Goal: Task Accomplishment & Management: Use online tool/utility

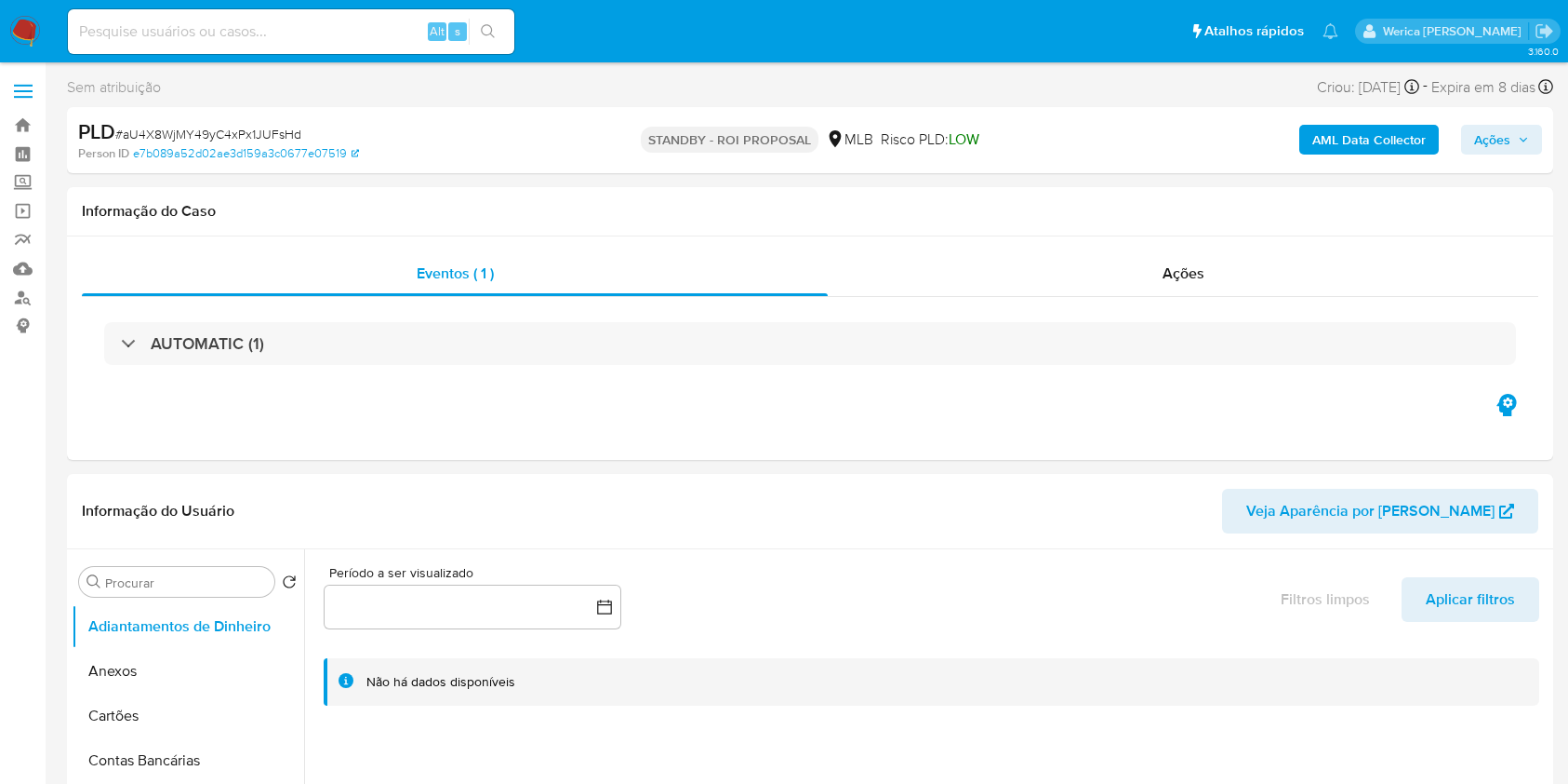
select select "10"
click at [502, 382] on div "MANUAL (1)" at bounding box center [810, 343] width 1457 height 94
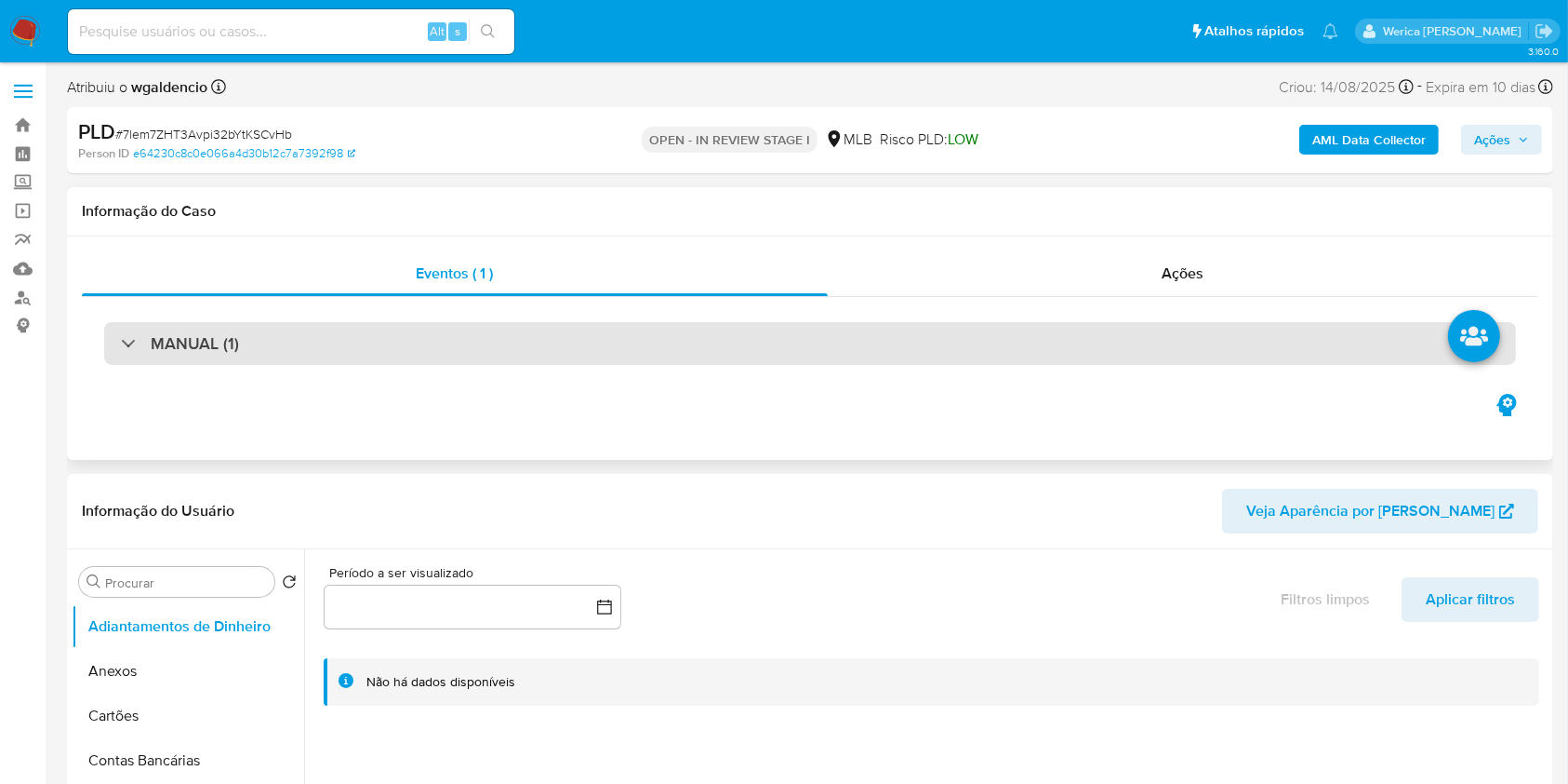
click at [502, 330] on div "MANUAL (1)" at bounding box center [810, 343] width 1412 height 43
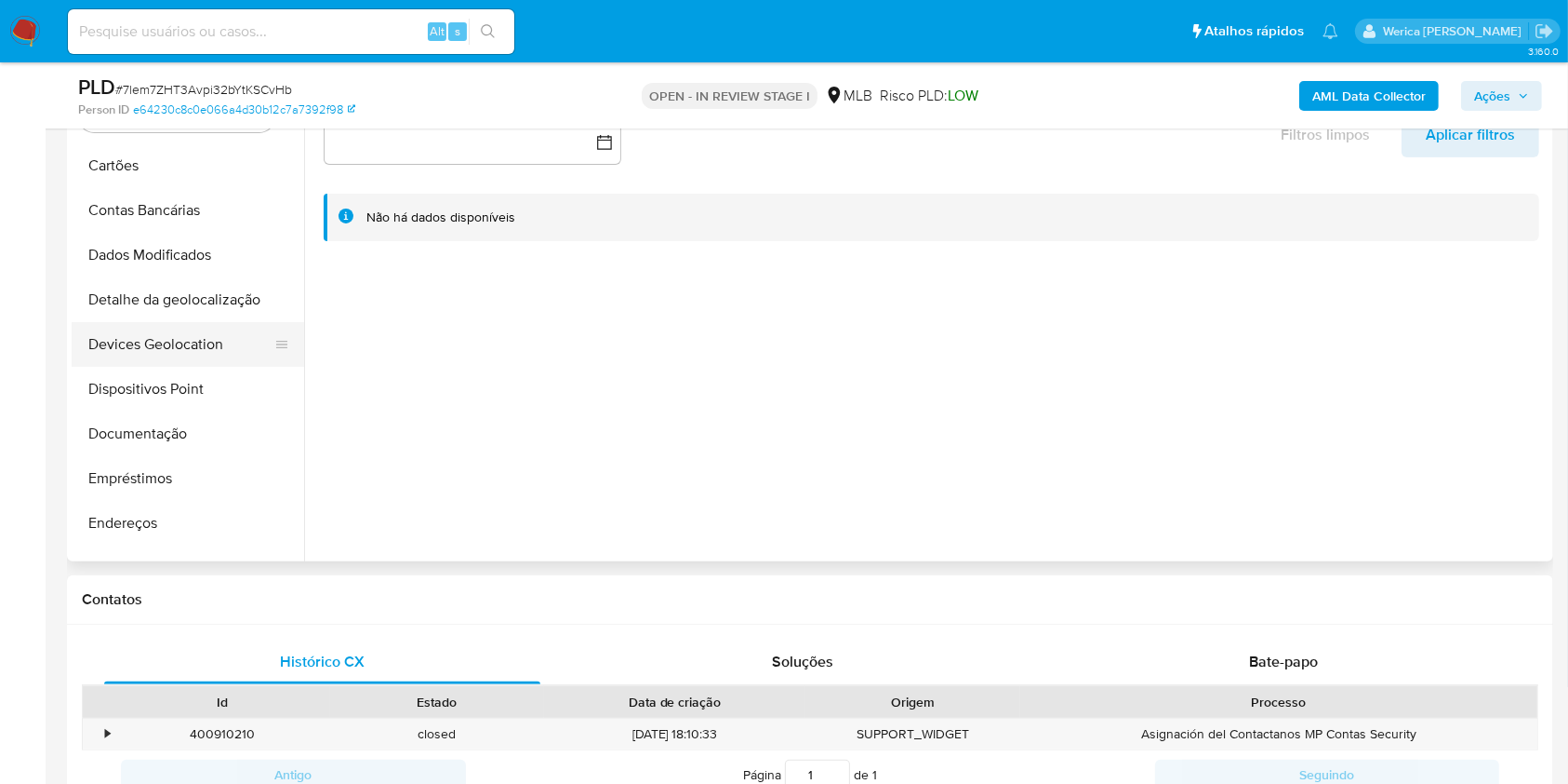
scroll to position [247, 0]
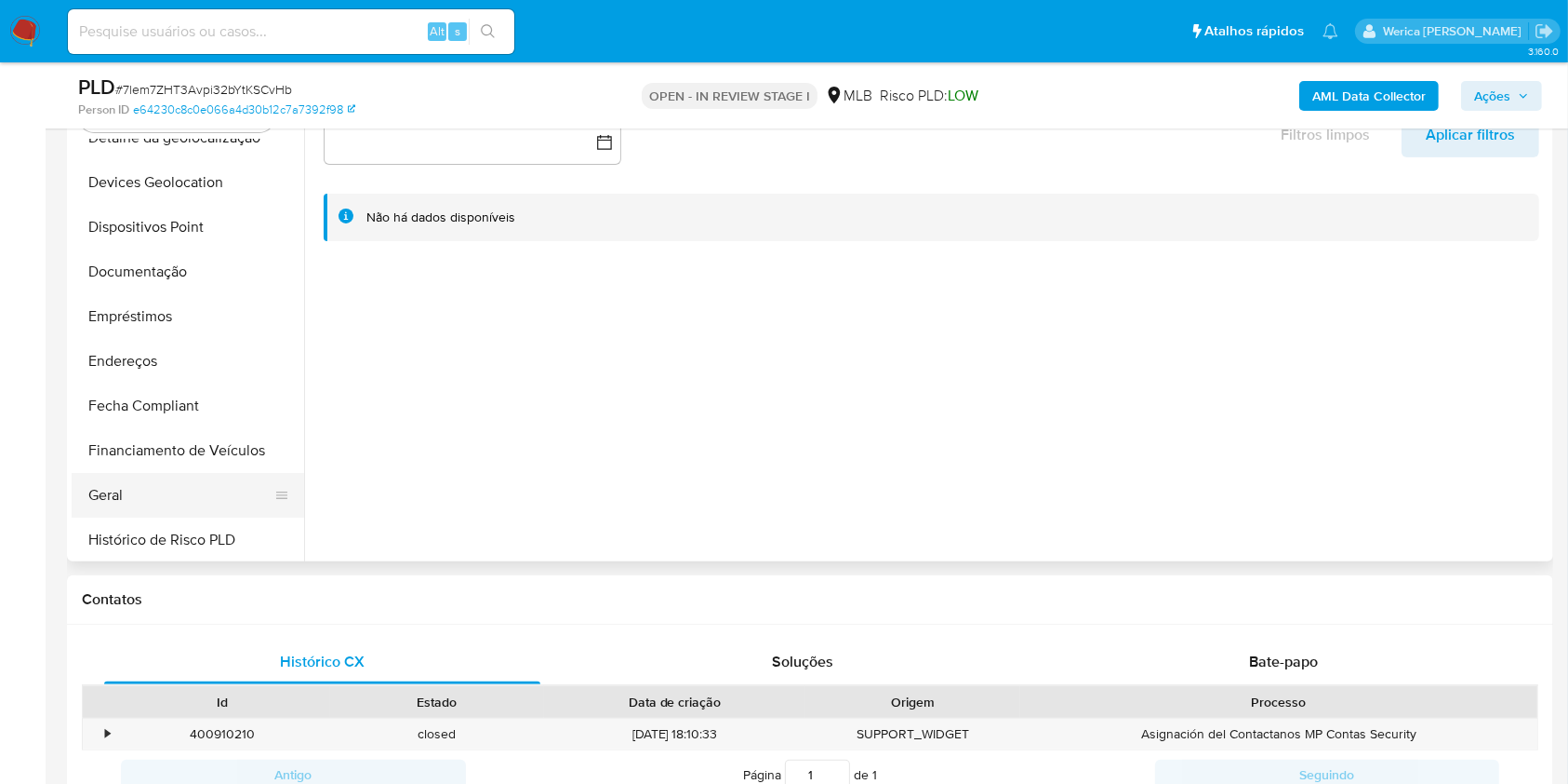
click at [161, 493] on button "Geral" at bounding box center [180, 495] width 218 height 44
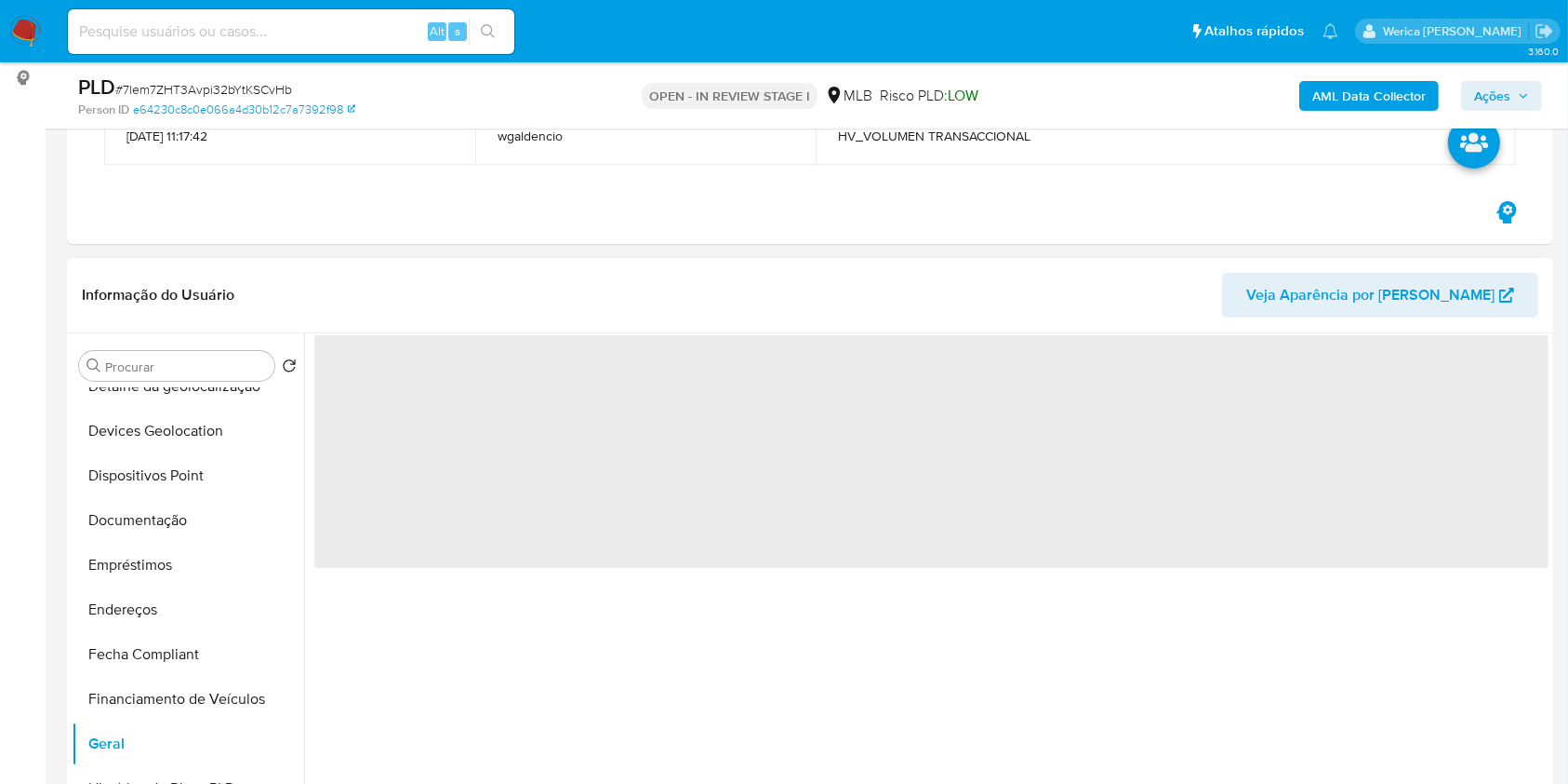
click at [444, 391] on span "‌" at bounding box center [932, 452] width 1235 height 232
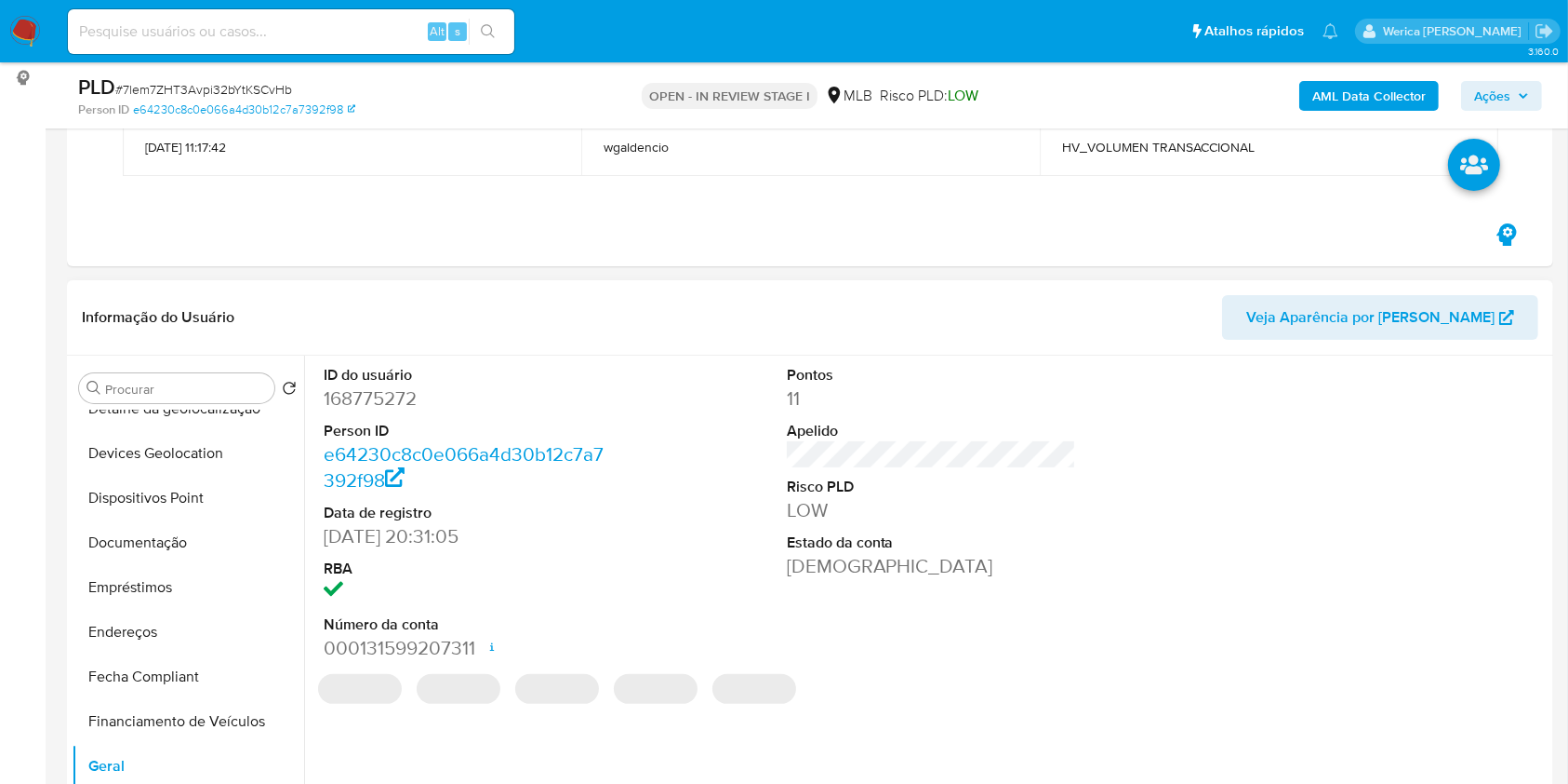
click at [373, 397] on dd "168775272" at bounding box center [468, 399] width 290 height 26
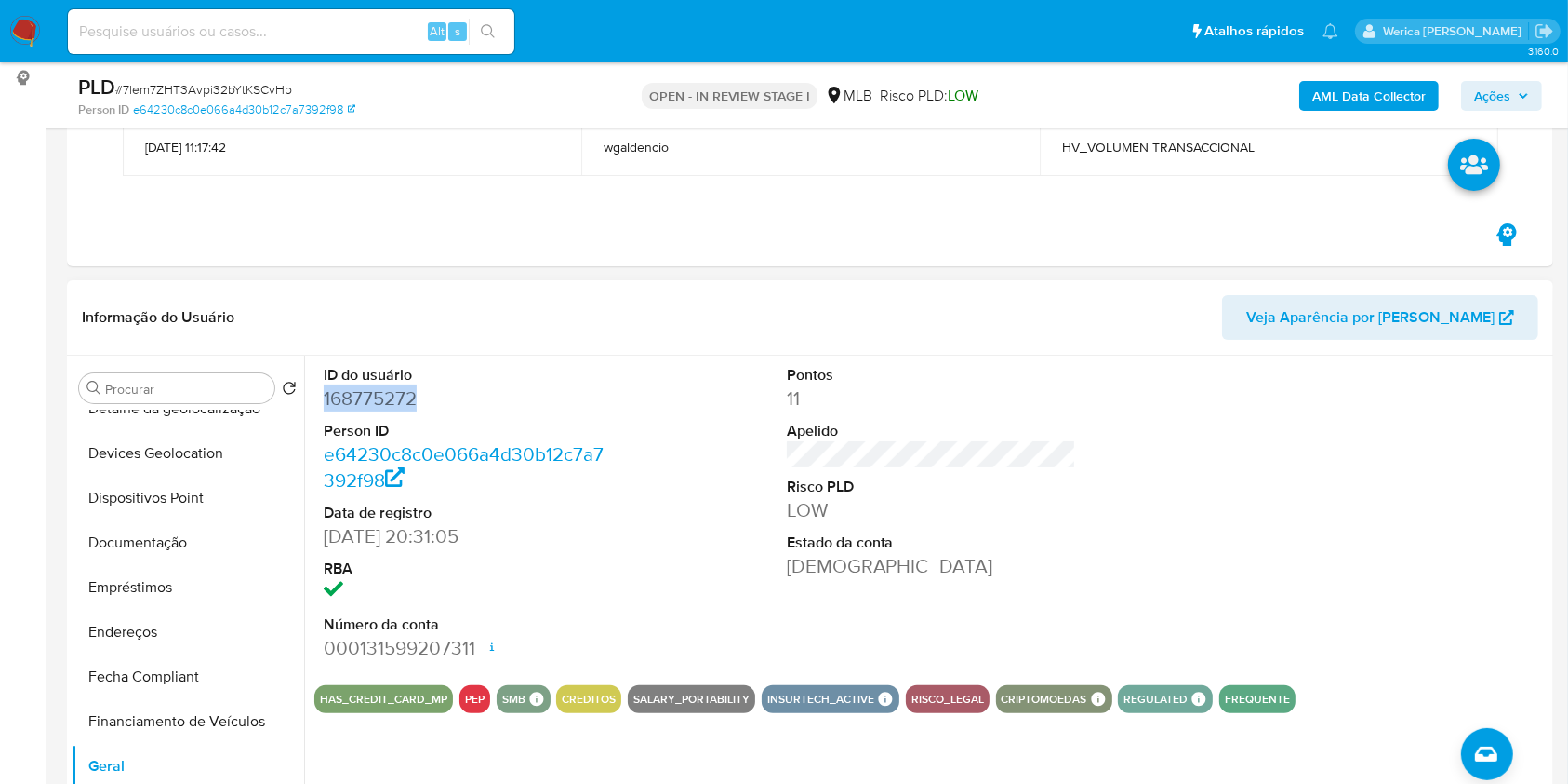
copy dd "168775272"
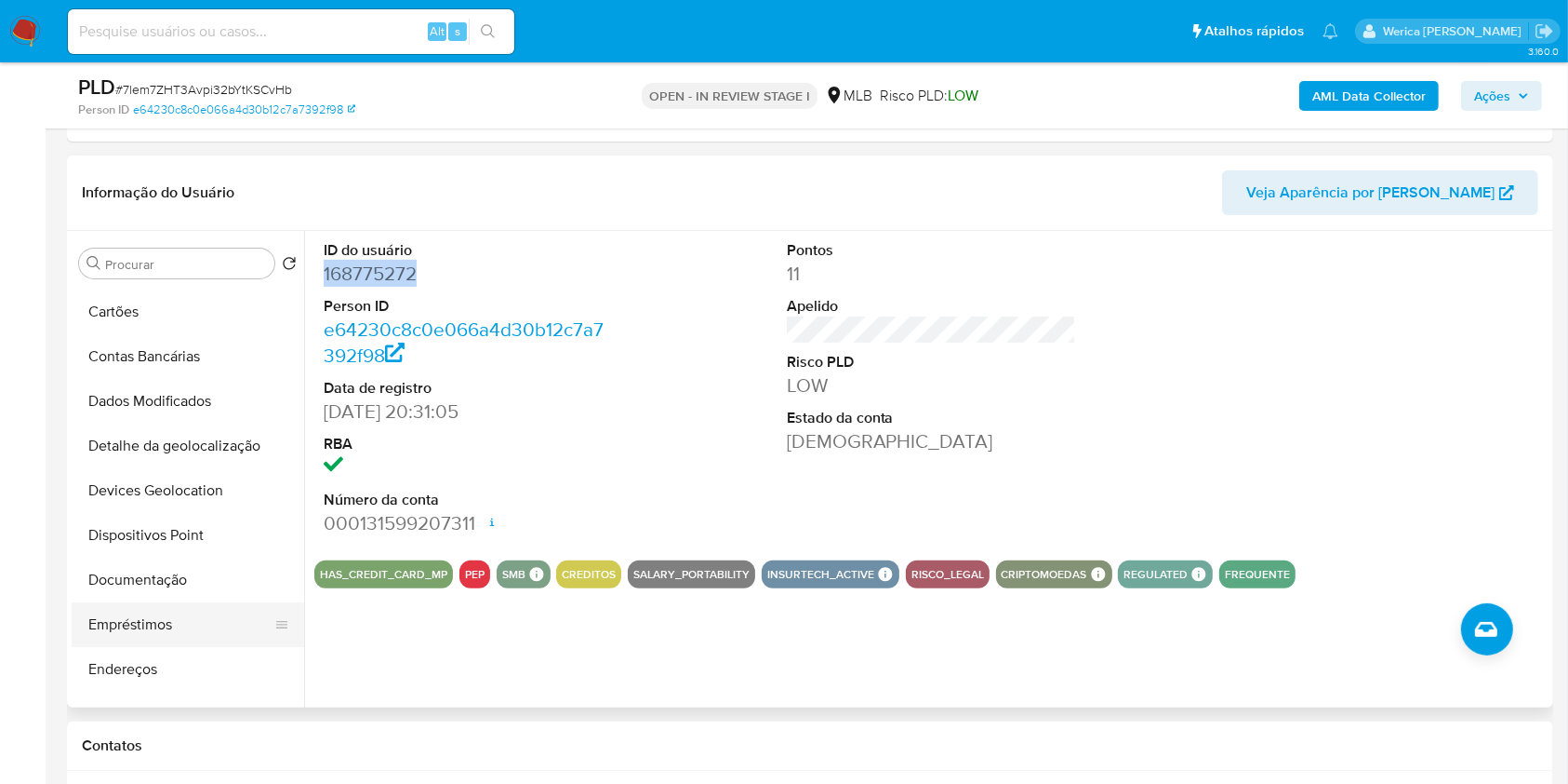
scroll to position [124, 0]
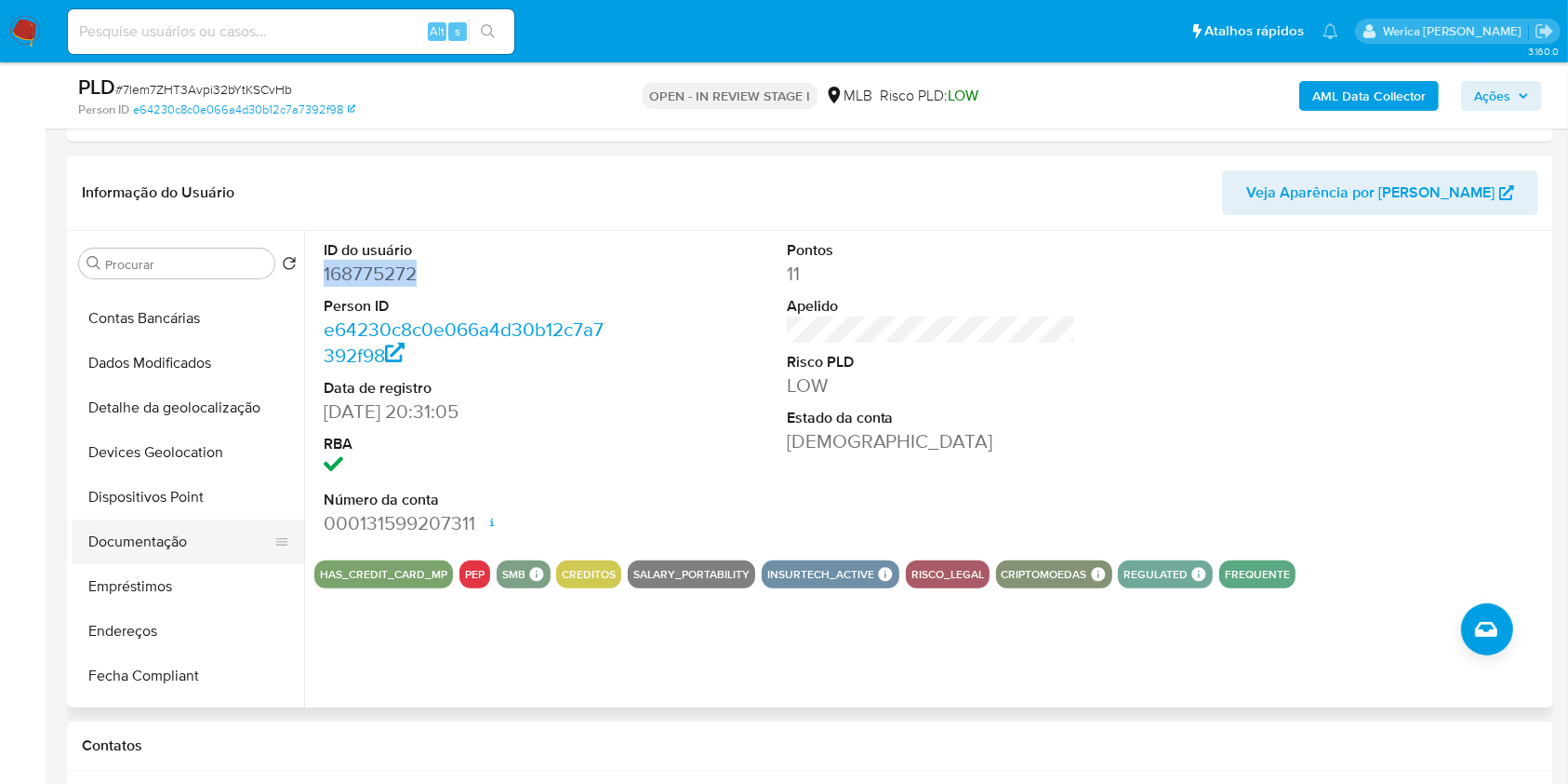
click at [154, 527] on button "Documentação" at bounding box center [180, 541] width 218 height 44
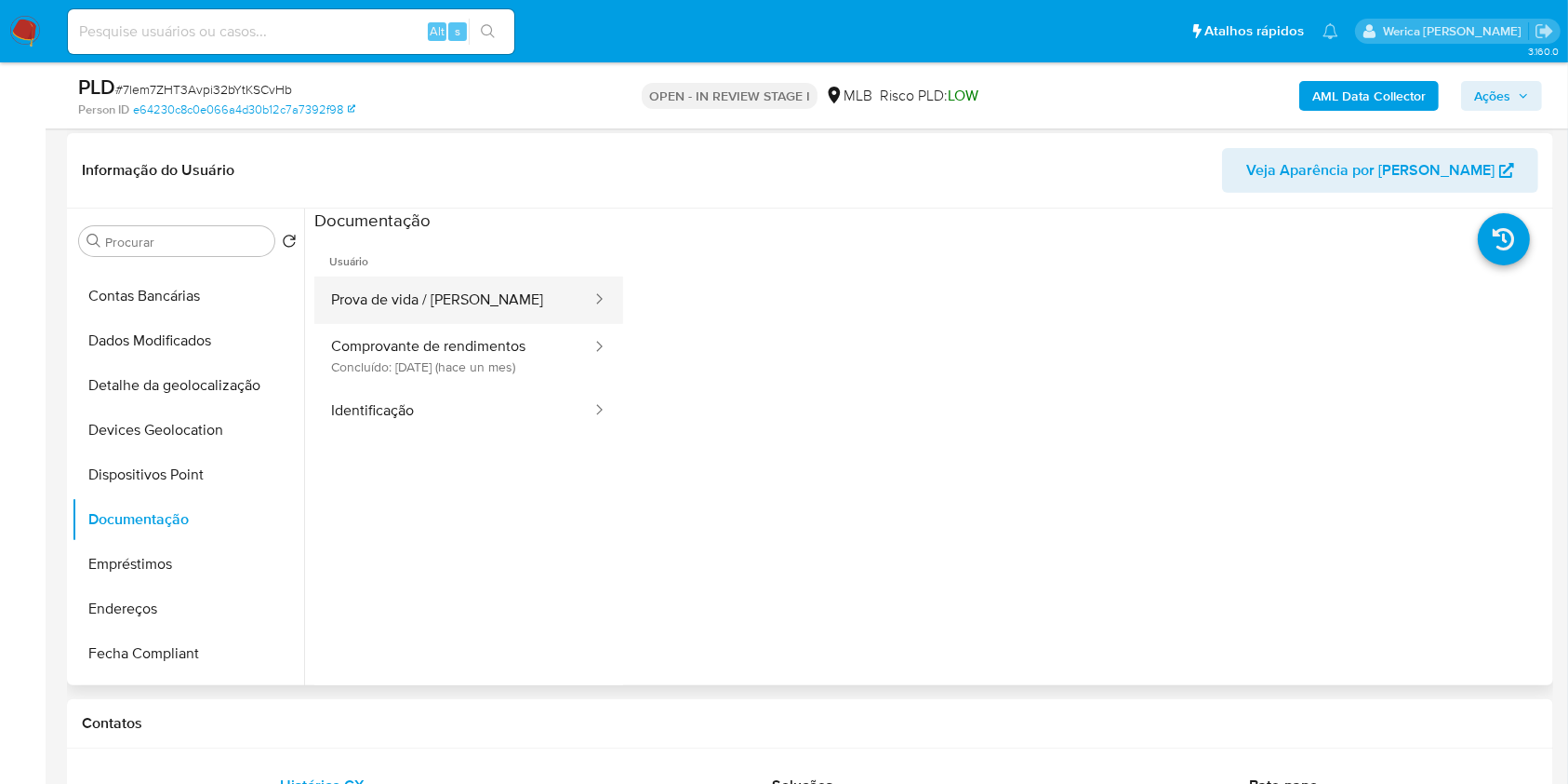
click at [500, 315] on button "Prova de vida / Selfie" at bounding box center [454, 300] width 279 height 47
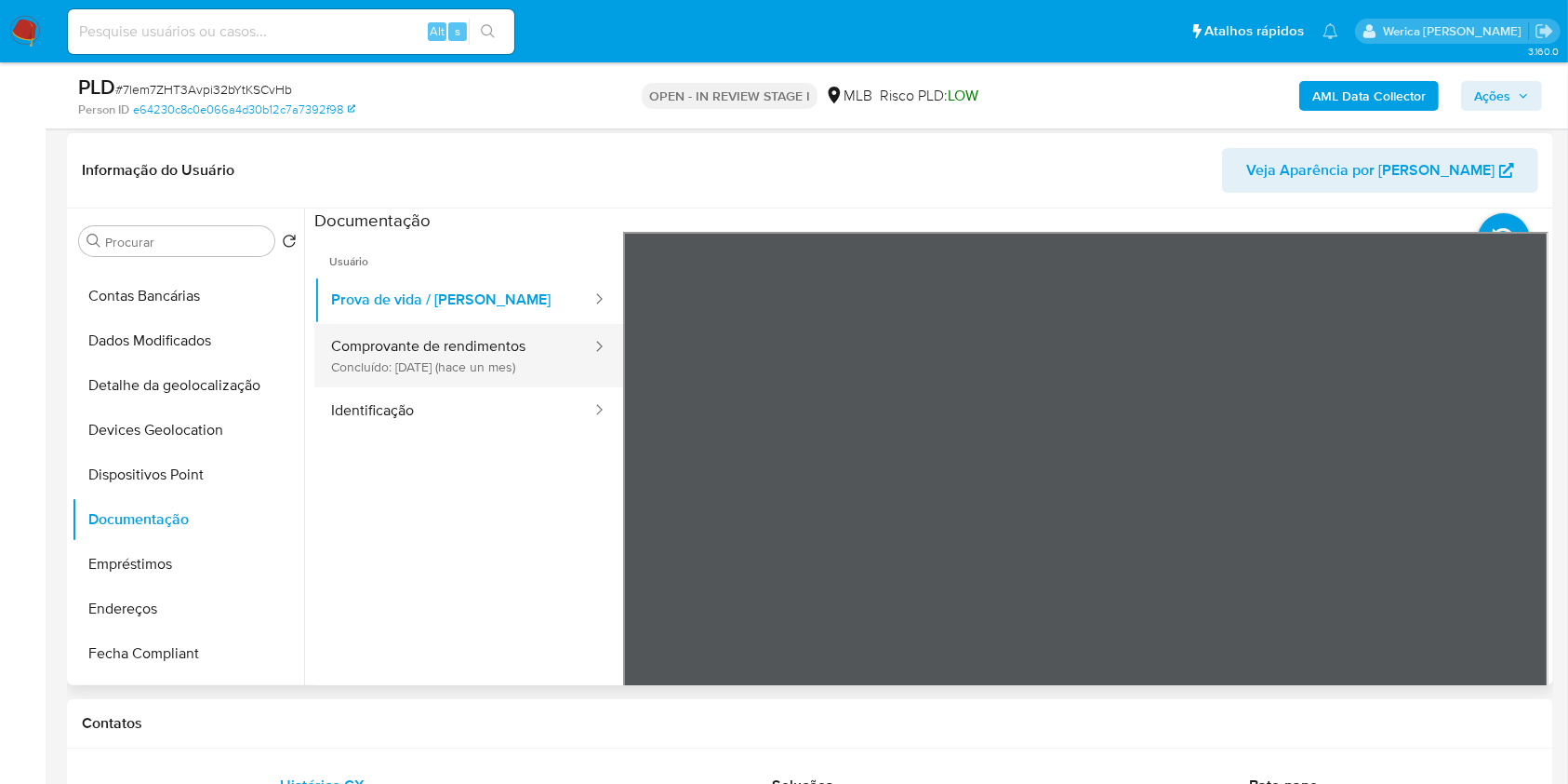
click at [499, 348] on button "Comprovante de rendimentos Concluído: 20/08/2025 (hace un mes)" at bounding box center [454, 355] width 279 height 63
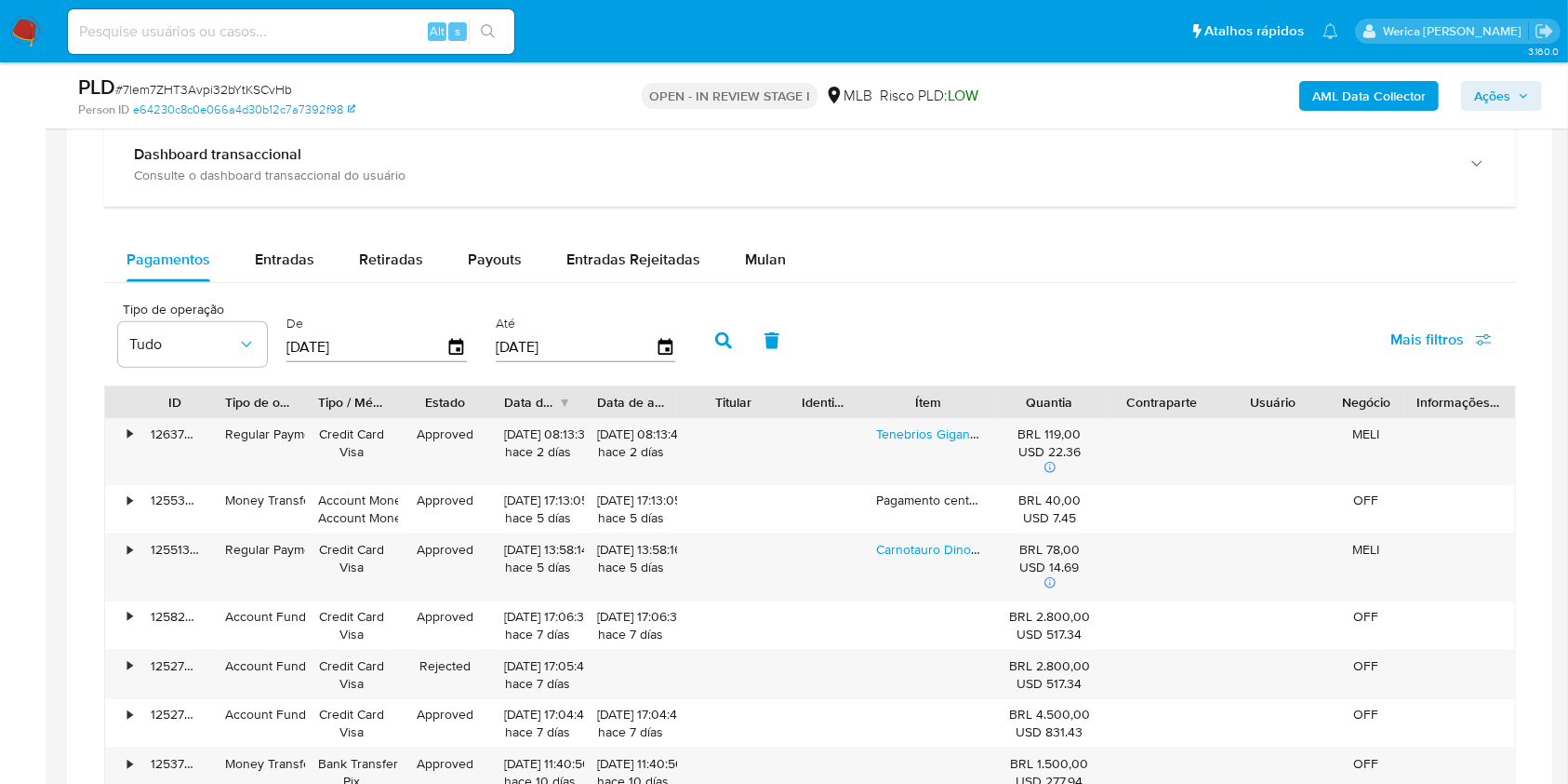
scroll to position [1364, 0]
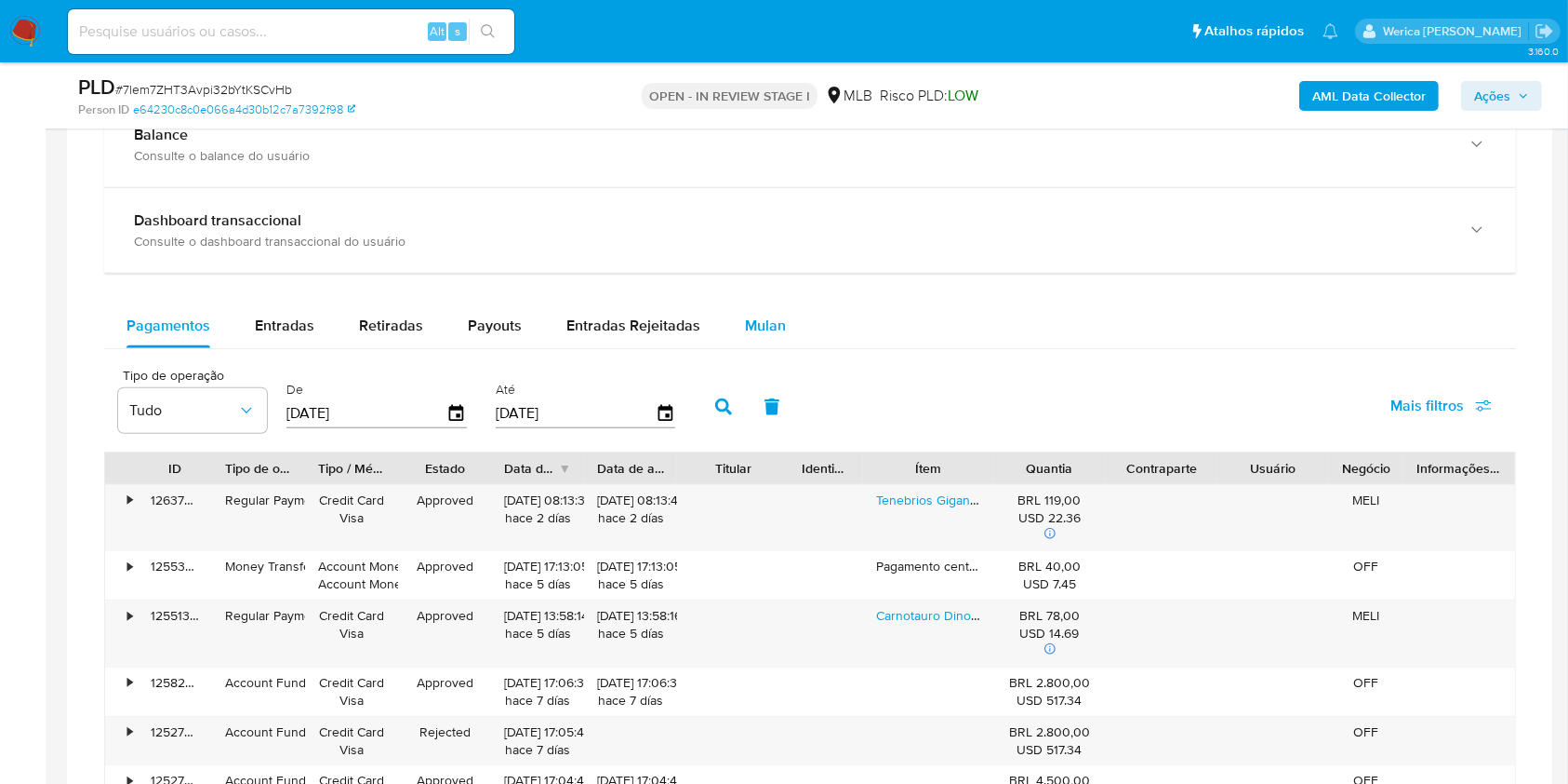
click at [745, 336] on div "Mulan" at bounding box center [765, 325] width 41 height 44
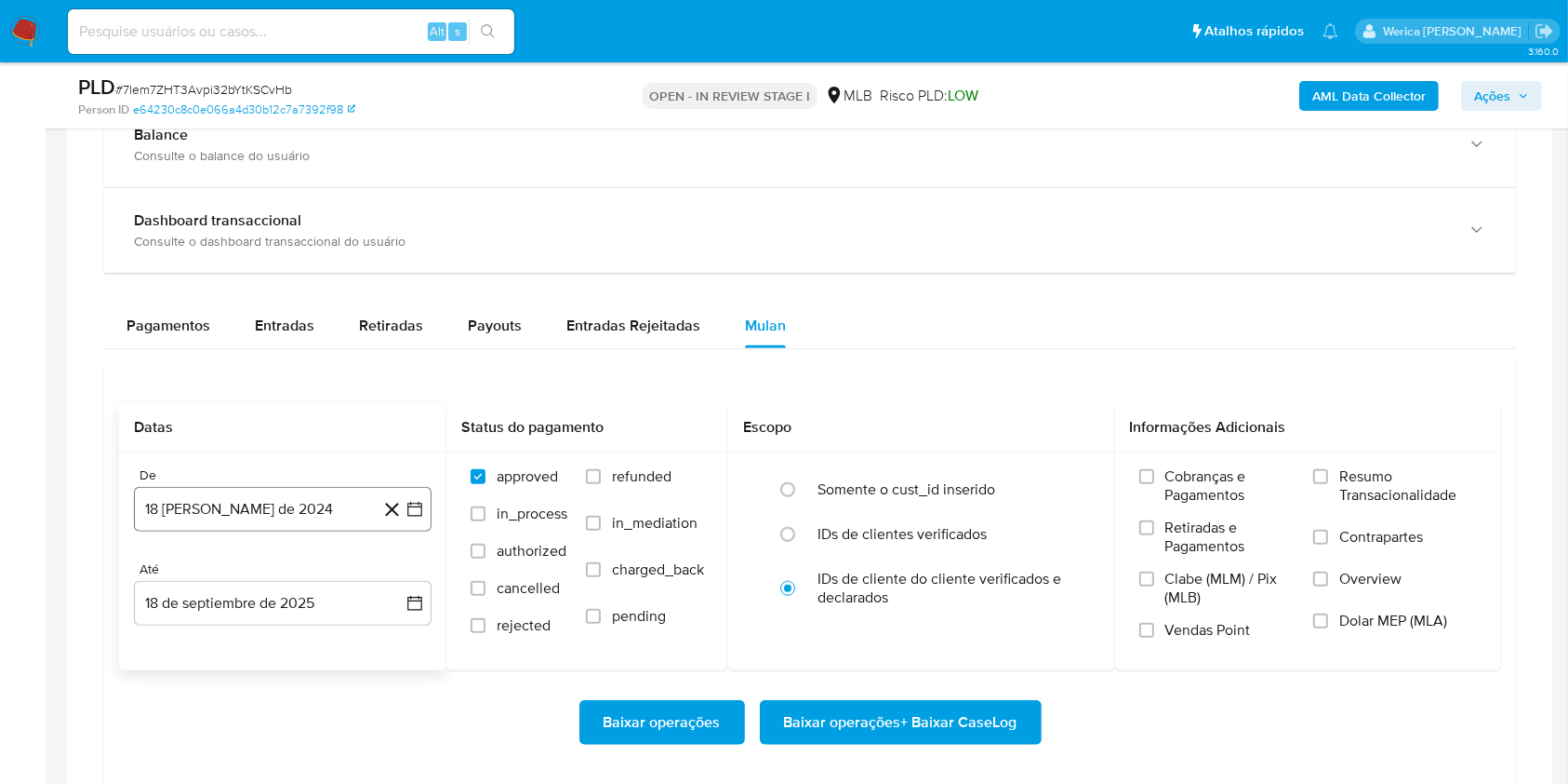
click at [331, 502] on button "18 [PERSON_NAME] de 2024" at bounding box center [282, 508] width 297 height 44
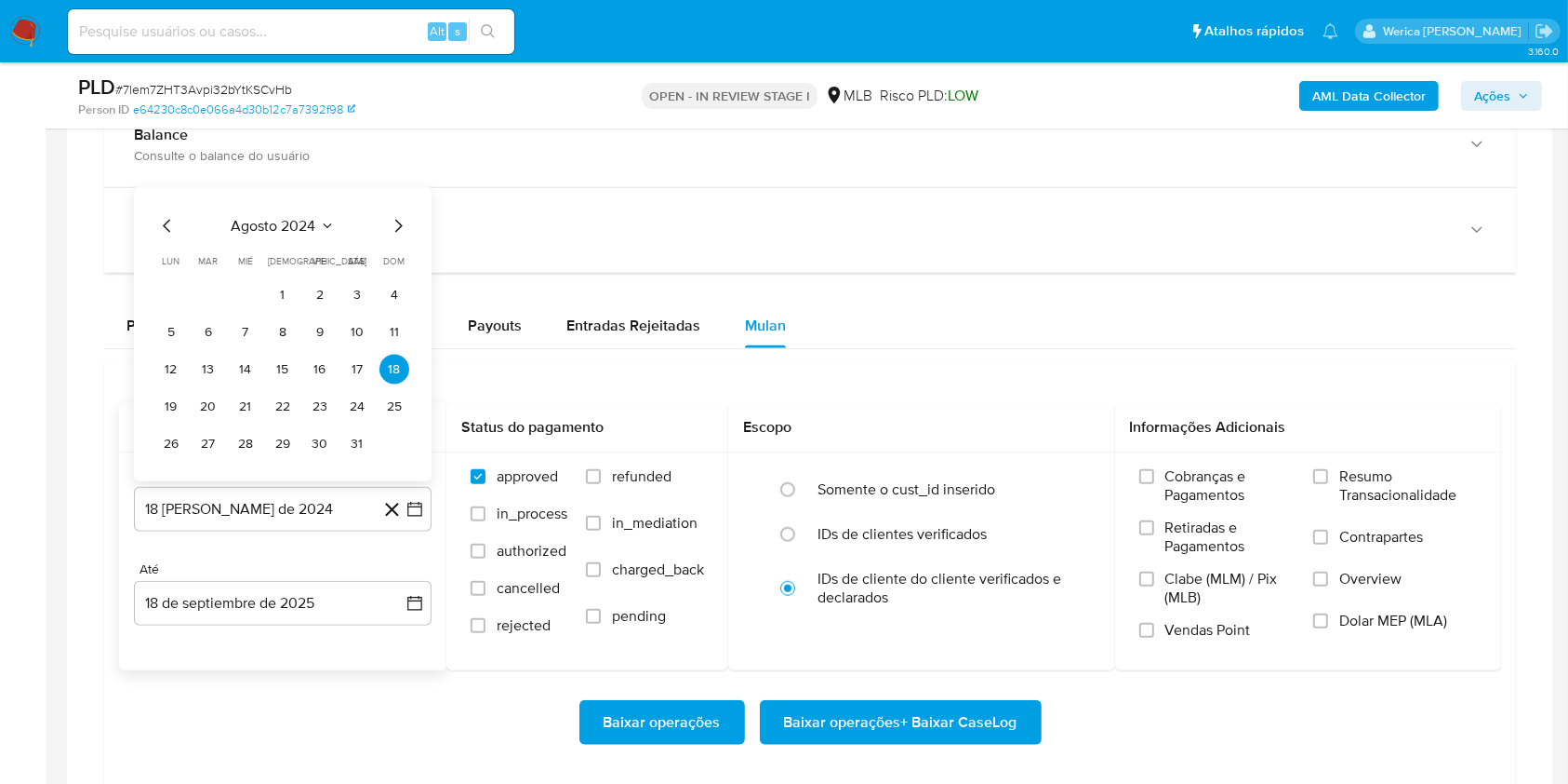
click at [309, 209] on div "agosto 2024 agosto 2024 lun lunes mar martes mié miércoles jue jueves vie viern…" at bounding box center [282, 333] width 297 height 294
click at [321, 222] on icon "Seleccionar mes y año" at bounding box center [328, 227] width 15 height 15
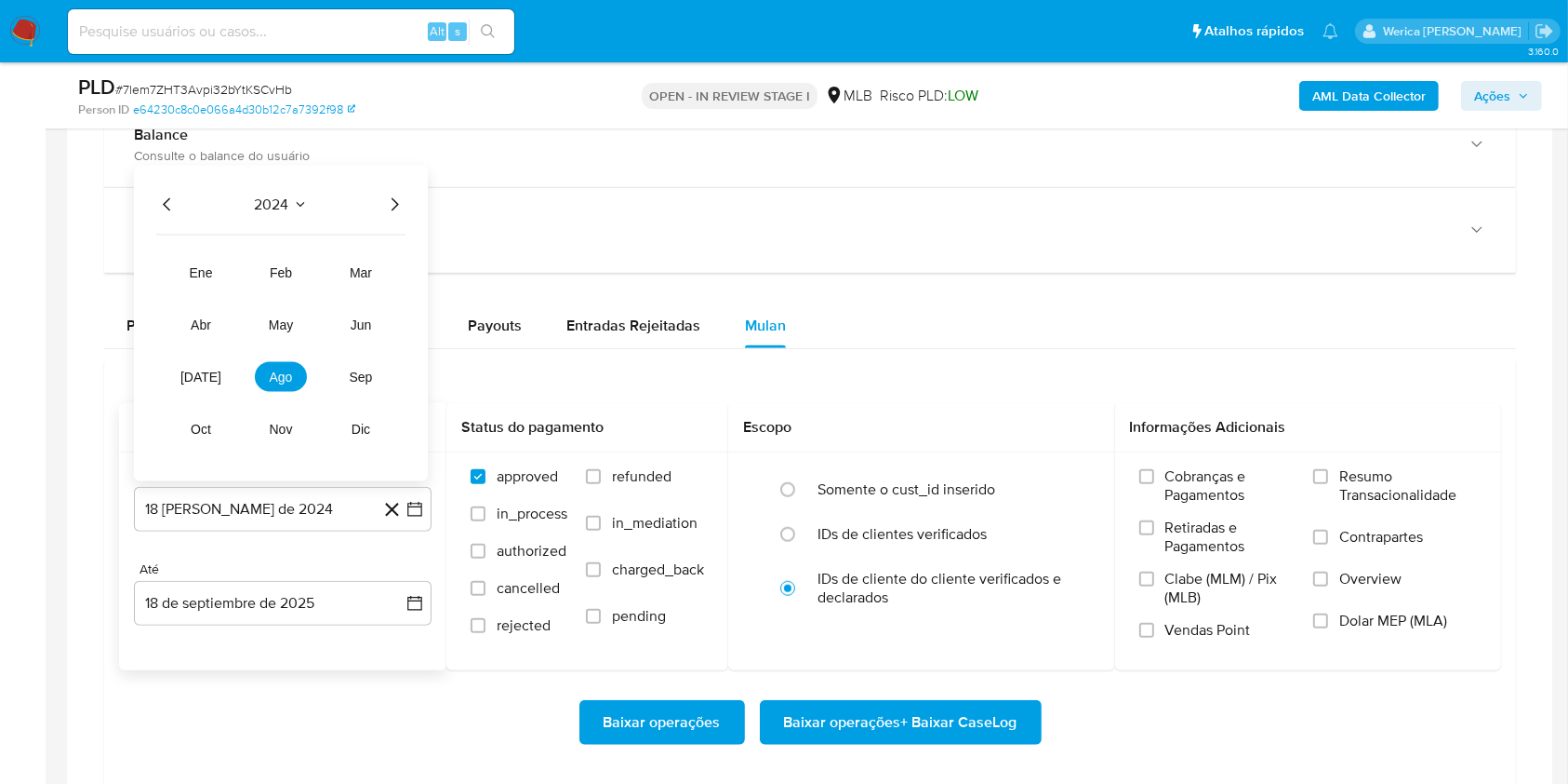
click at [386, 217] on div "2024 2024 ene feb mar abr may jun jul ago sep oct nov dic" at bounding box center [280, 323] width 294 height 315
click at [386, 208] on icon "Año siguiente" at bounding box center [395, 205] width 23 height 23
click at [204, 382] on span "[DATE]" at bounding box center [200, 377] width 41 height 15
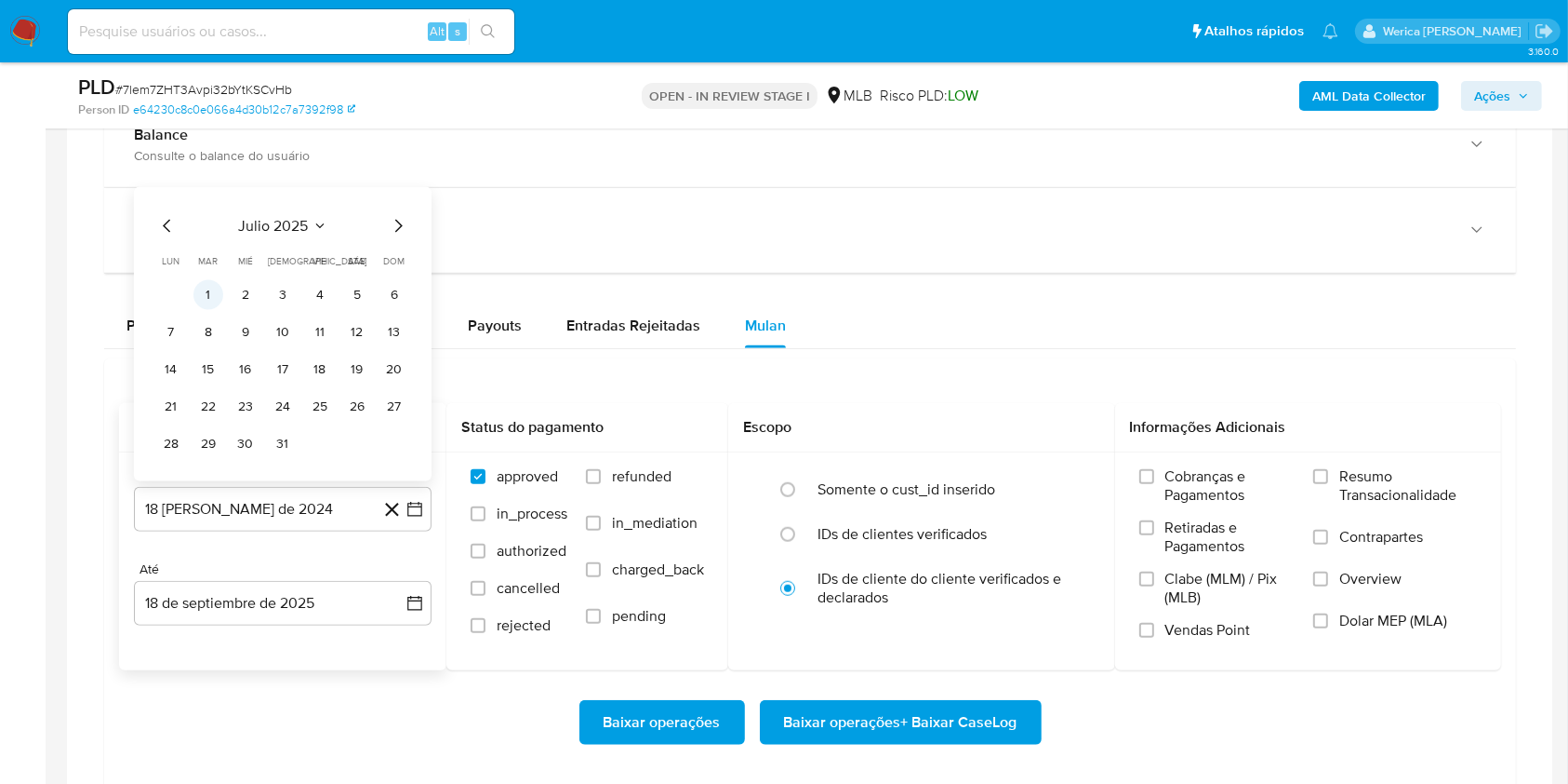
click at [204, 297] on button "1" at bounding box center [209, 296] width 30 height 30
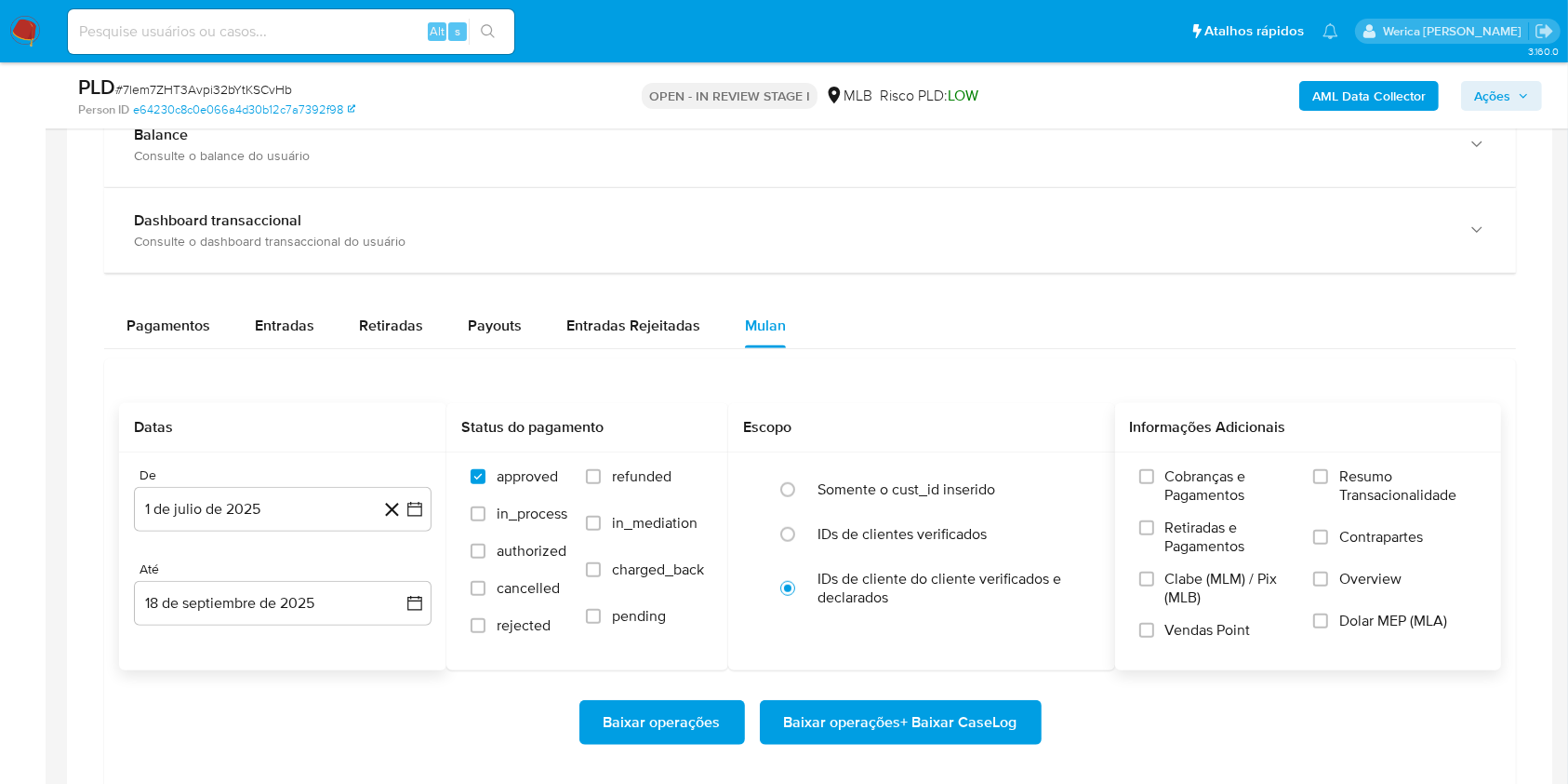
click at [1123, 508] on div "Cobranças e Pagamentos Retiradas e Pagamentos Clabe (MLM) / Pix (MLB) Vendas Po…" at bounding box center [1308, 560] width 387 height 216
click at [1165, 542] on label "Retiradas e Pagamentos" at bounding box center [1218, 544] width 157 height 51
click at [1155, 536] on input "Retiradas e Pagamentos" at bounding box center [1147, 528] width 15 height 15
click at [1182, 585] on span "Clabe (MLM) / Pix (MLB)" at bounding box center [1231, 588] width 130 height 37
click at [1155, 585] on input "Clabe (MLM) / Pix (MLB)" at bounding box center [1147, 579] width 15 height 15
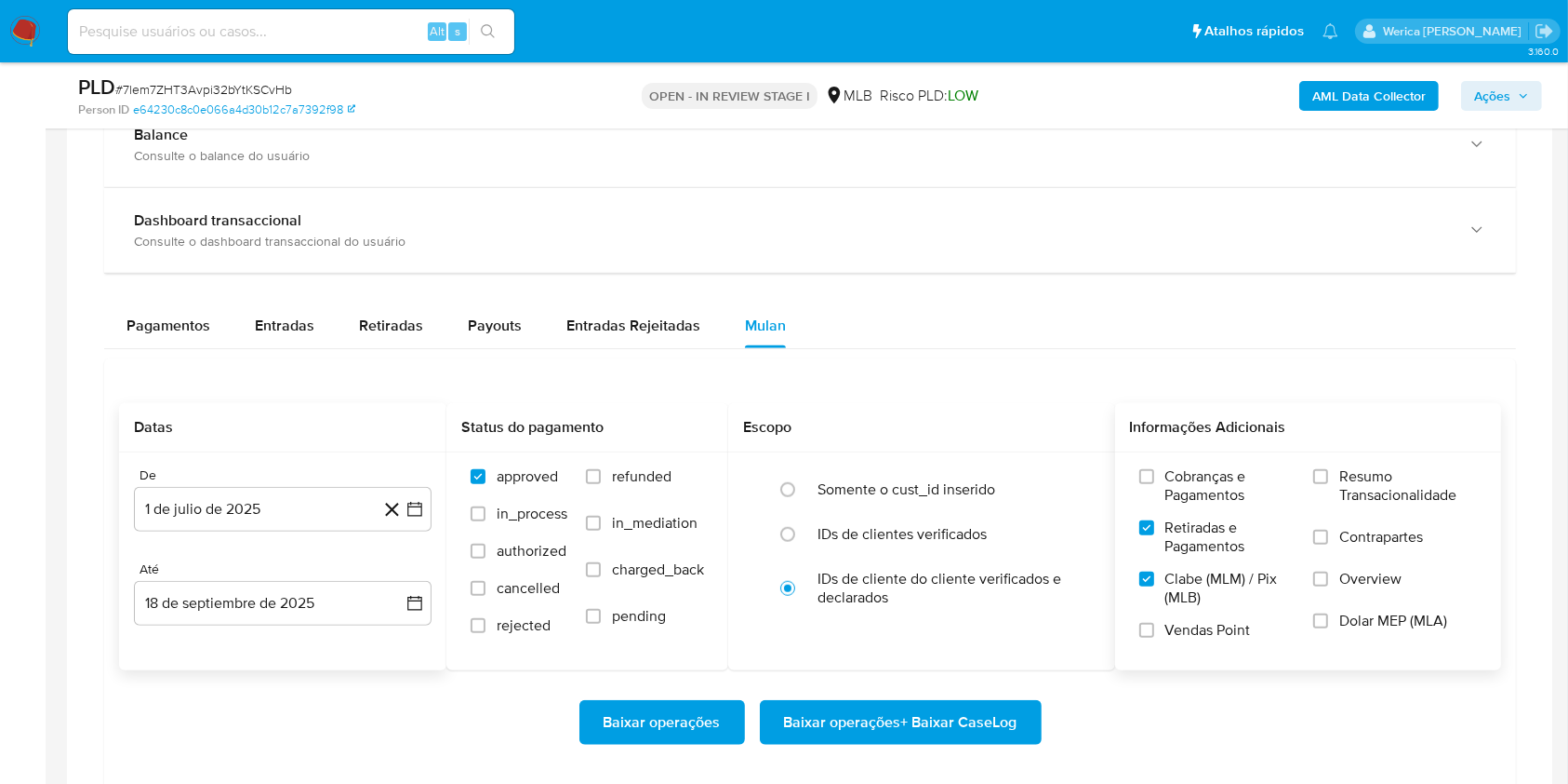
click at [1197, 642] on label "Vendas Point" at bounding box center [1218, 637] width 157 height 32
click at [1155, 638] on input "Vendas Point" at bounding box center [1147, 630] width 15 height 15
click at [1196, 498] on span "Cobranças e Pagamentos" at bounding box center [1231, 486] width 130 height 37
click at [1155, 484] on input "Cobranças e Pagamentos" at bounding box center [1147, 477] width 15 height 15
click at [1408, 477] on span "Resumo Transacionalidade" at bounding box center [1408, 486] width 138 height 37
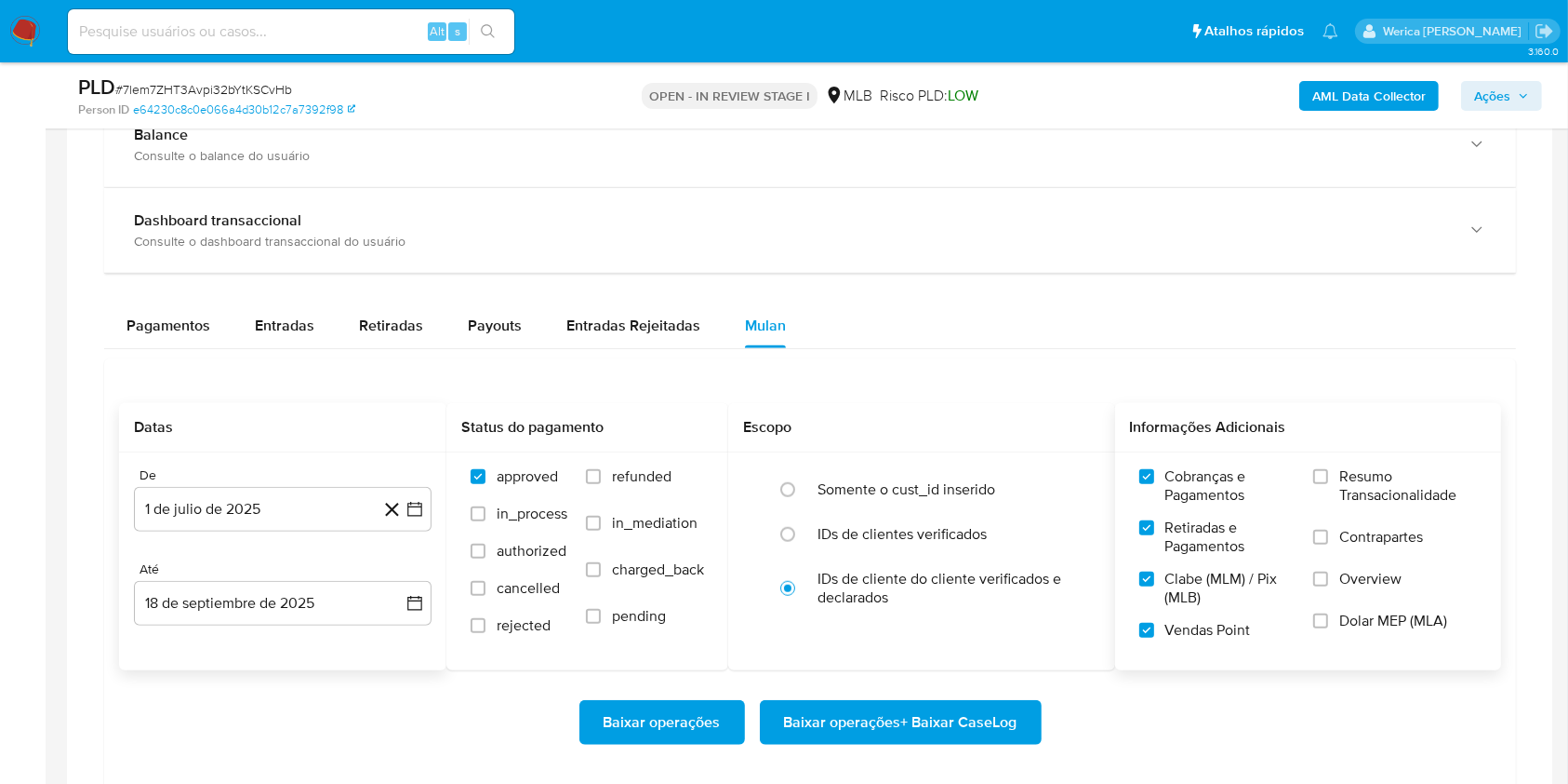
click at [1328, 477] on input "Resumo Transacionalidade" at bounding box center [1321, 477] width 15 height 15
click at [1385, 542] on span "Contrapartes" at bounding box center [1381, 537] width 84 height 19
click at [1328, 542] on input "Contrapartes" at bounding box center [1321, 537] width 15 height 15
click at [1384, 588] on label "Overview" at bounding box center [1394, 590] width 163 height 42
click at [1328, 587] on input "Overview" at bounding box center [1321, 579] width 15 height 15
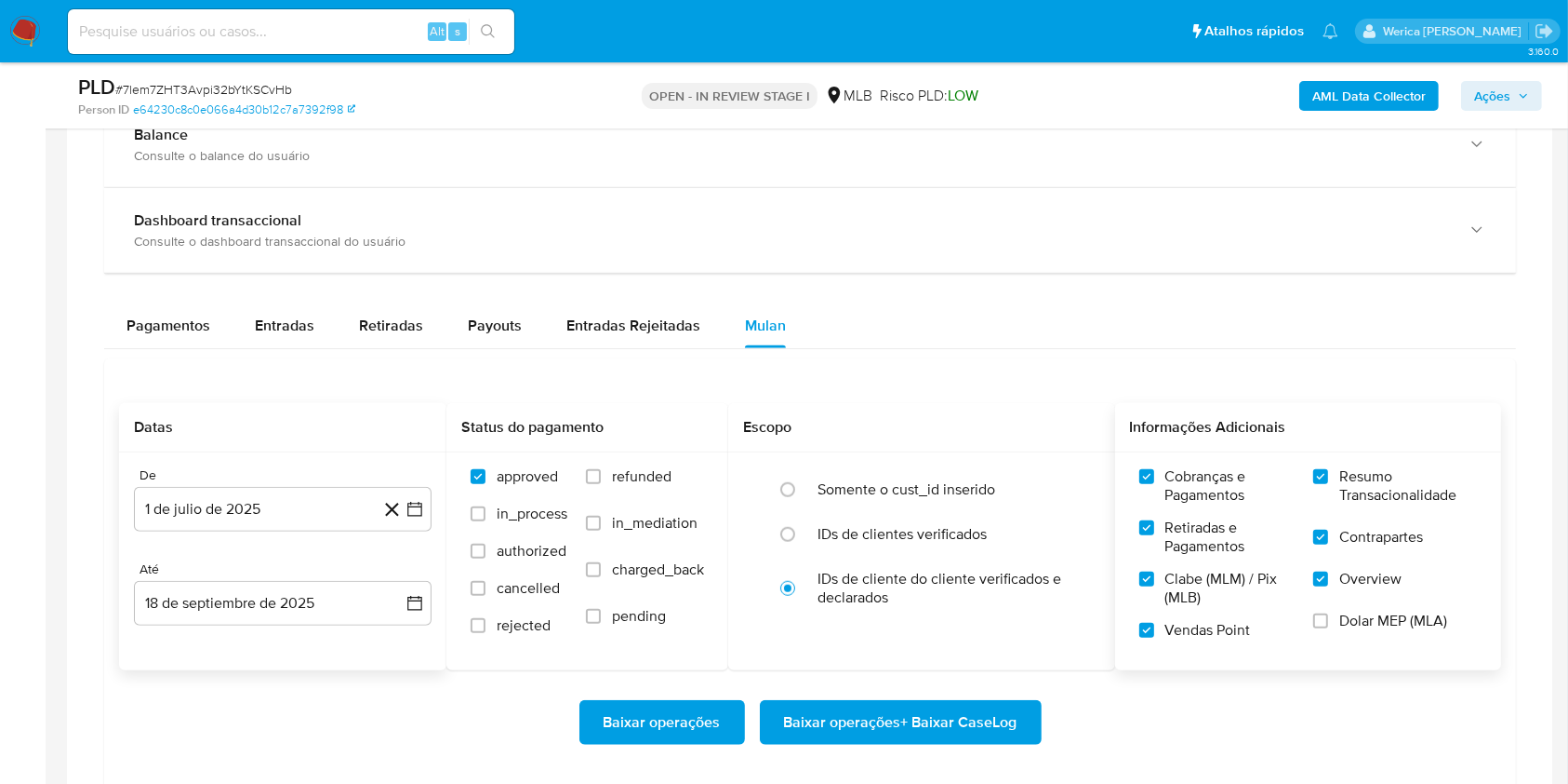
click at [1383, 630] on label "Dolar MEP (MLA)" at bounding box center [1394, 632] width 163 height 42
click at [1328, 628] on input "Dolar MEP (MLA)" at bounding box center [1321, 621] width 15 height 15
click at [959, 723] on span "Baixar operações + Baixar CaseLog" at bounding box center [901, 722] width 233 height 41
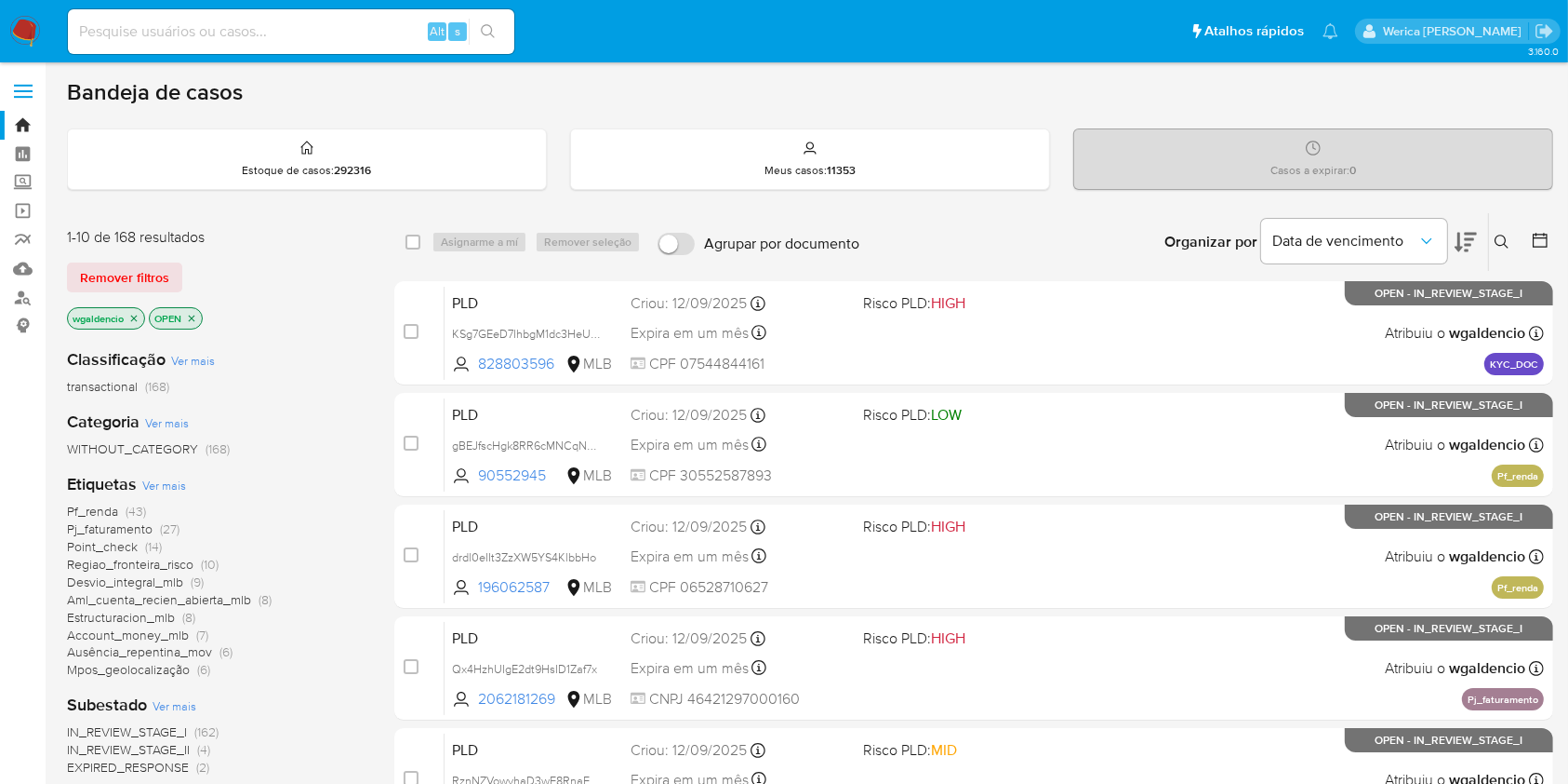
click at [1458, 234] on icon at bounding box center [1466, 242] width 23 height 23
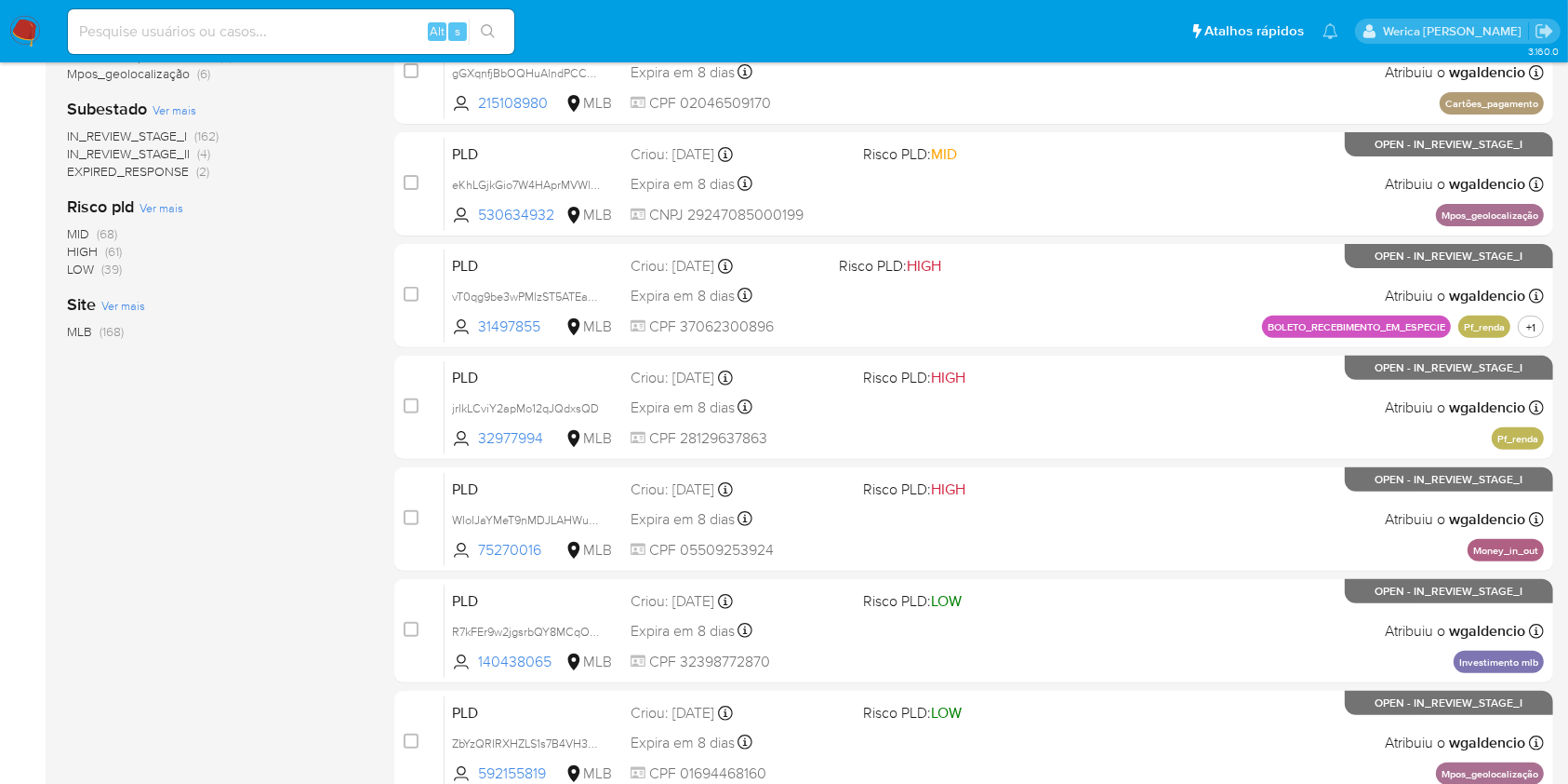
scroll to position [744, 0]
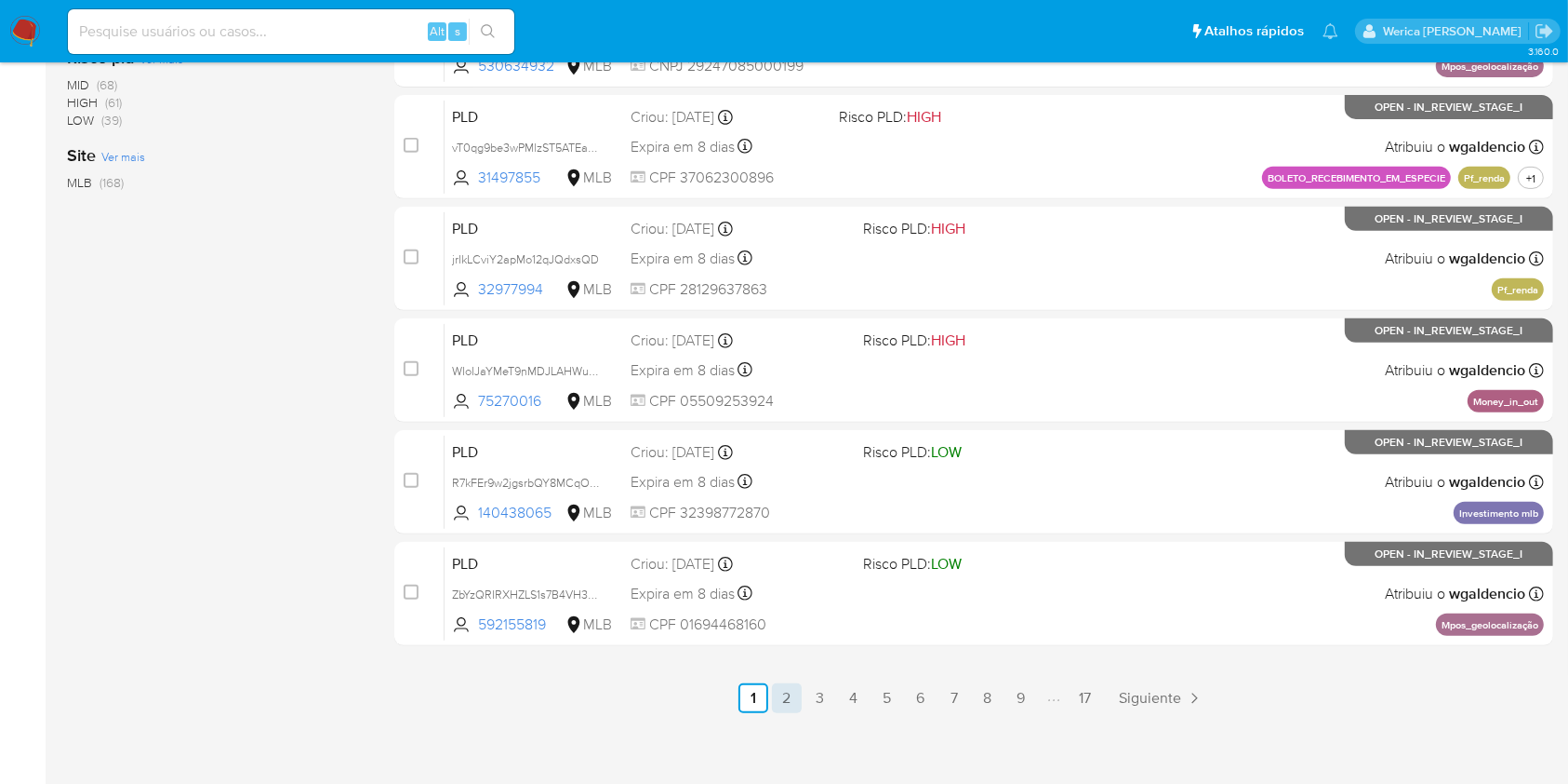
click at [799, 687] on link "2" at bounding box center [787, 698] width 30 height 30
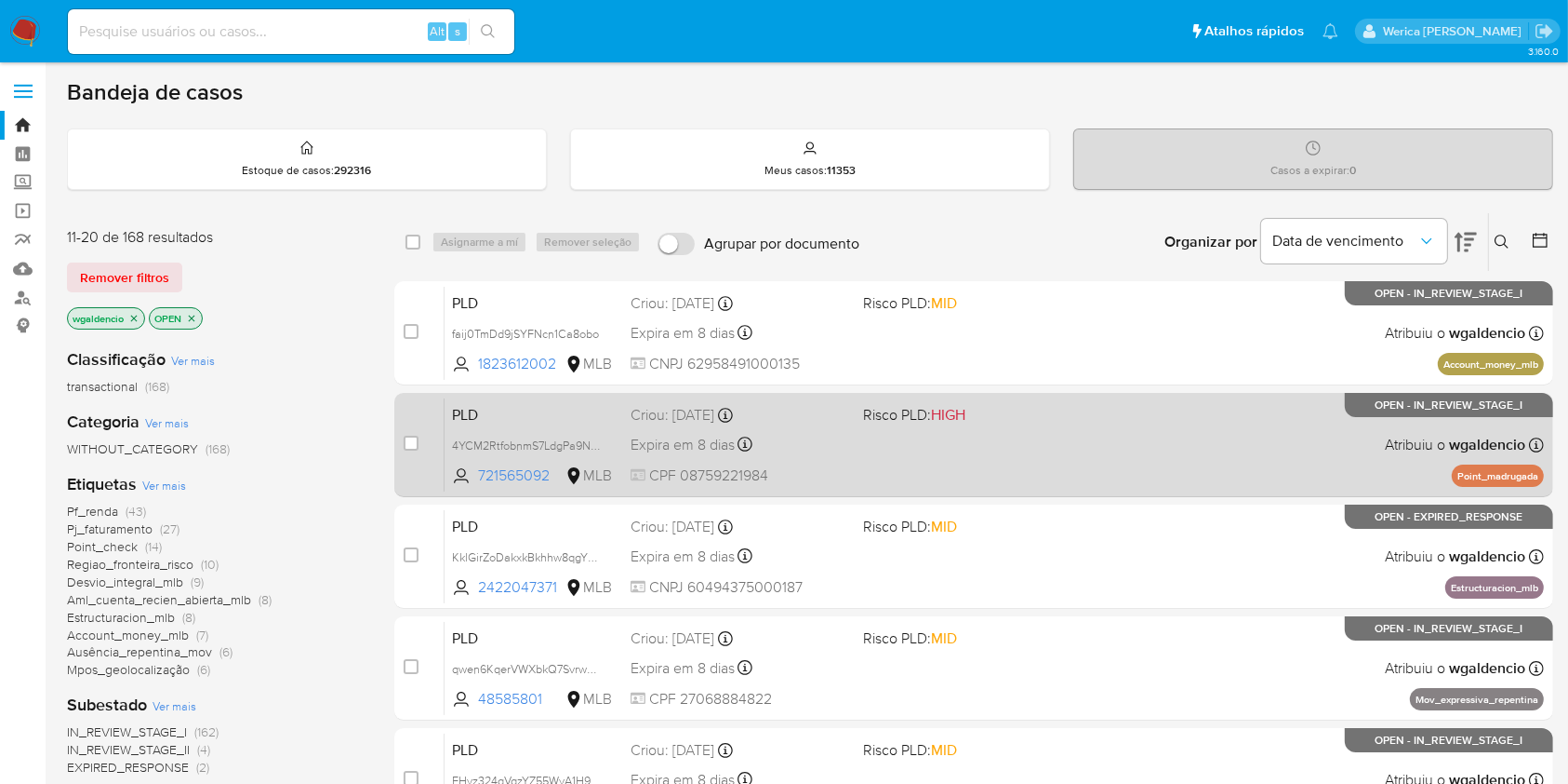
click at [1009, 478] on div "PLD 4YCM2RtfobnmS7LdgPa9NxHW 721565092 MLB Risco PLD: HIGH Criou: 12/08/2025 Cr…" at bounding box center [994, 445] width 1100 height 94
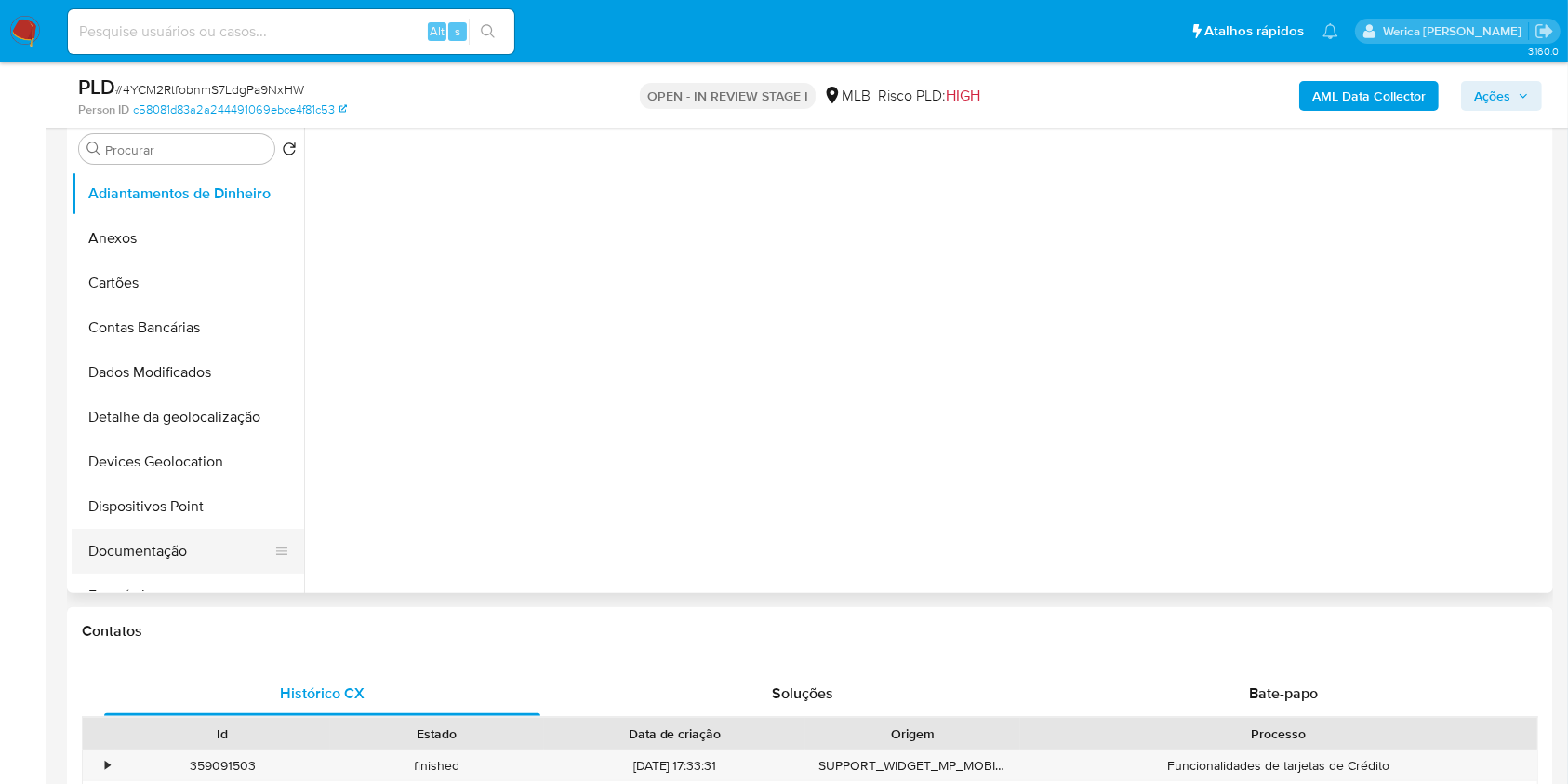
scroll to position [372, 0]
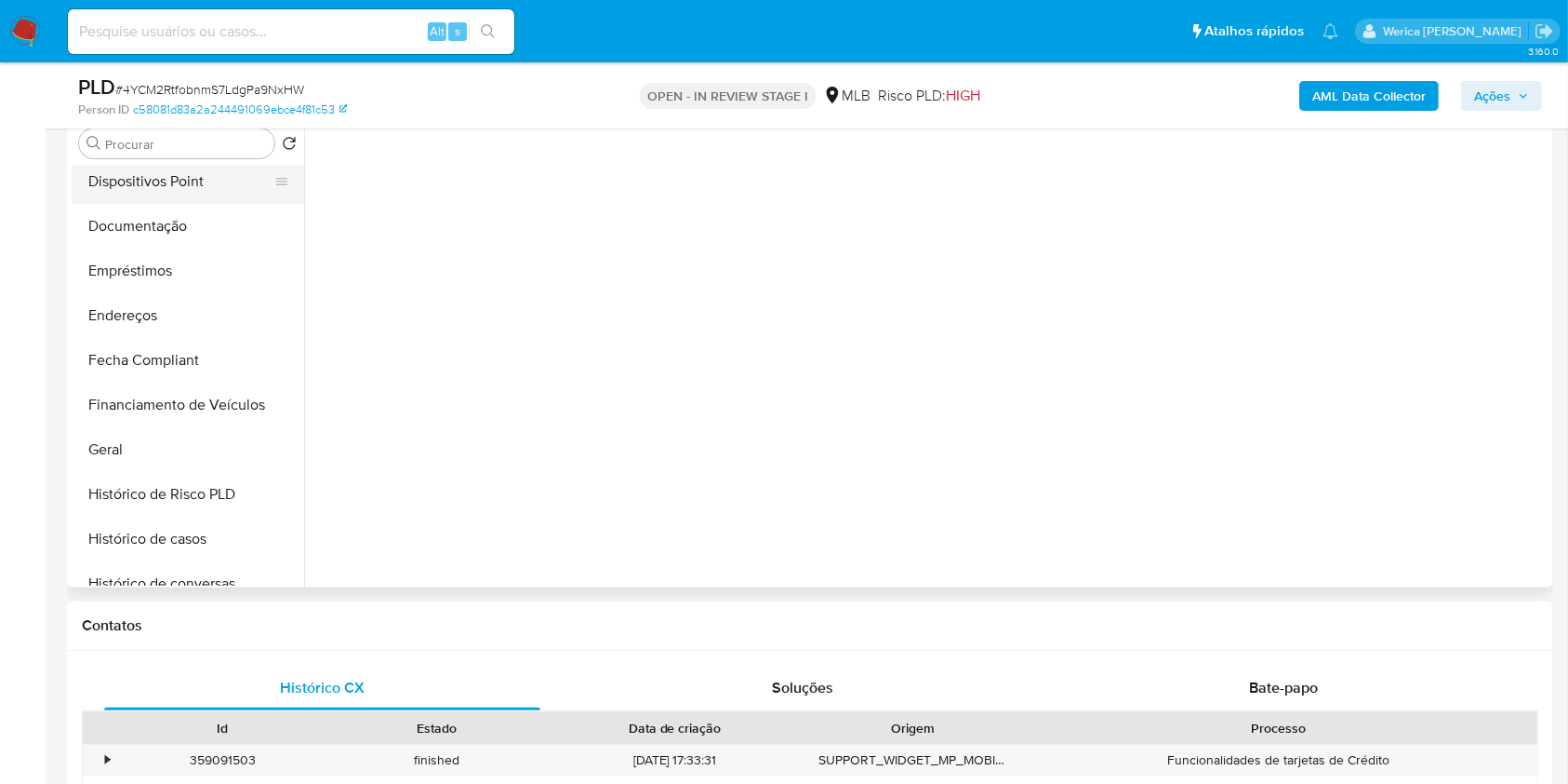
select select "10"
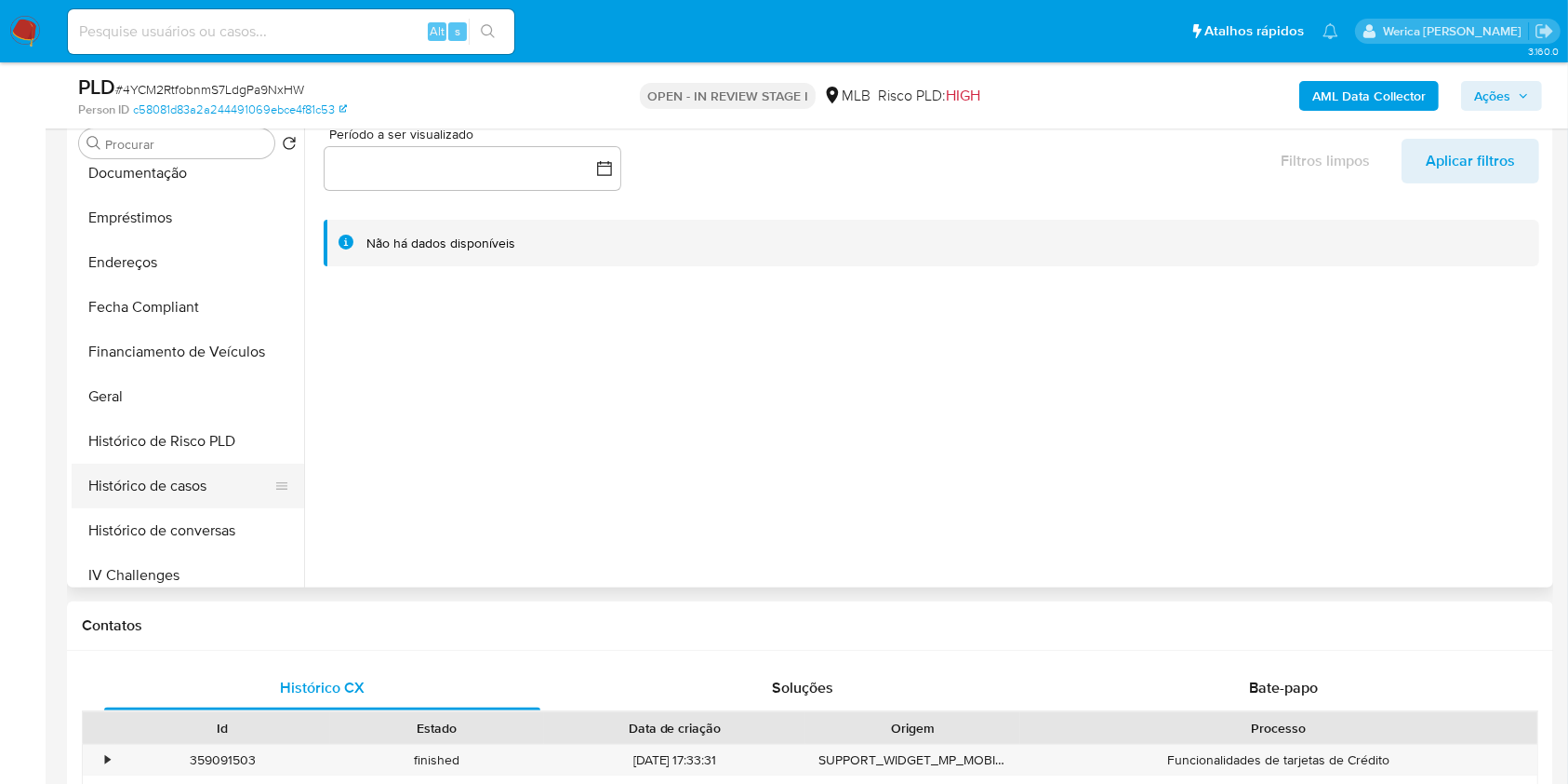
drag, startPoint x: 155, startPoint y: 466, endPoint x: 163, endPoint y: 467, distance: 8.1
click at [163, 467] on button "Histórico de casos" at bounding box center [180, 486] width 218 height 44
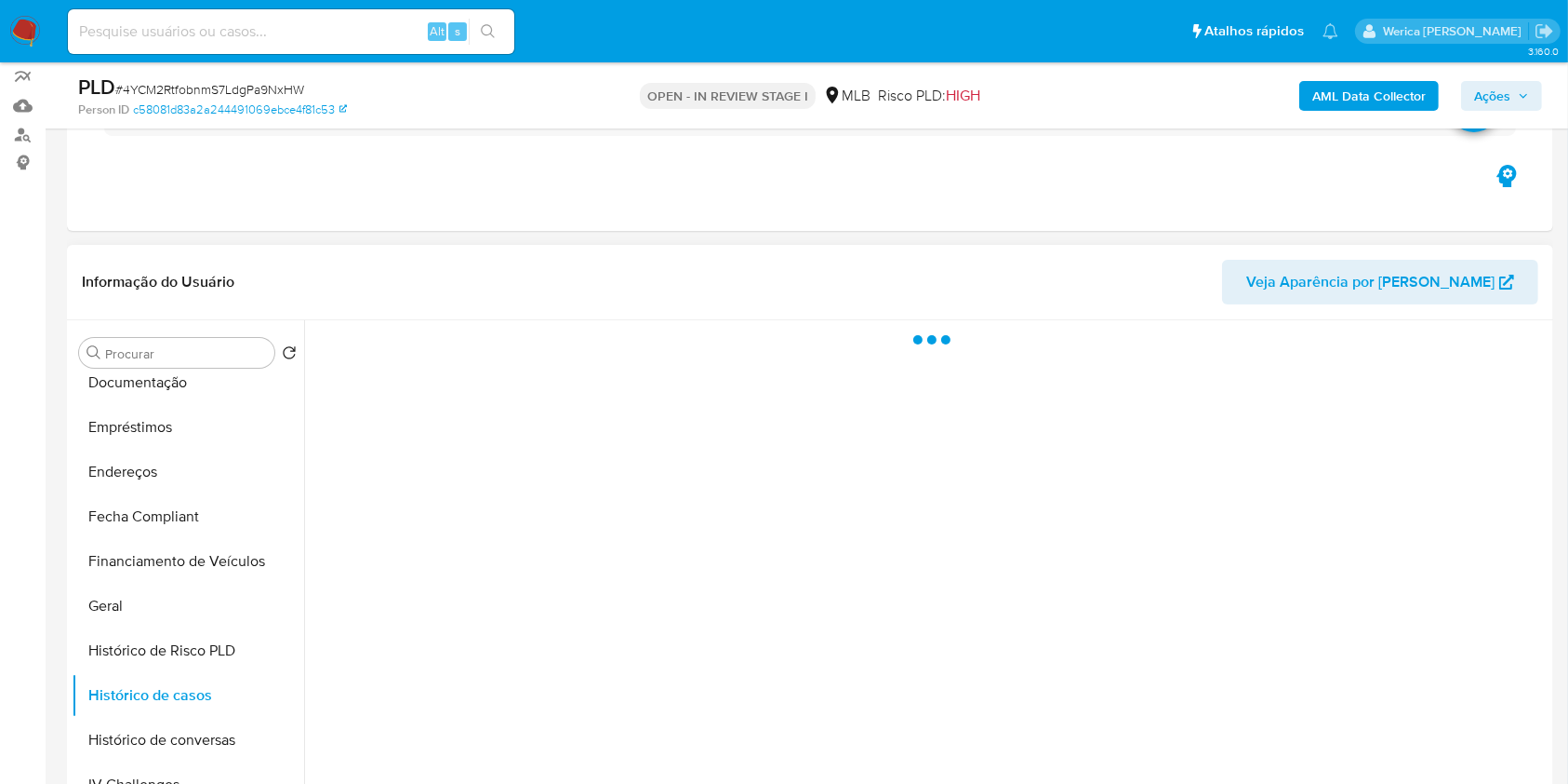
scroll to position [124, 0]
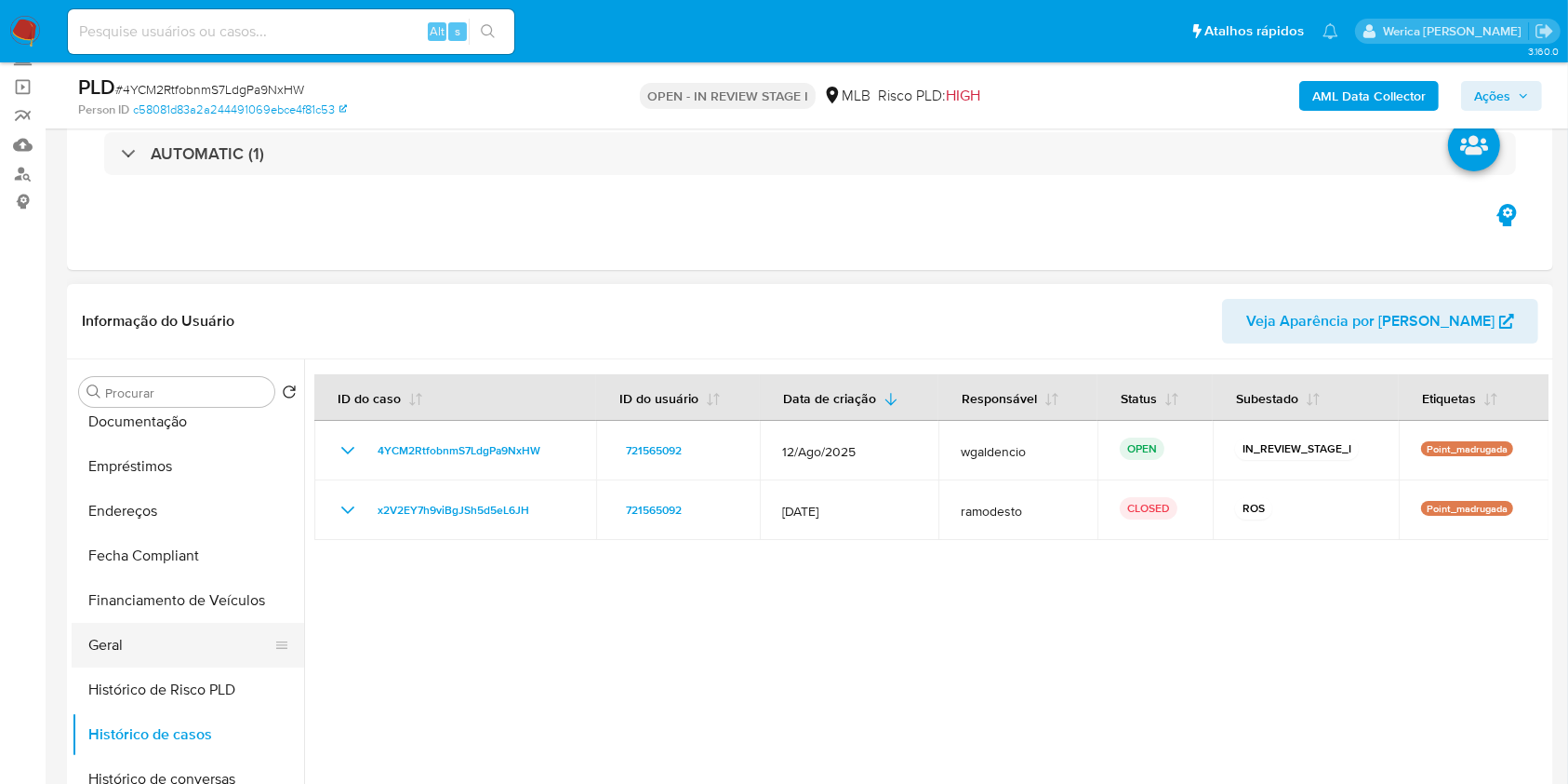
click at [145, 637] on button "Geral" at bounding box center [180, 644] width 218 height 44
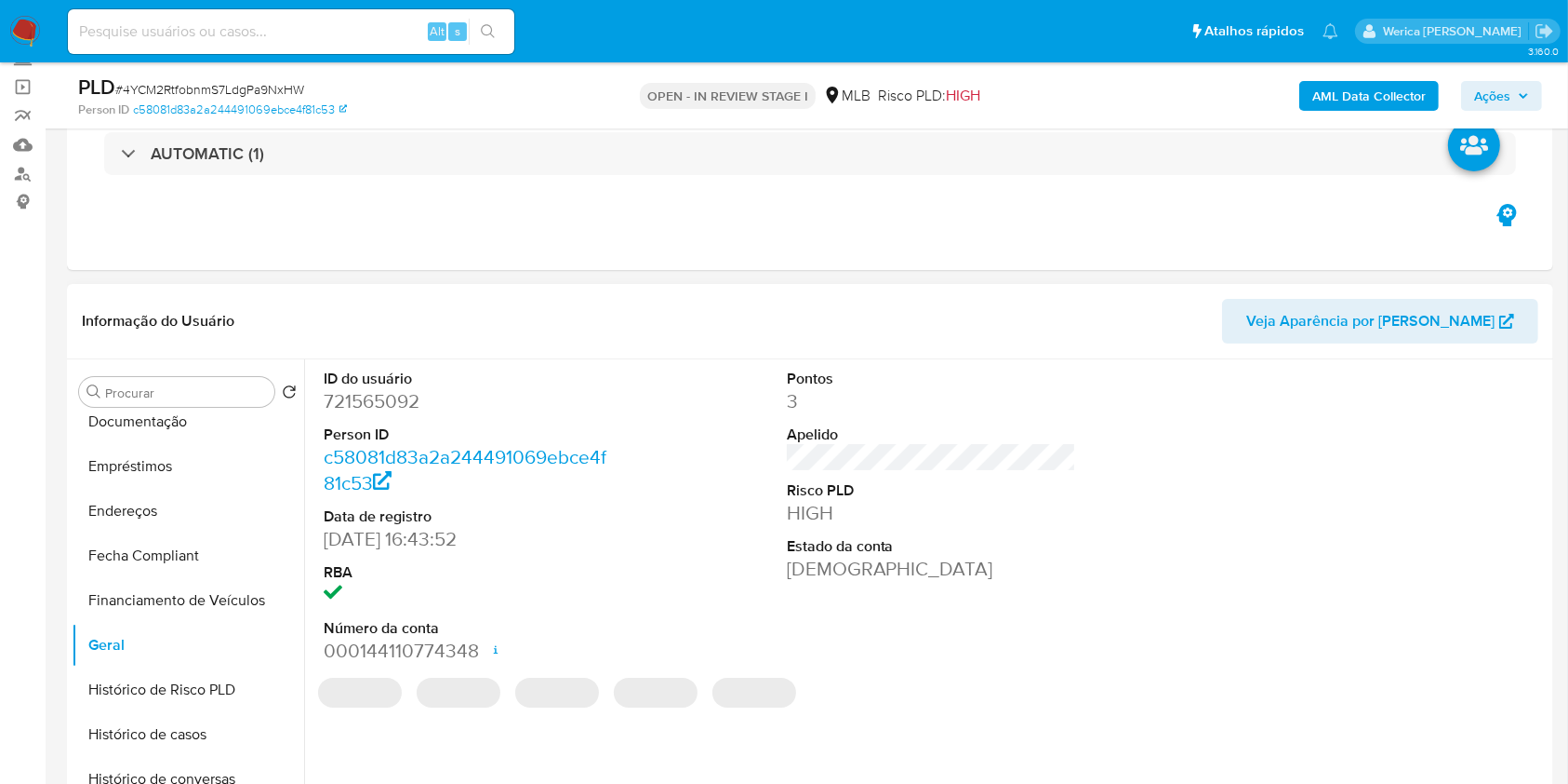
click at [447, 348] on div "Informação do Usuário Veja Aparência por Pessoa" at bounding box center [810, 322] width 1487 height 76
click at [387, 418] on dl "ID do usuário 721565092 Person ID c58081d83a2a244491069ebce4f81c53 Data de regi…" at bounding box center [468, 516] width 290 height 296
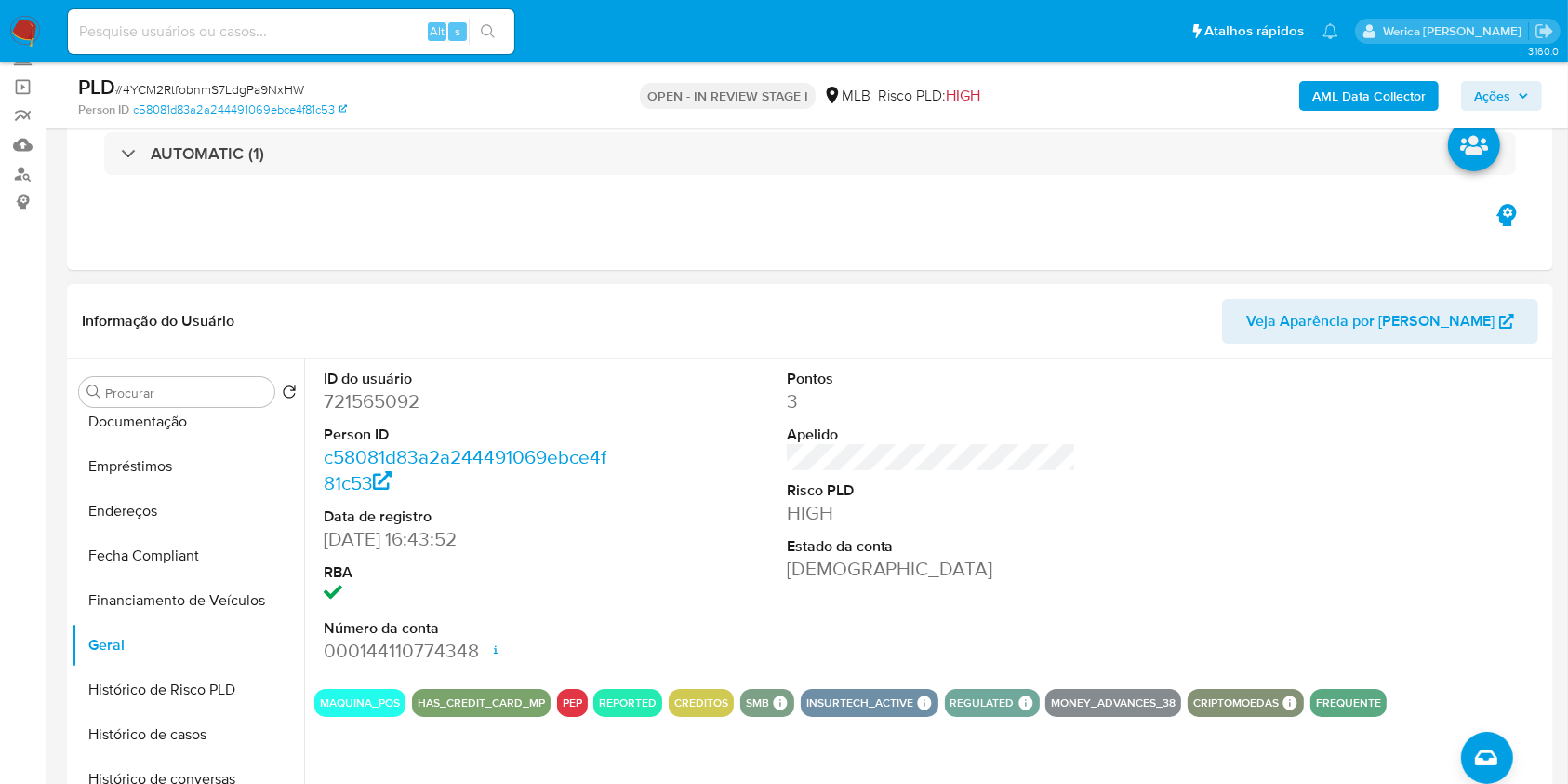
click at [377, 399] on dd "721565092" at bounding box center [468, 401] width 290 height 26
click at [382, 400] on dd "721565092" at bounding box center [468, 401] width 290 height 26
copy dd "721565092"
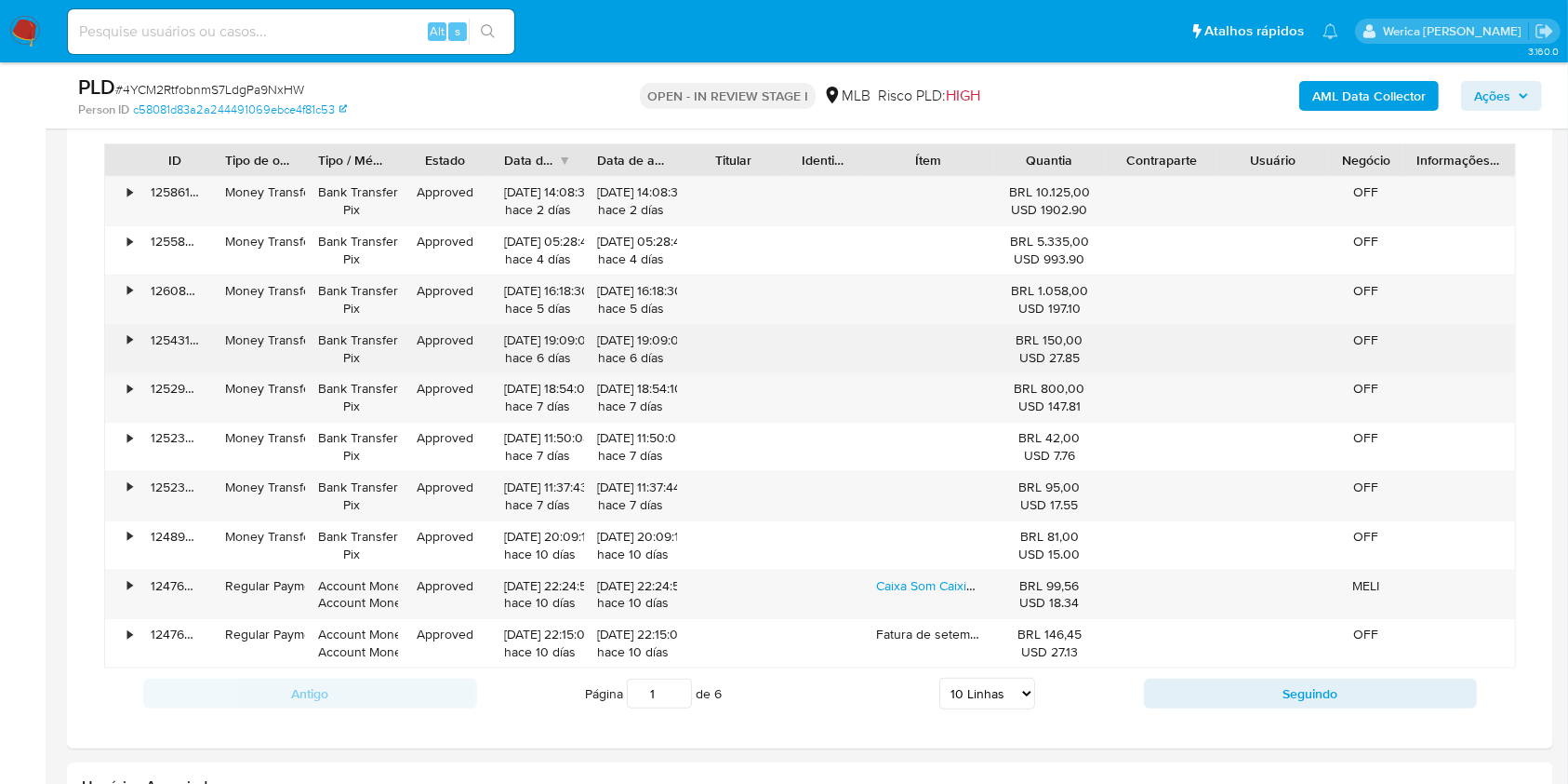
scroll to position [1490, 0]
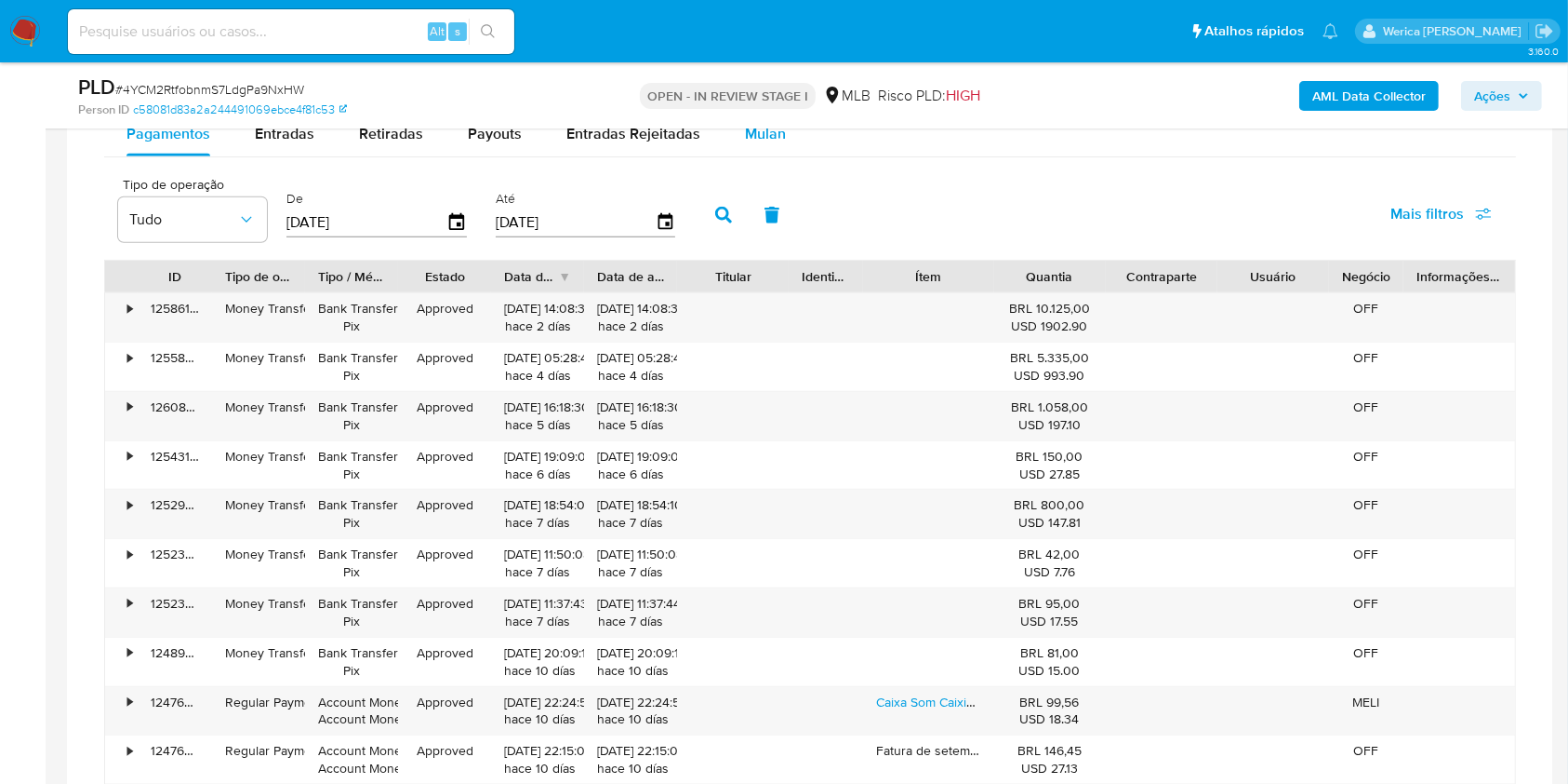
click at [774, 142] on span "Mulan" at bounding box center [765, 133] width 41 height 22
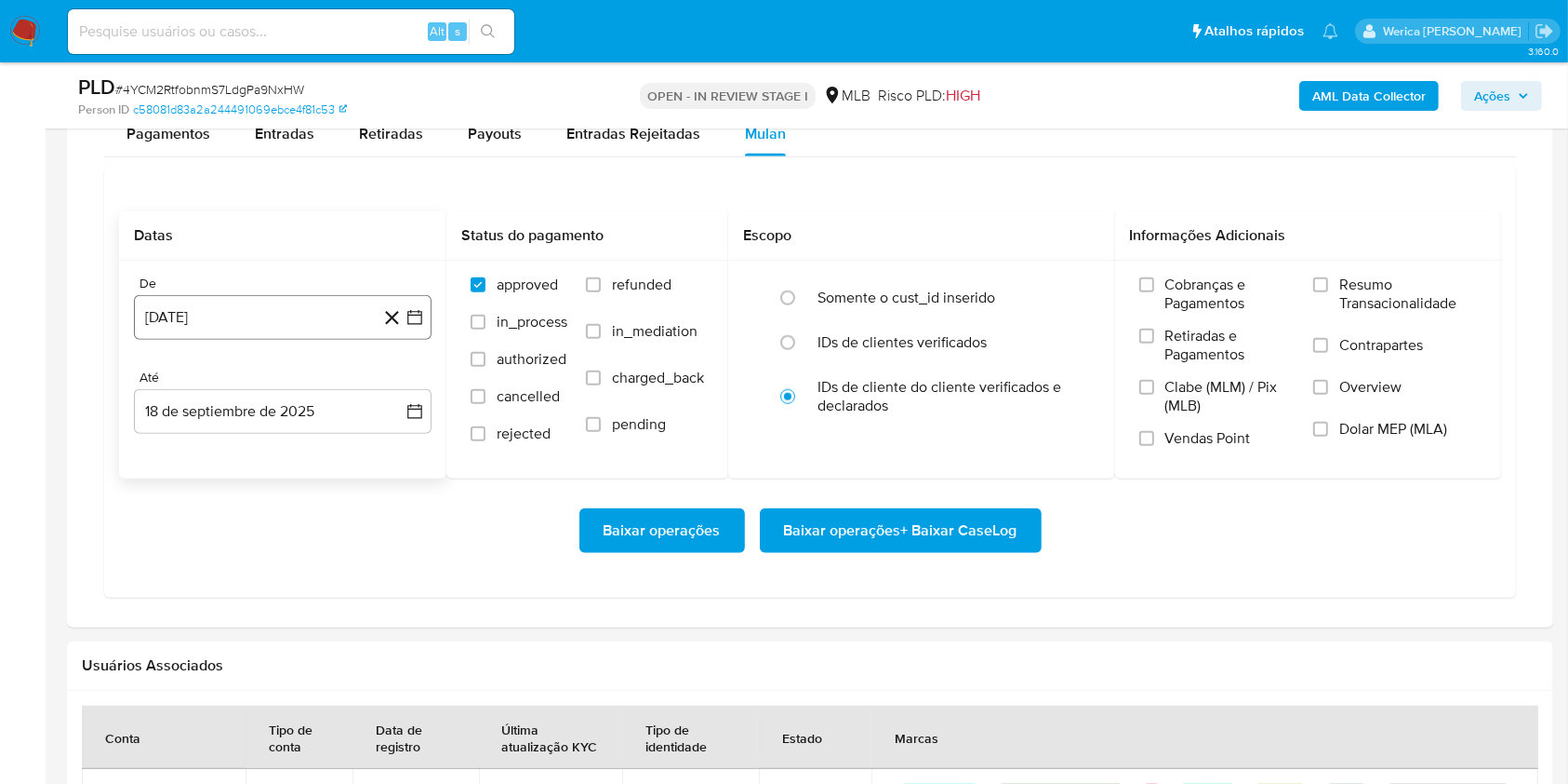
click at [297, 331] on button "18 de agosto de 2024" at bounding box center [282, 316] width 297 height 44
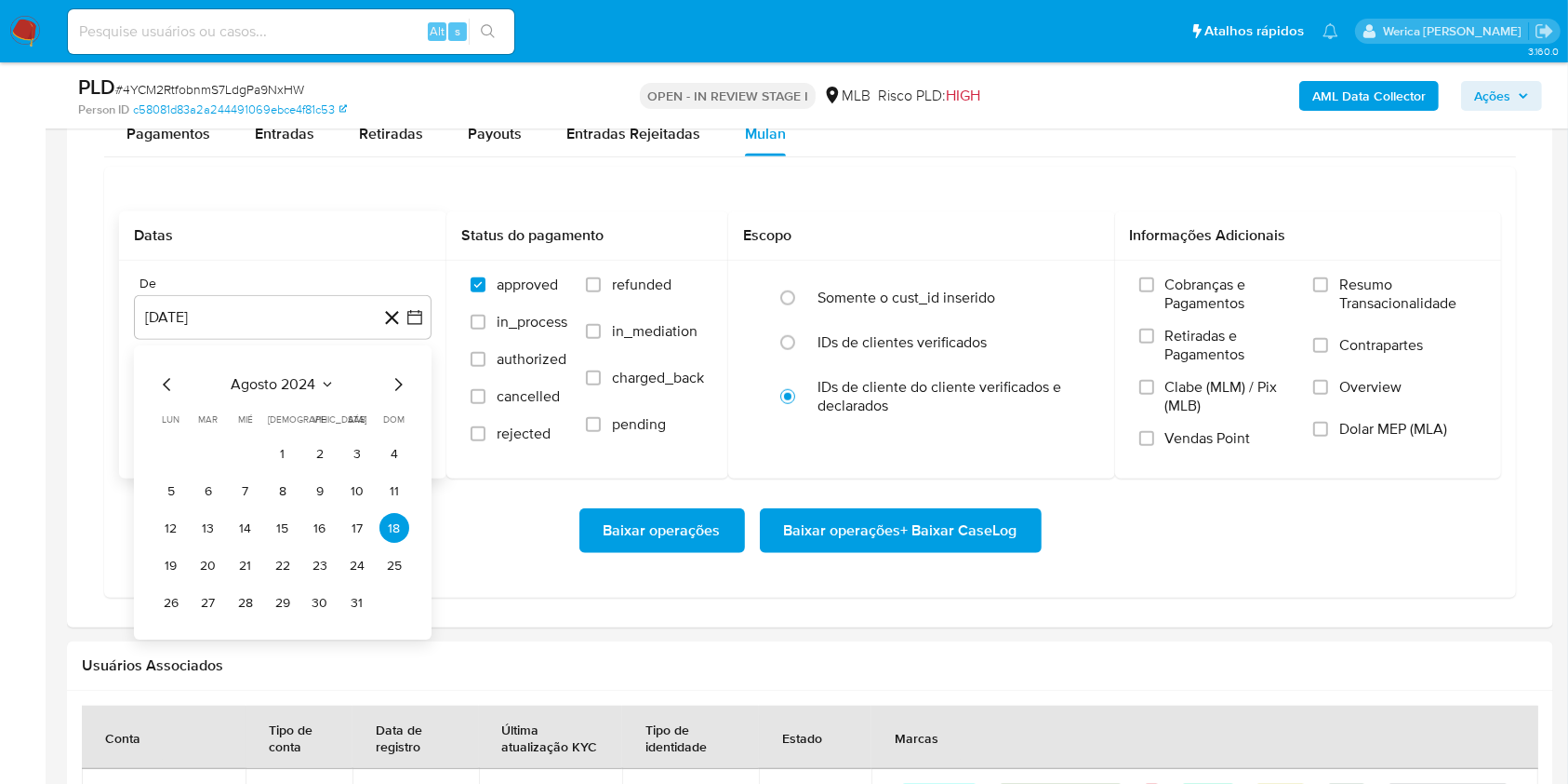
click at [307, 383] on span "agosto 2024" at bounding box center [274, 385] width 85 height 19
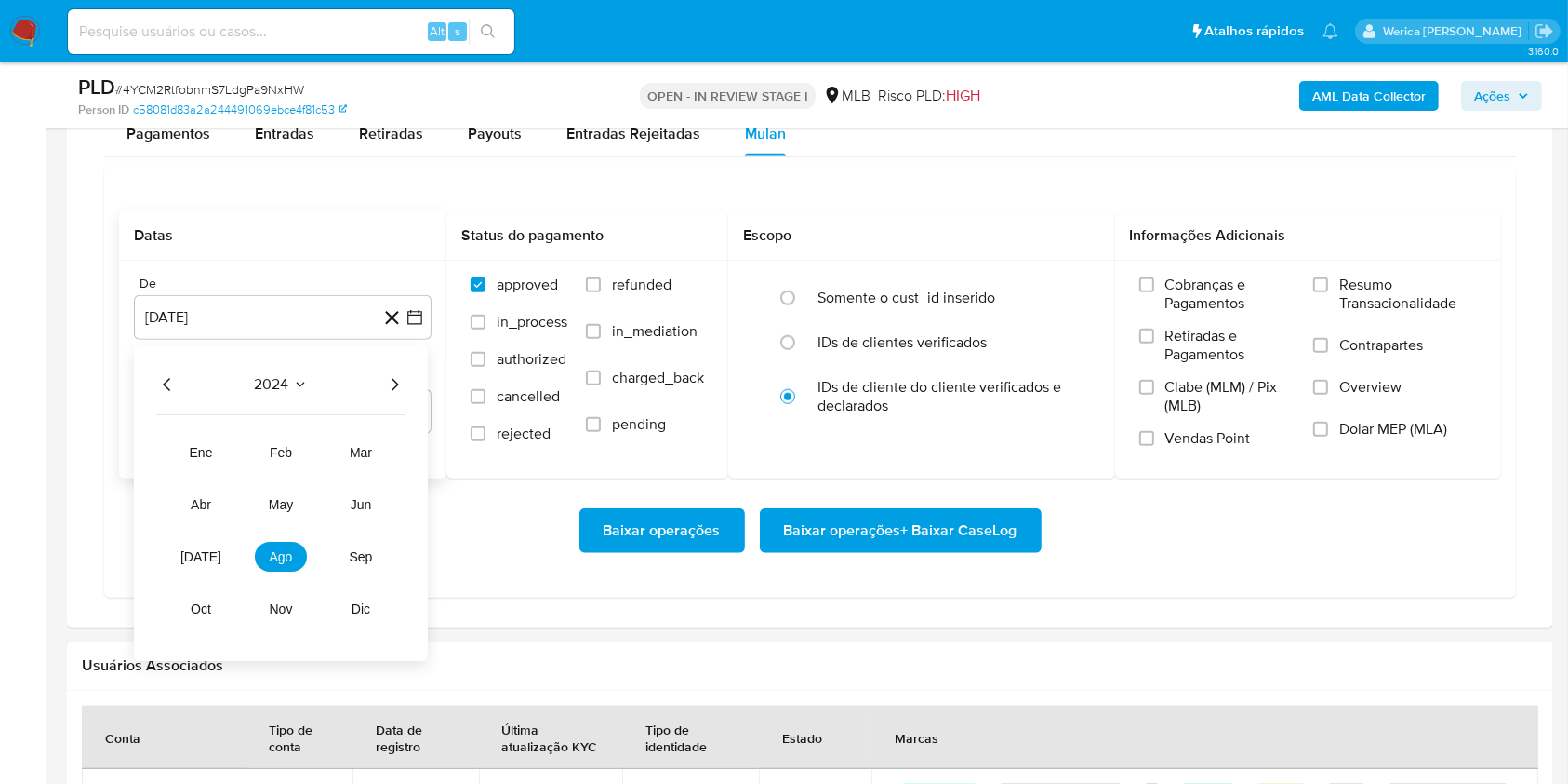
click at [390, 395] on icon "Año siguiente" at bounding box center [395, 385] width 23 height 23
click at [186, 554] on button "jul" at bounding box center [200, 557] width 52 height 30
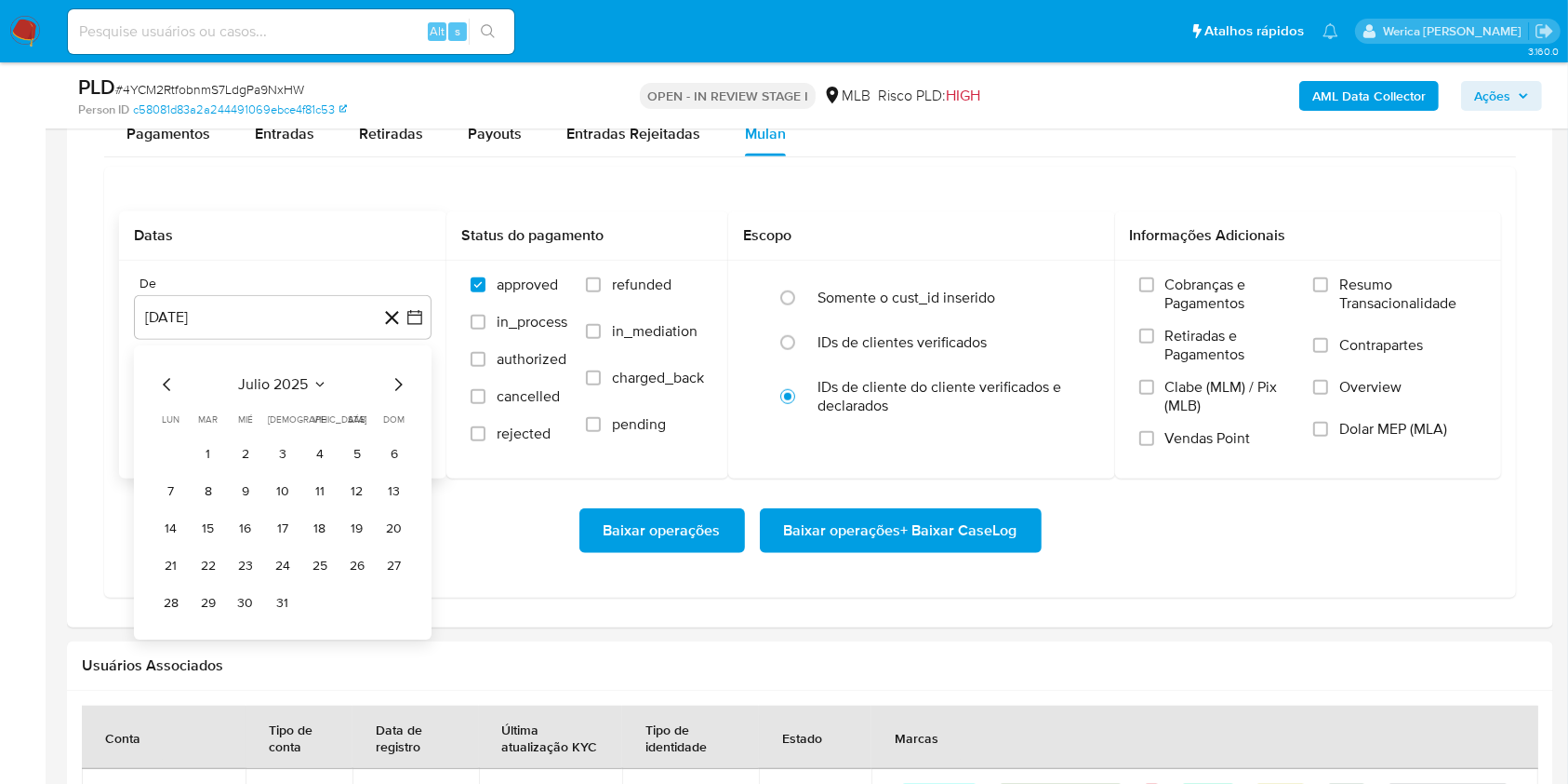
click at [198, 451] on button "1" at bounding box center [209, 454] width 30 height 30
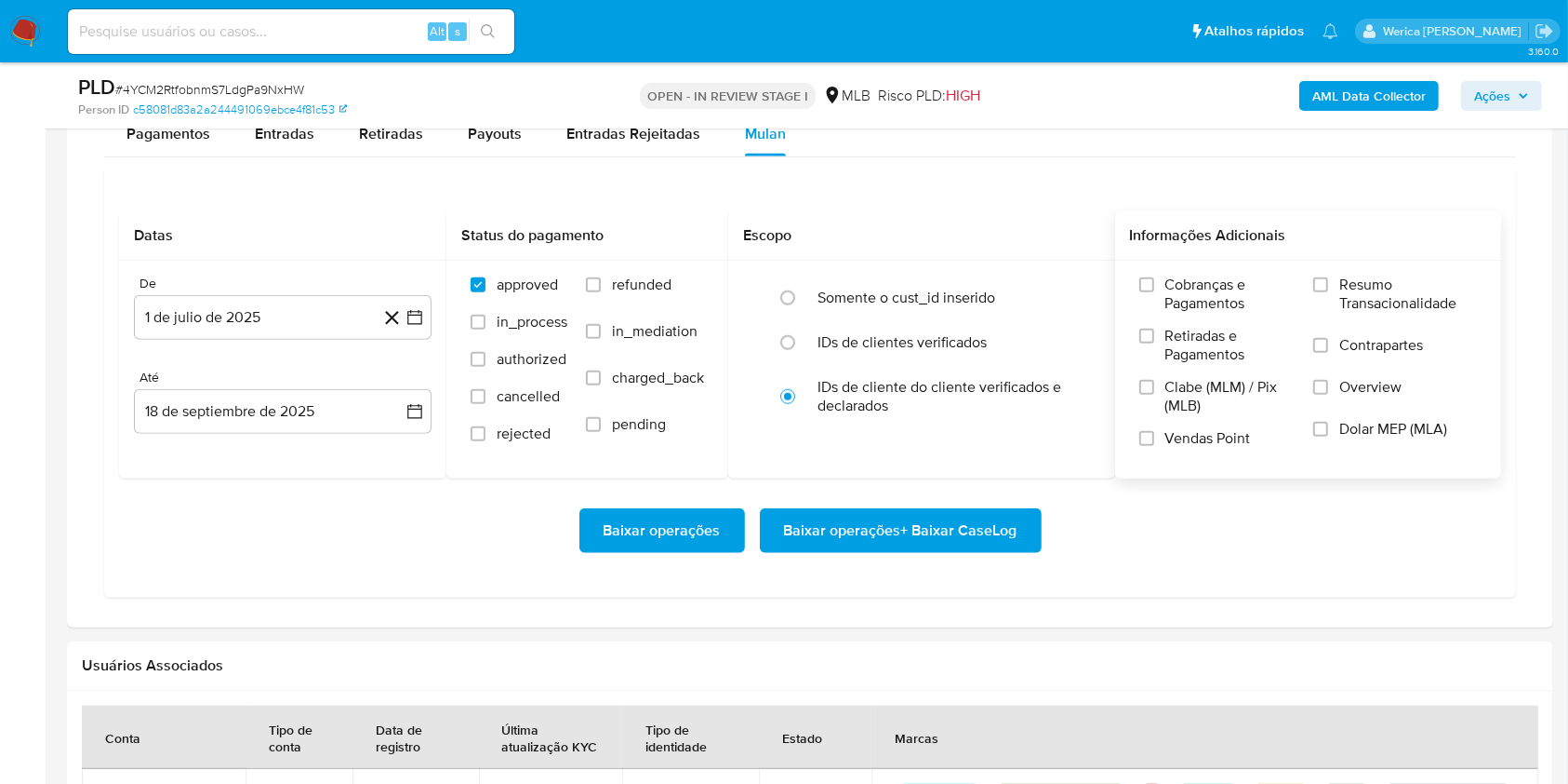
click at [1188, 303] on span "Cobranças e Pagamentos" at bounding box center [1231, 294] width 130 height 37
click at [1182, 365] on label "Retiradas e Pagamentos" at bounding box center [1218, 352] width 157 height 51
click at [1155, 344] on input "Retiradas e Pagamentos" at bounding box center [1147, 336] width 15 height 15
click at [1188, 398] on span "Clabe (MLM) / Pix (MLB)" at bounding box center [1231, 396] width 130 height 37
click at [1180, 443] on span "Vendas Point" at bounding box center [1208, 438] width 86 height 19
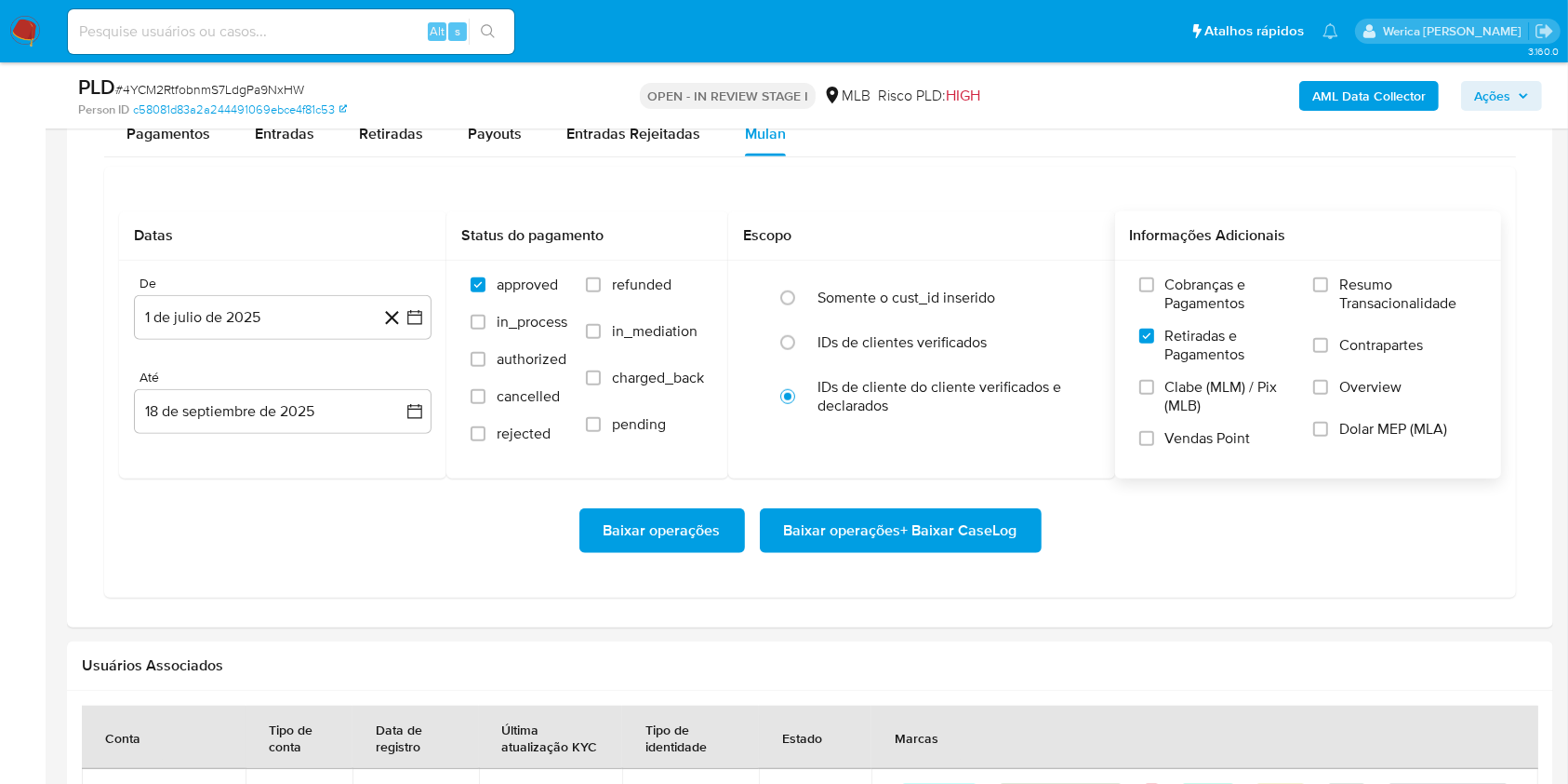
click at [1155, 443] on input "Vendas Point" at bounding box center [1147, 438] width 15 height 15
click at [1171, 412] on span "Clabe (MLM) / Pix (MLB)" at bounding box center [1231, 396] width 130 height 37
click at [1155, 395] on input "Clabe (MLM) / Pix (MLB)" at bounding box center [1147, 387] width 15 height 15
click at [1216, 315] on label "Cobranças e Pagamentos" at bounding box center [1218, 301] width 157 height 51
click at [1155, 292] on input "Cobranças e Pagamentos" at bounding box center [1147, 285] width 15 height 15
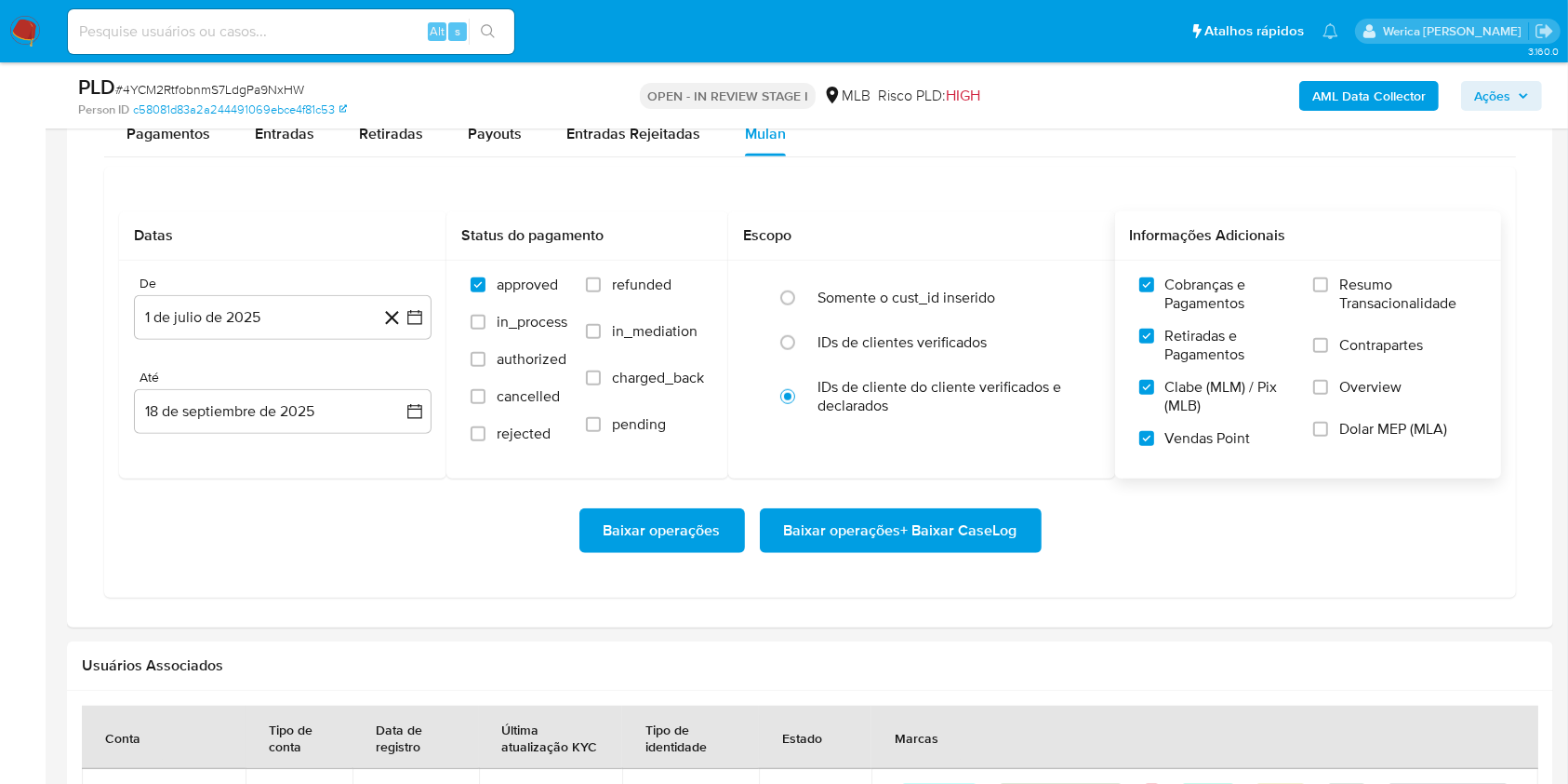
drag, startPoint x: 1304, startPoint y: 316, endPoint x: 1359, endPoint y: 315, distance: 55.0
click at [1359, 315] on label "Resumo Transacionalidade" at bounding box center [1394, 306] width 163 height 60
click at [1328, 292] on input "Resumo Transacionalidade" at bounding box center [1321, 285] width 15 height 15
click at [1359, 360] on label "Contrapartes" at bounding box center [1394, 357] width 163 height 42
click at [1328, 352] on input "Contrapartes" at bounding box center [1321, 346] width 15 height 15
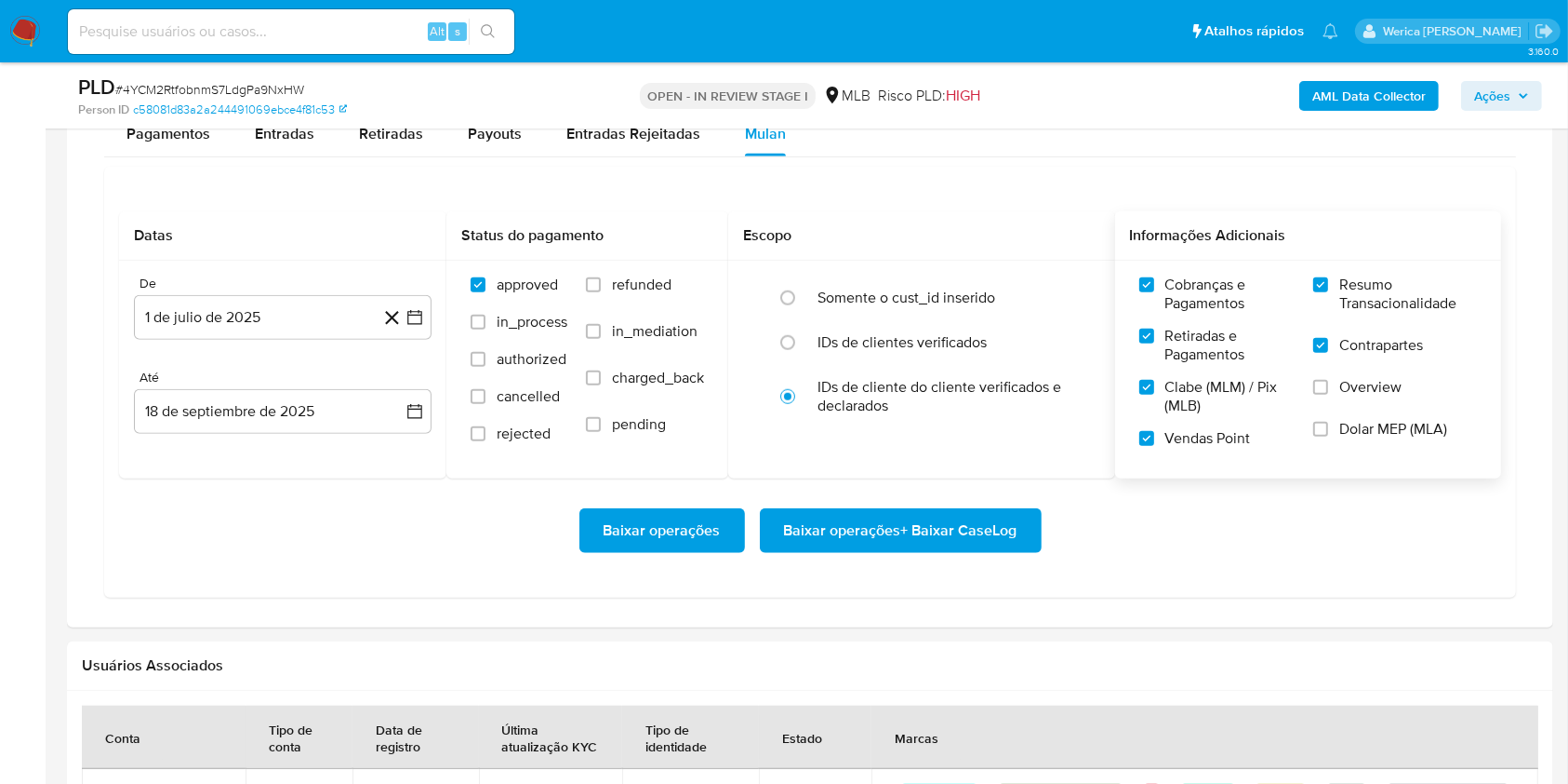
click at [1362, 401] on label "Overview" at bounding box center [1394, 399] width 163 height 42
click at [1328, 395] on input "Overview" at bounding box center [1321, 387] width 15 height 15
click at [1362, 439] on label "Dolar MEP (MLA)" at bounding box center [1394, 440] width 163 height 42
click at [1328, 436] on input "Dolar MEP (MLA)" at bounding box center [1321, 429] width 15 height 15
click at [982, 551] on span "Baixar operações + Baixar CaseLog" at bounding box center [901, 530] width 233 height 41
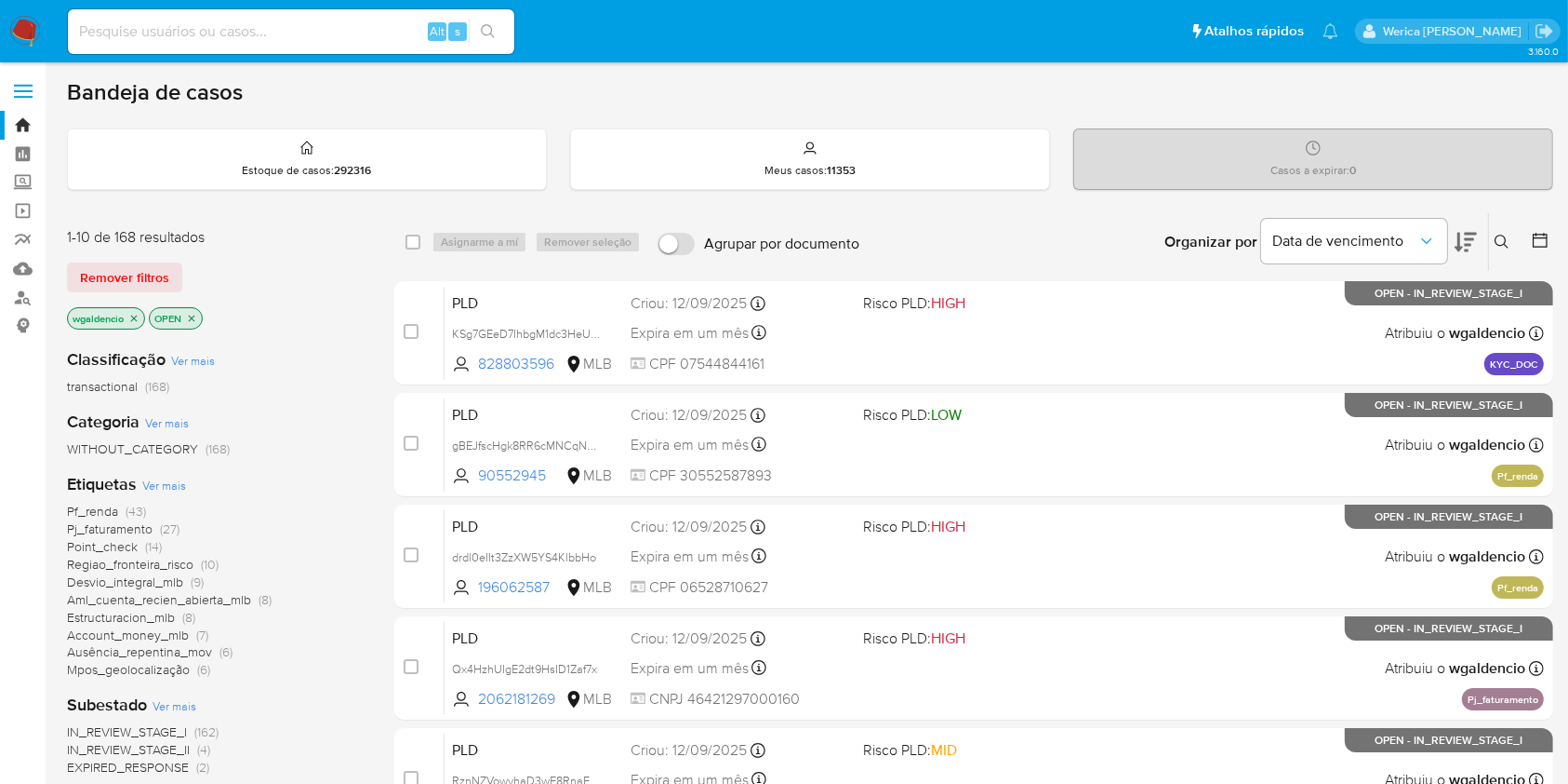
click at [1461, 227] on button at bounding box center [1466, 242] width 23 height 58
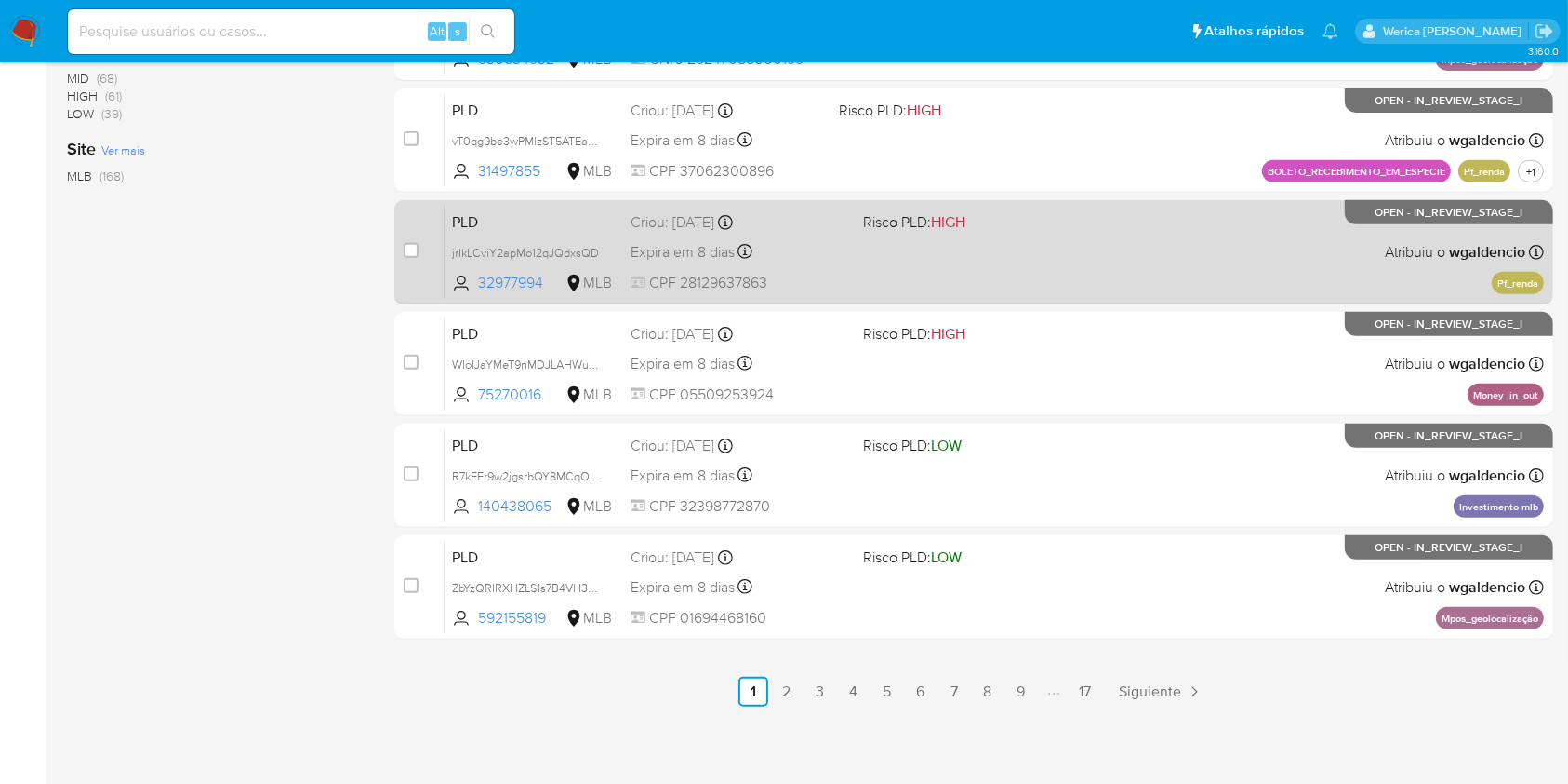
scroll to position [752, 0]
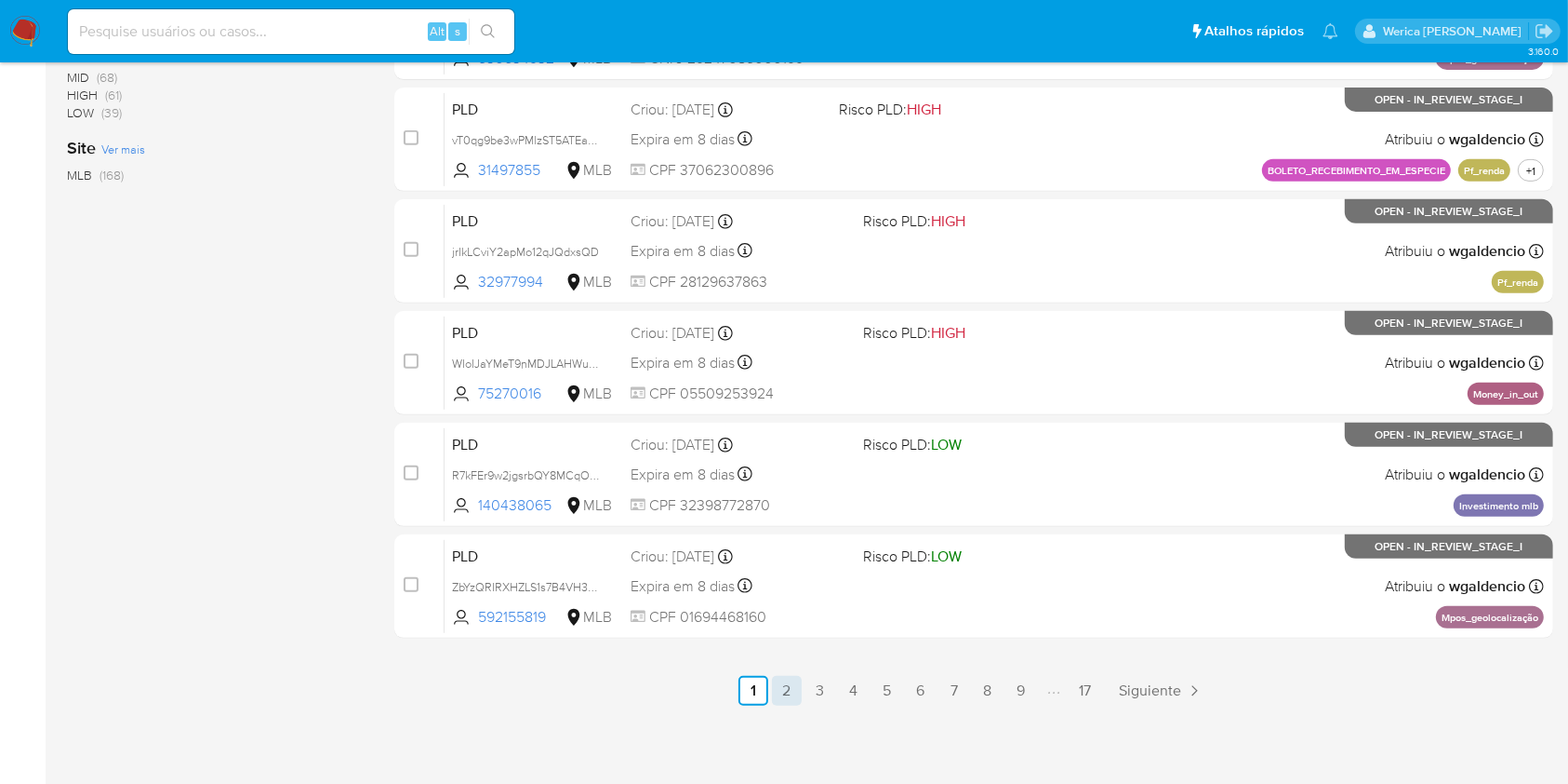
click at [793, 692] on link "2" at bounding box center [787, 690] width 30 height 30
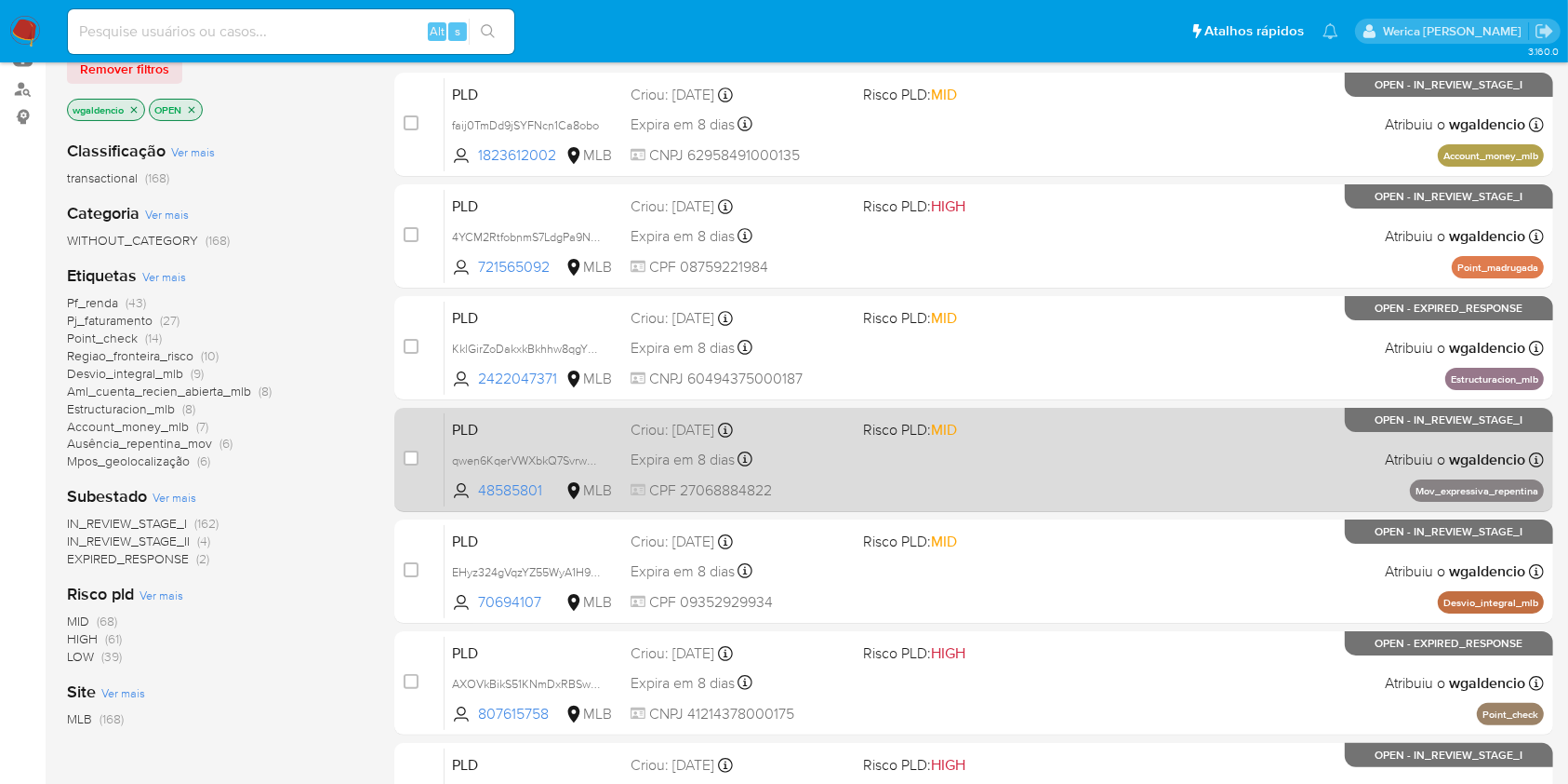
scroll to position [247, 0]
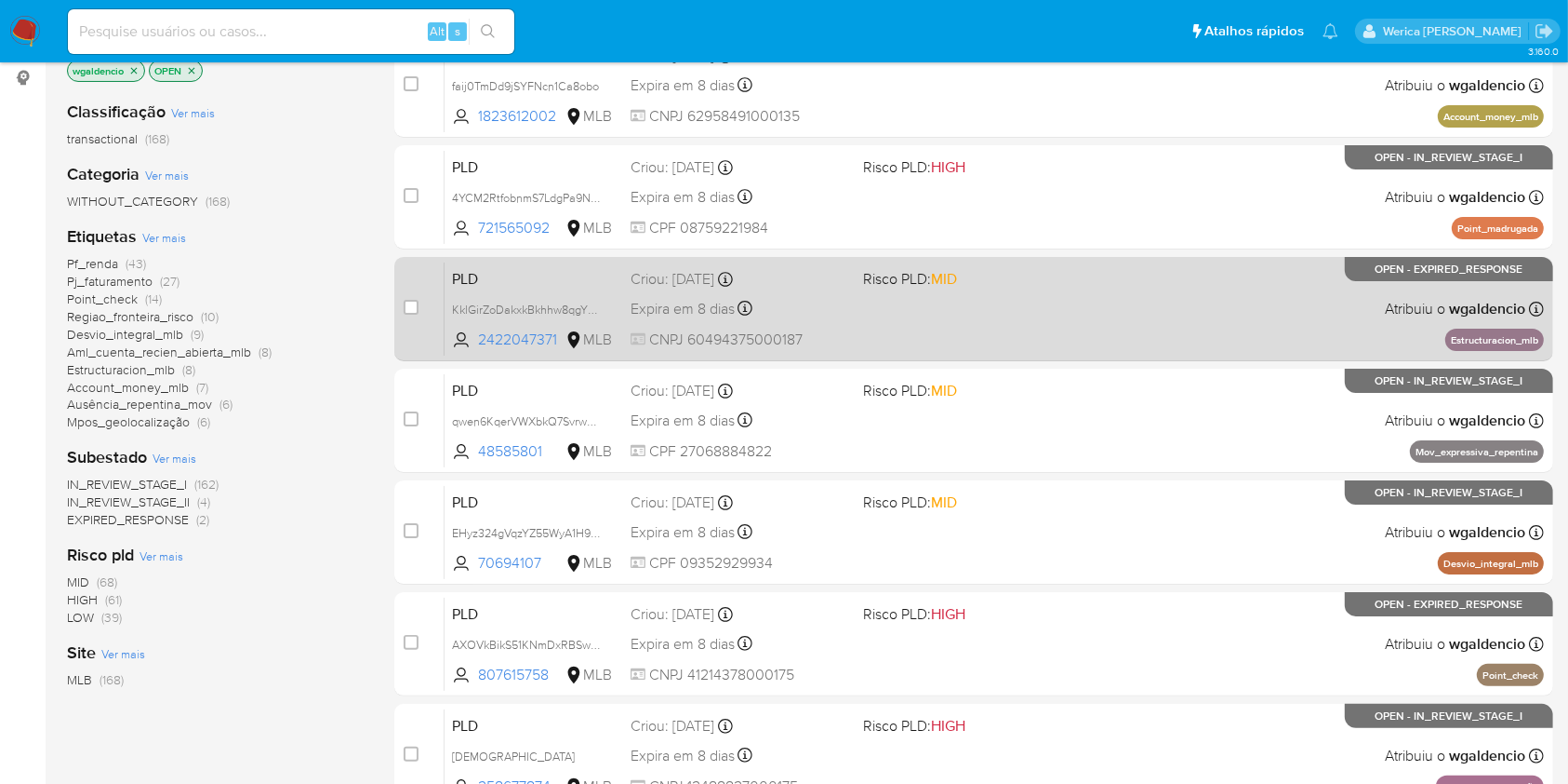
click at [948, 350] on div "PLD KklGirZoDakxkBkhhw8qgY0A 2422047371 MLB Risco PLD: MID Criou: [DATE] Criou:…" at bounding box center [994, 309] width 1100 height 94
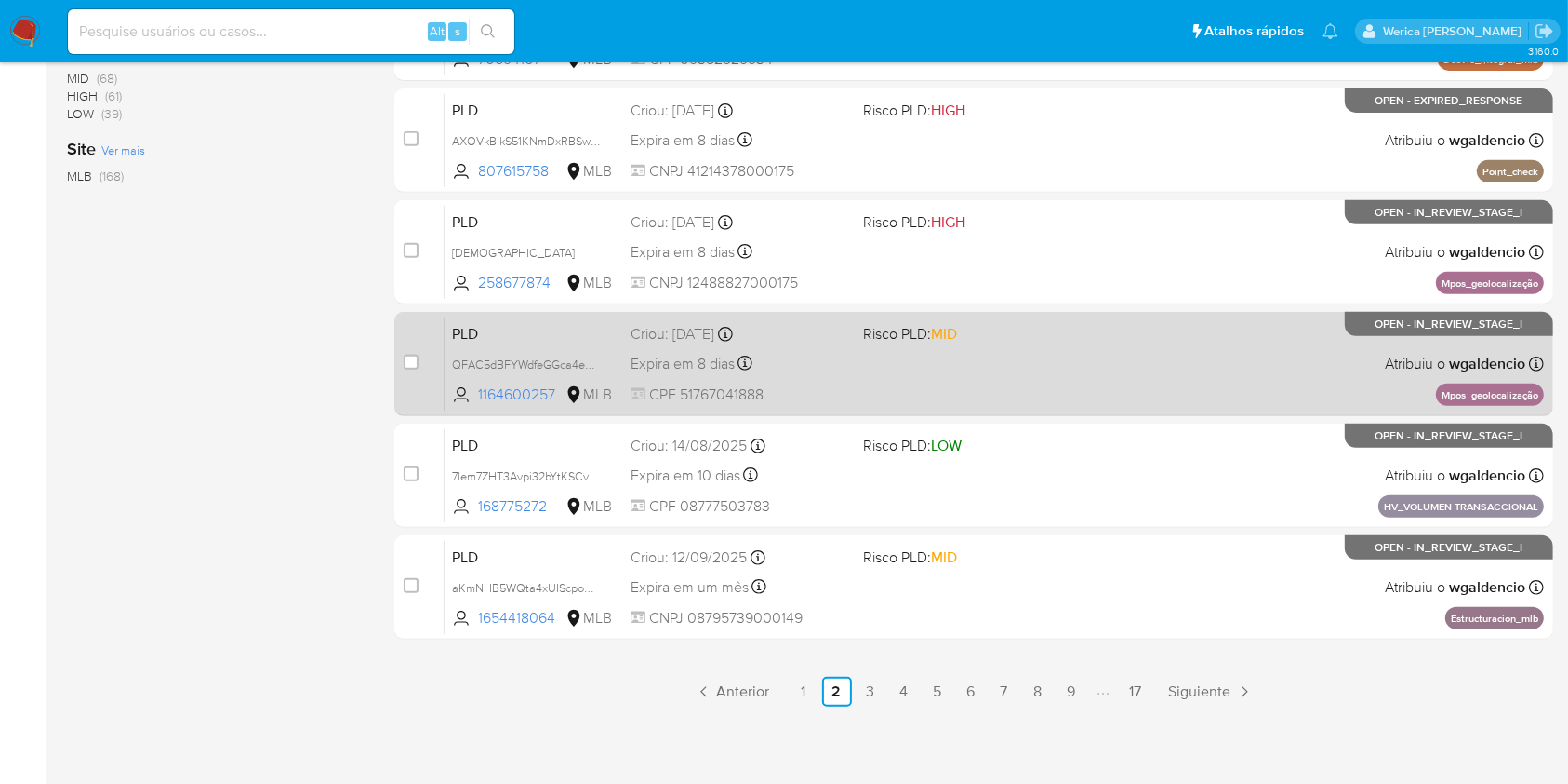
scroll to position [752, 0]
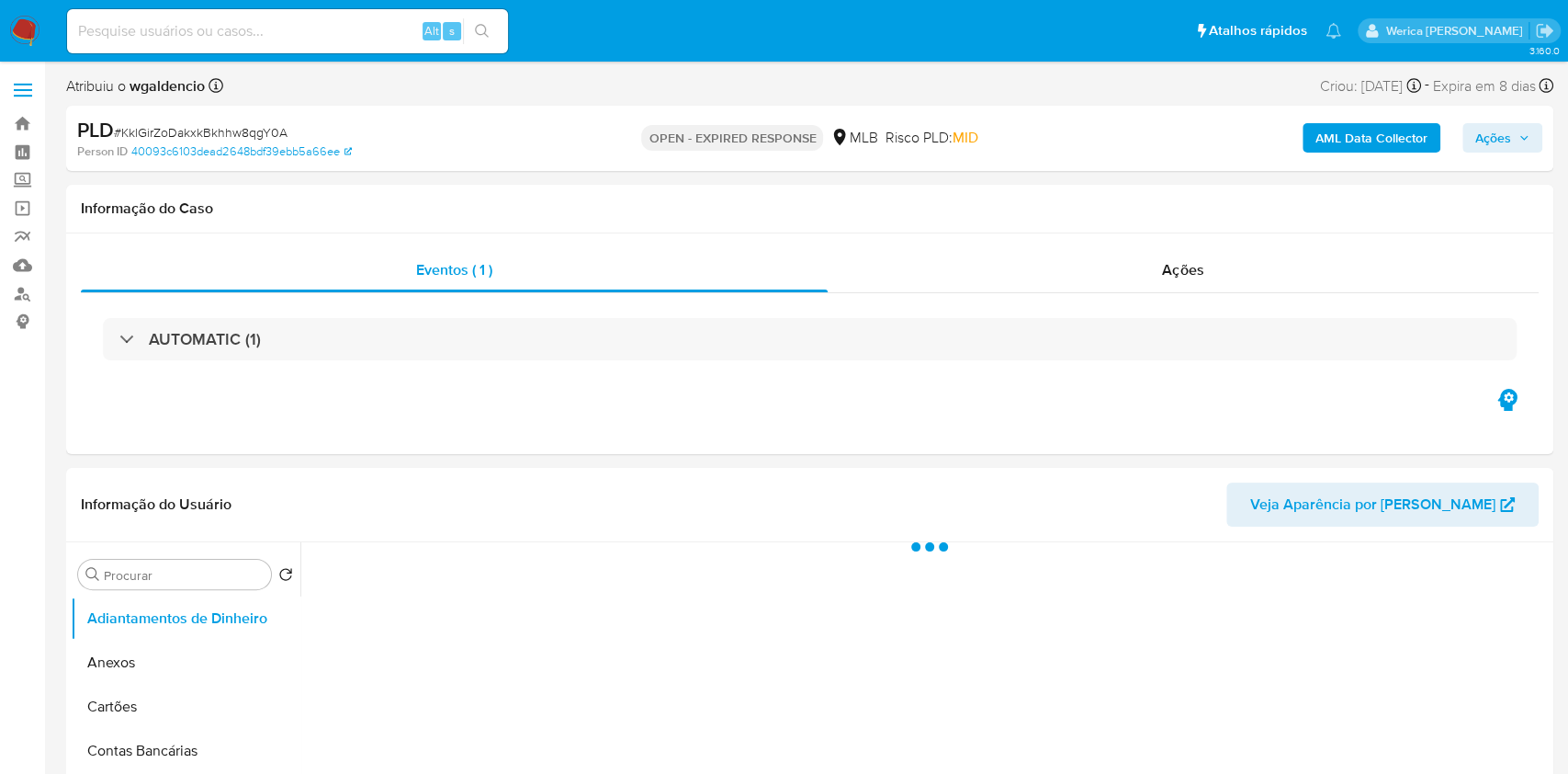
select select "10"
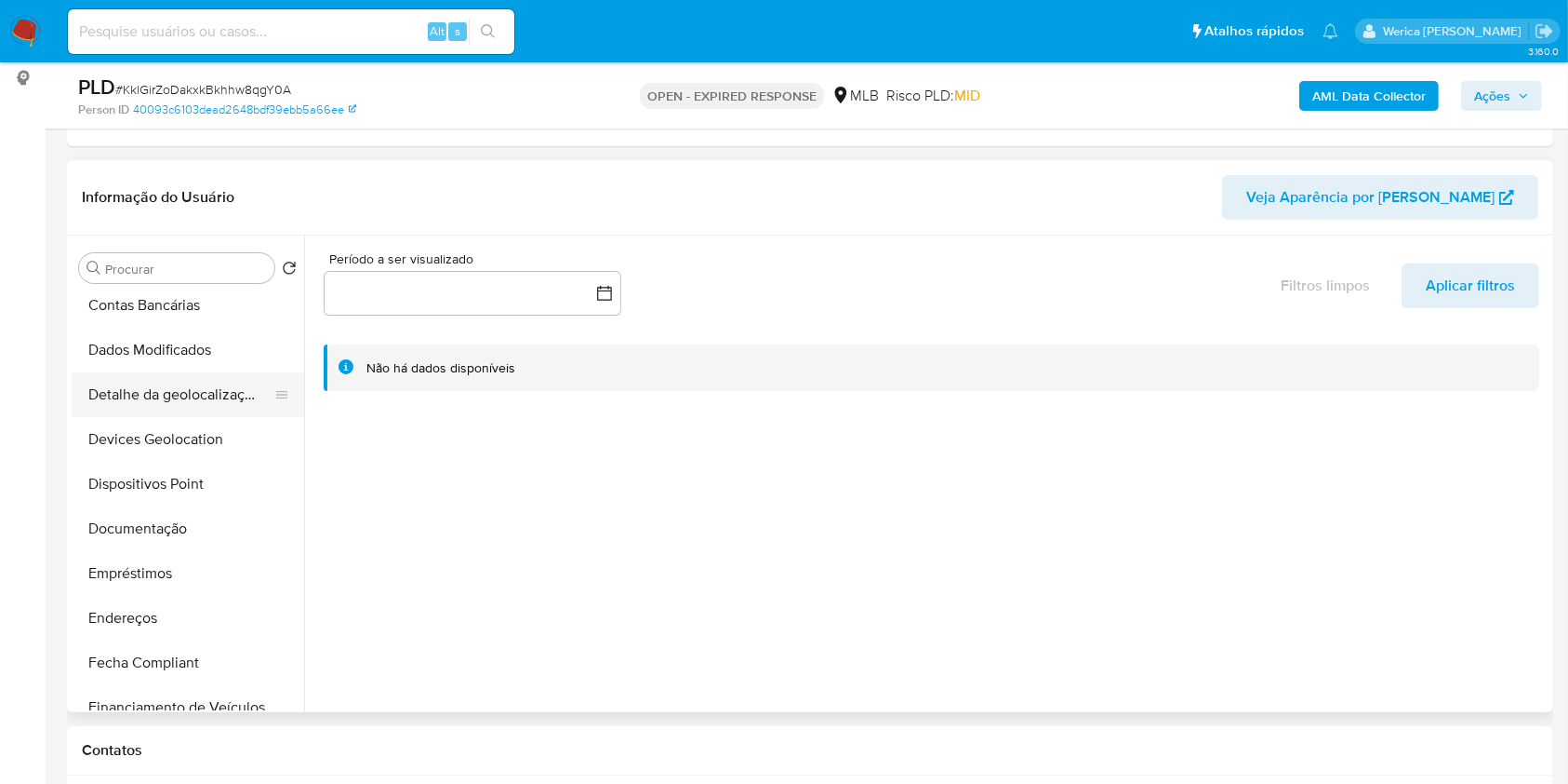
scroll to position [247, 0]
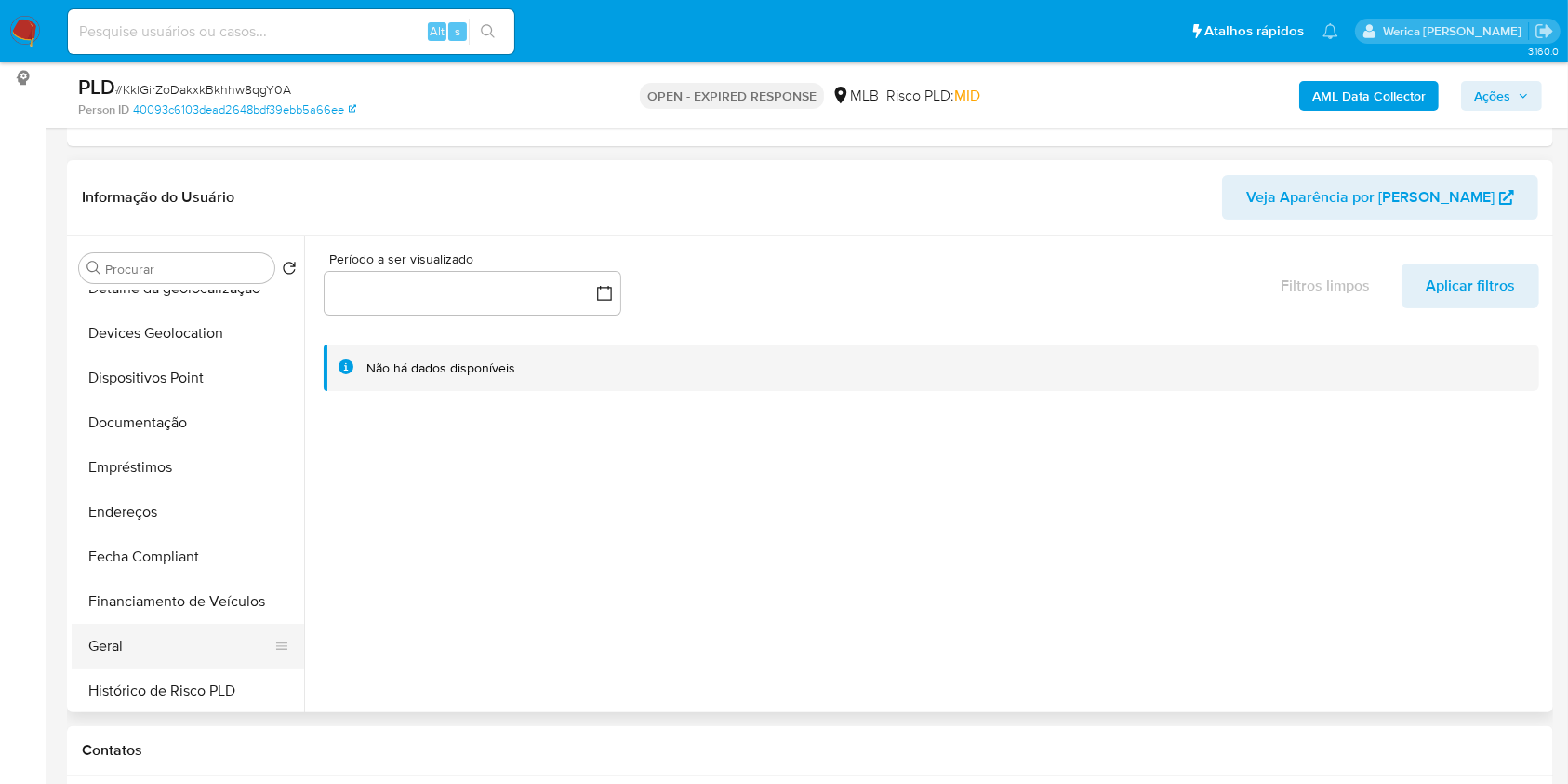
click at [164, 632] on button "Geral" at bounding box center [180, 645] width 218 height 44
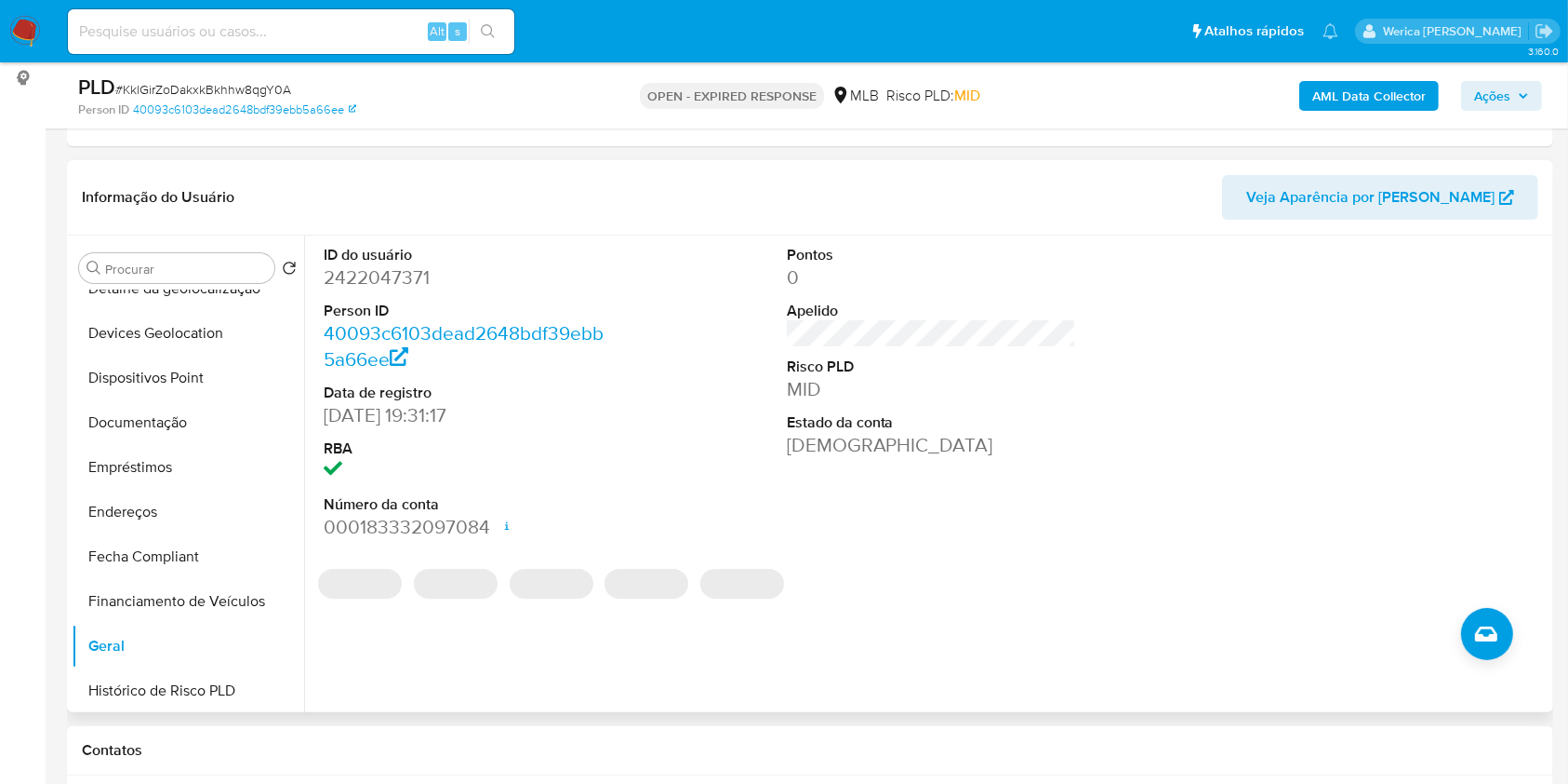
click at [389, 270] on dd "2422047371" at bounding box center [468, 278] width 290 height 26
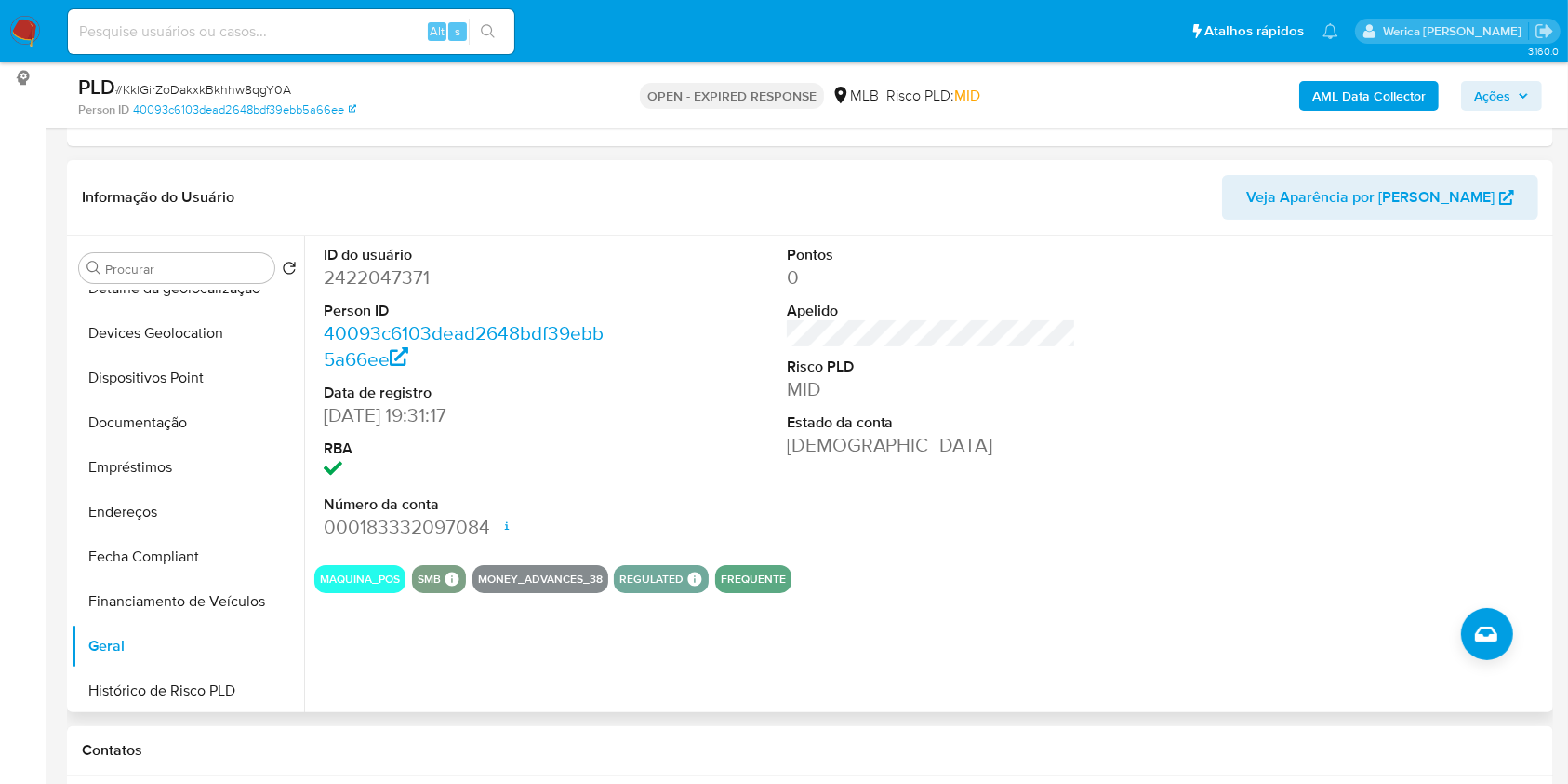
click at [390, 271] on dd "2422047371" at bounding box center [468, 278] width 290 height 26
click at [396, 279] on dd "2422047371" at bounding box center [468, 278] width 290 height 26
copy dd "7"
click at [402, 281] on dd "2422047371" at bounding box center [468, 278] width 290 height 26
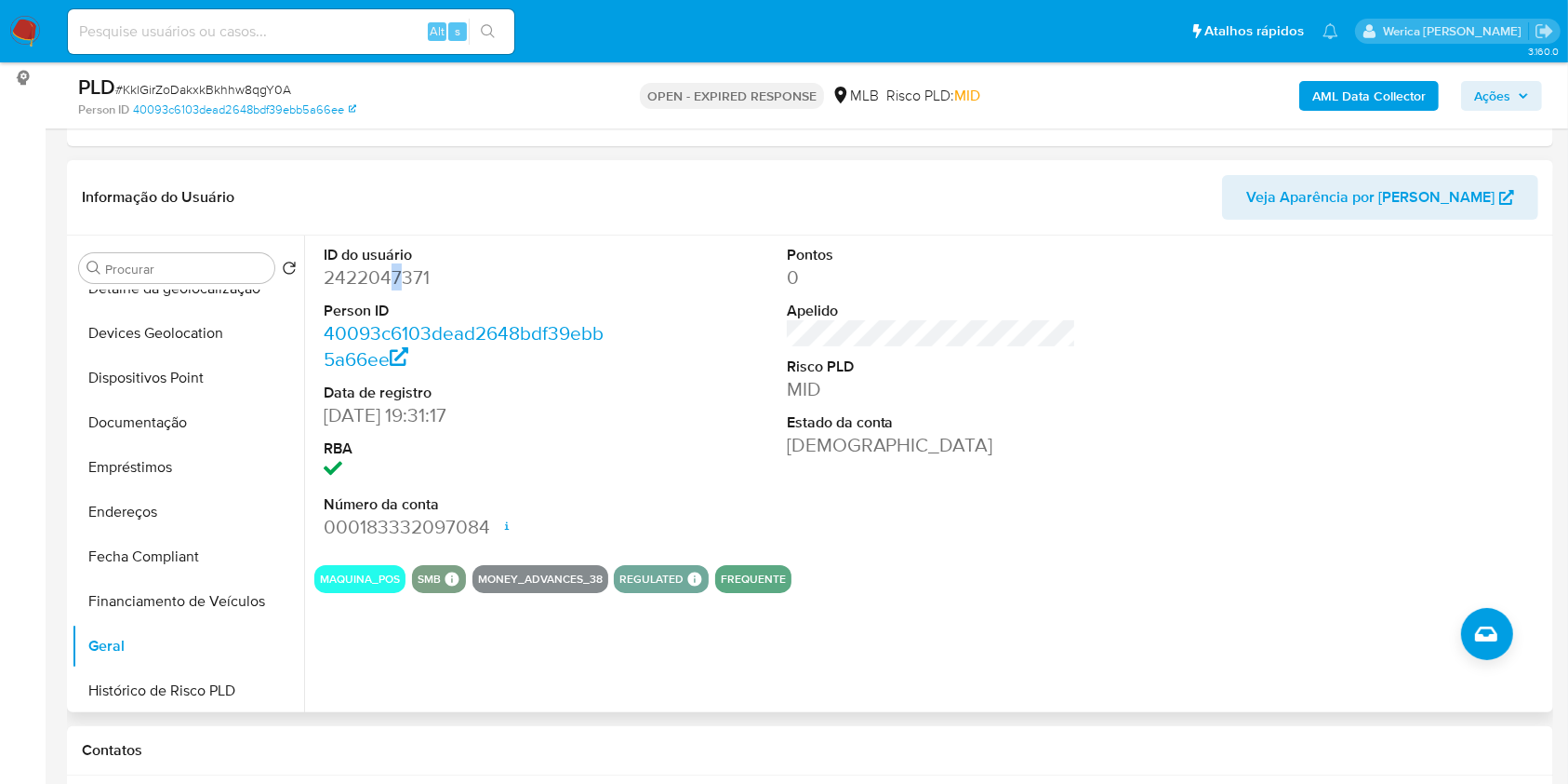
click at [402, 281] on dd "2422047371" at bounding box center [468, 278] width 290 height 26
copy dd "2422047371"
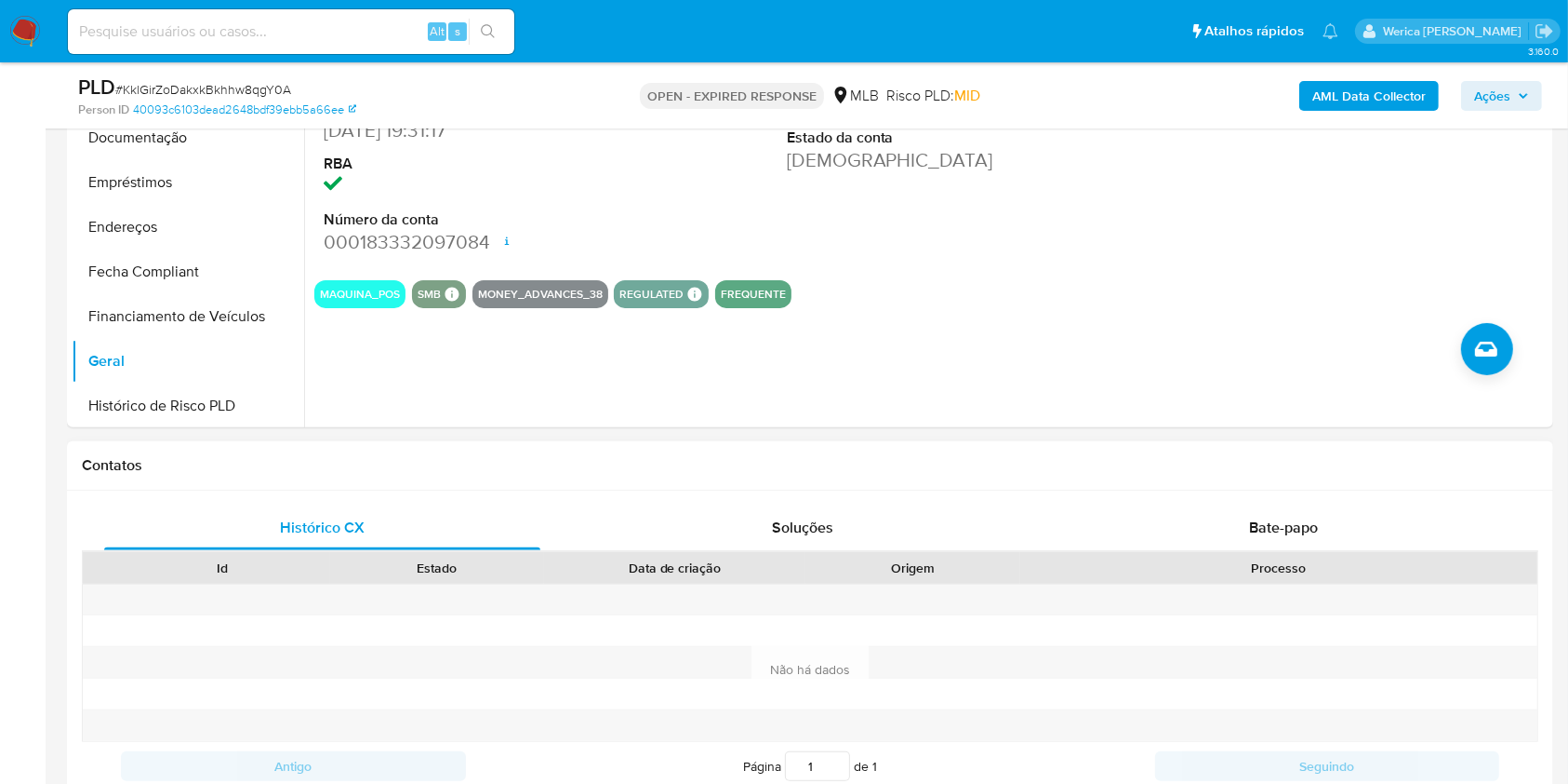
scroll to position [744, 0]
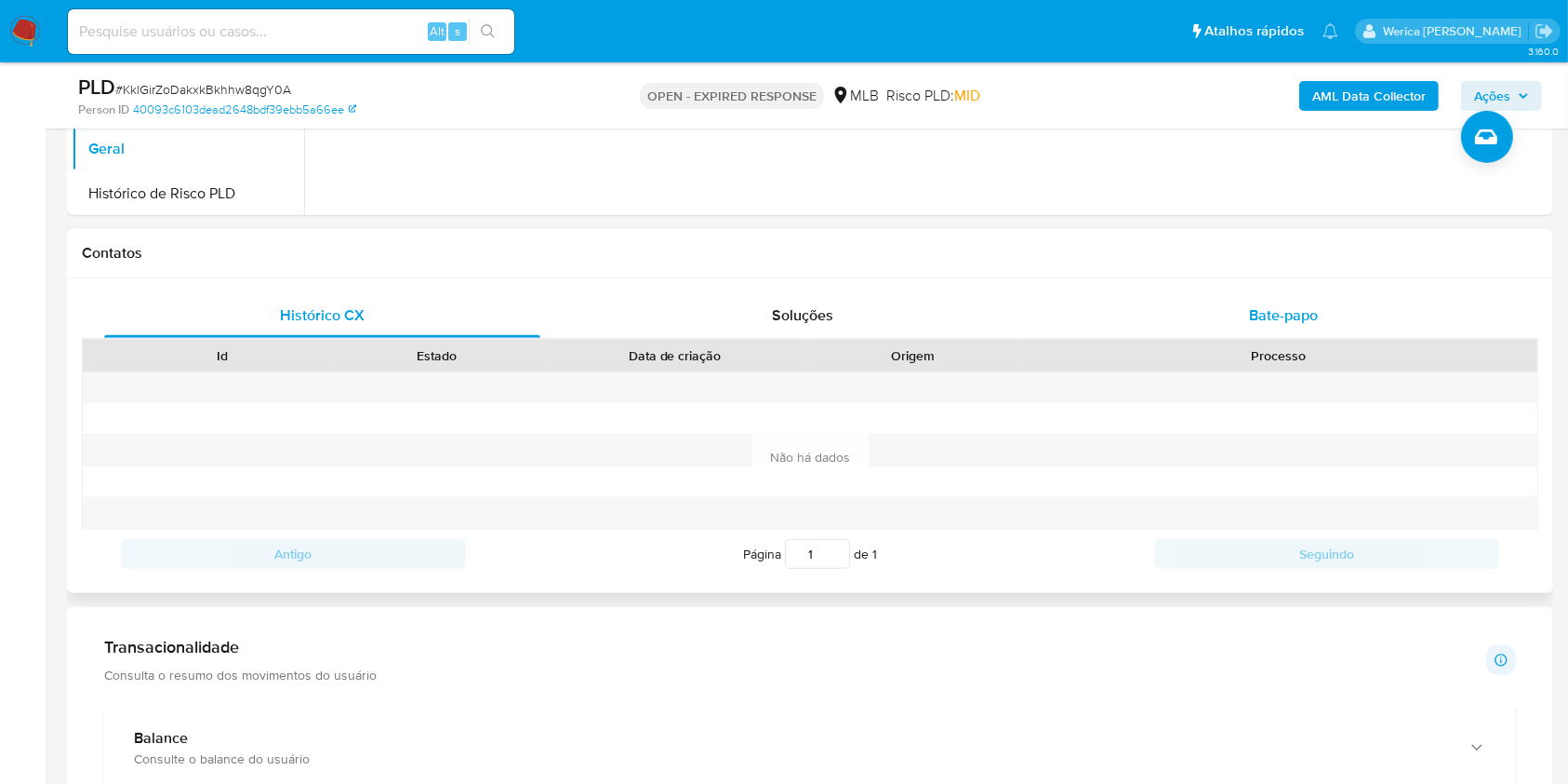
click at [1271, 314] on span "Bate-papo" at bounding box center [1283, 315] width 69 height 22
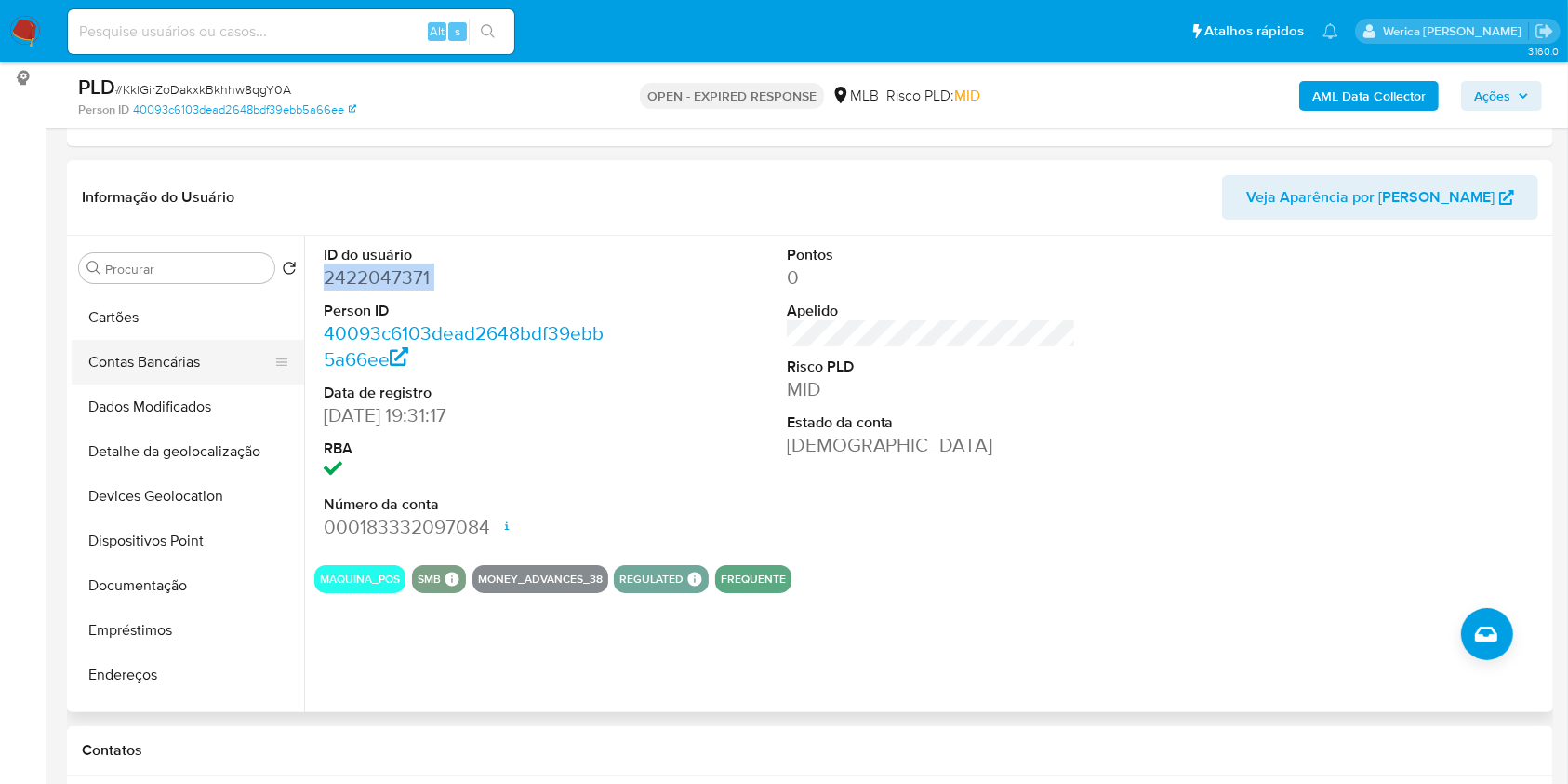
scroll to position [0, 0]
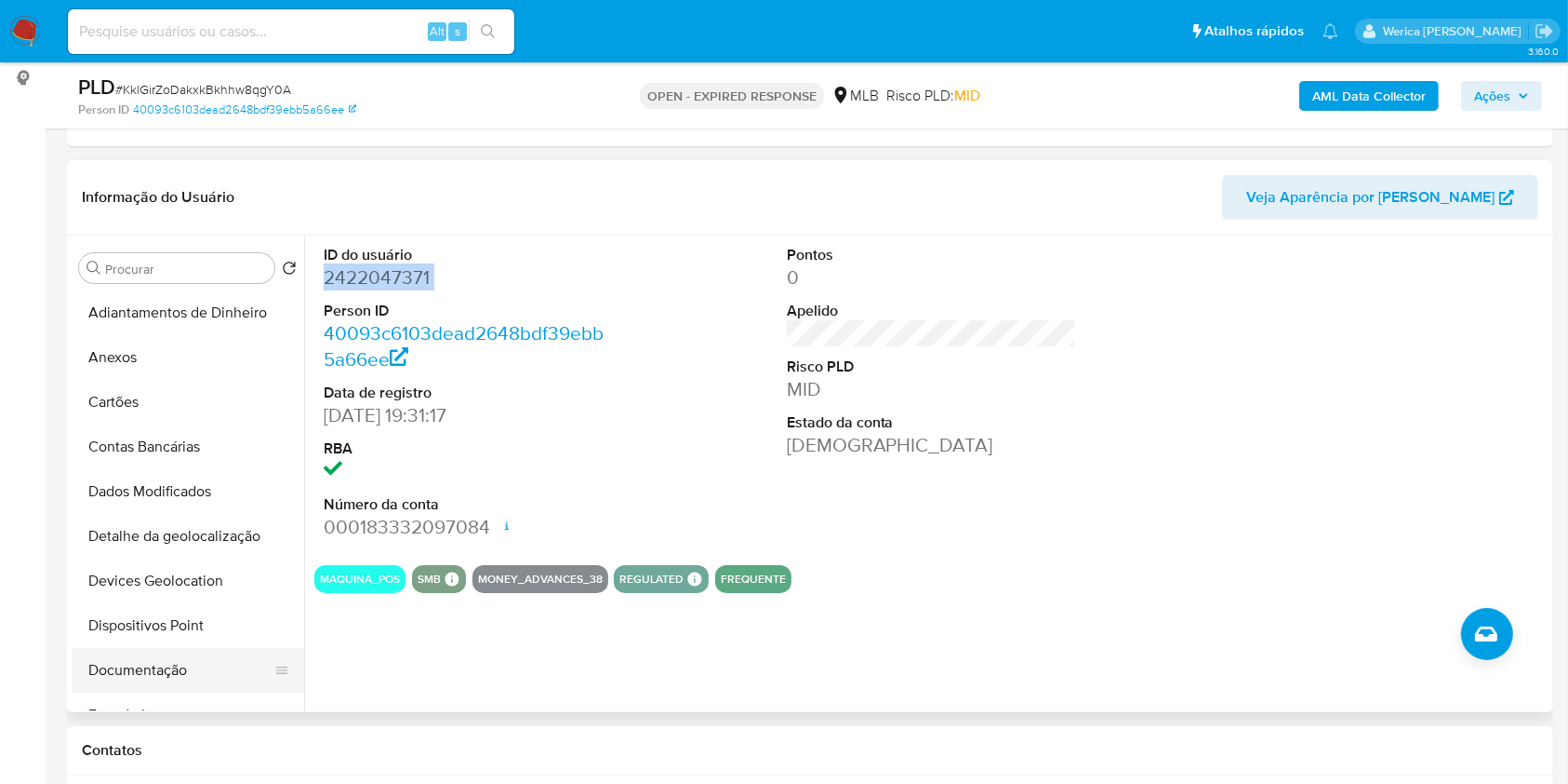
click at [216, 673] on button "Documentação" at bounding box center [180, 670] width 218 height 44
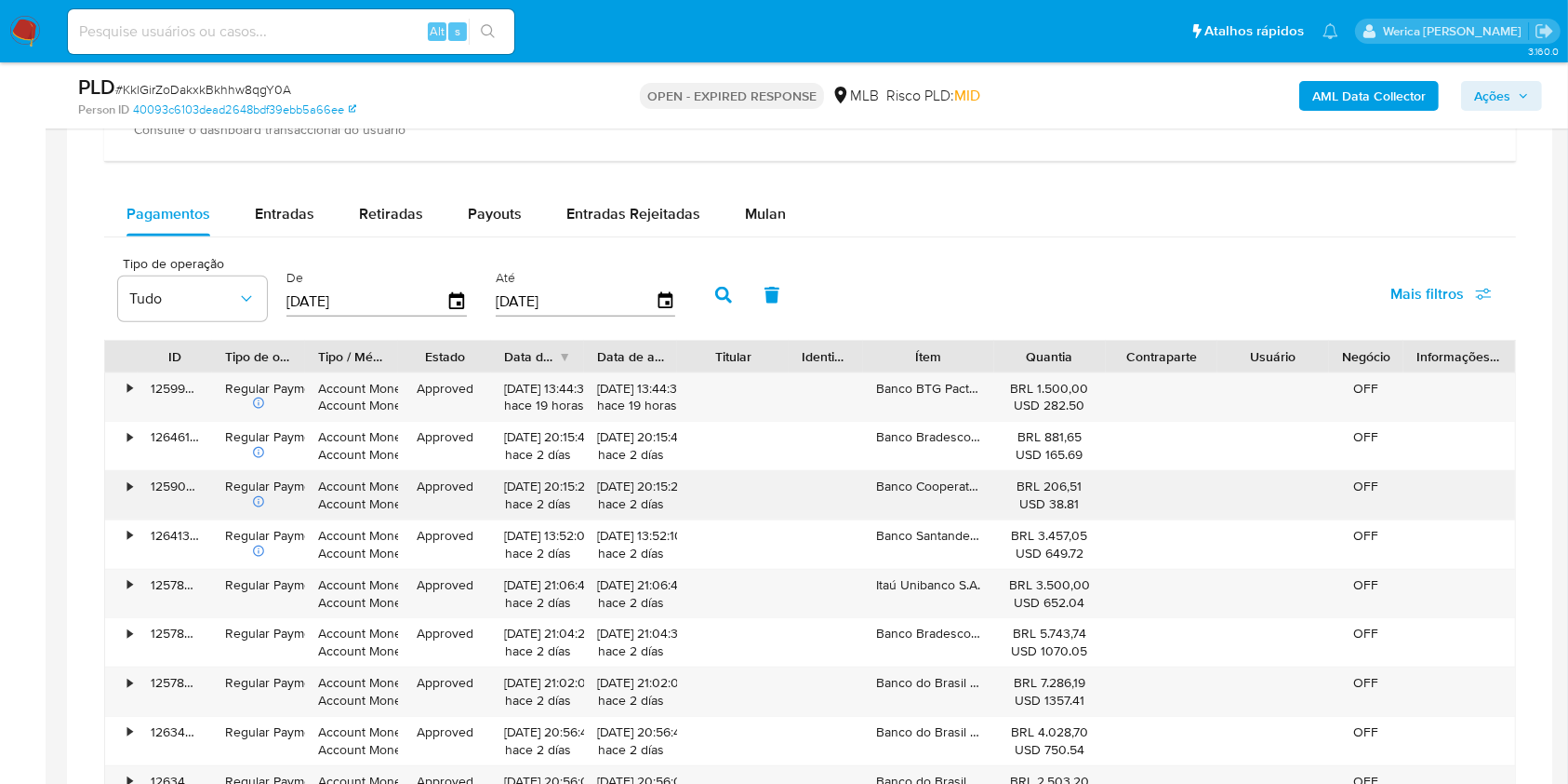
scroll to position [1490, 0]
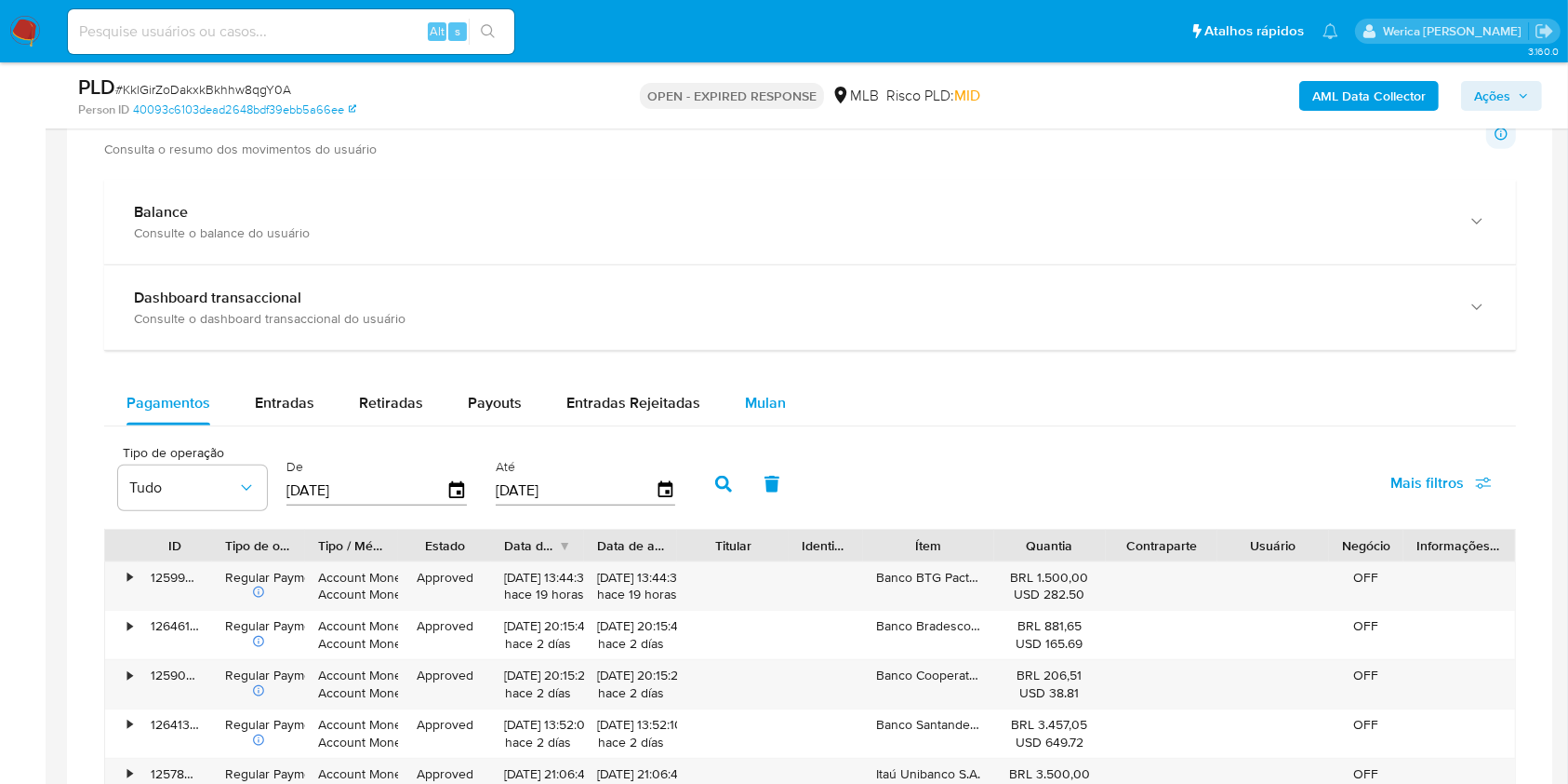
click at [756, 384] on div "Mulan" at bounding box center [765, 402] width 41 height 44
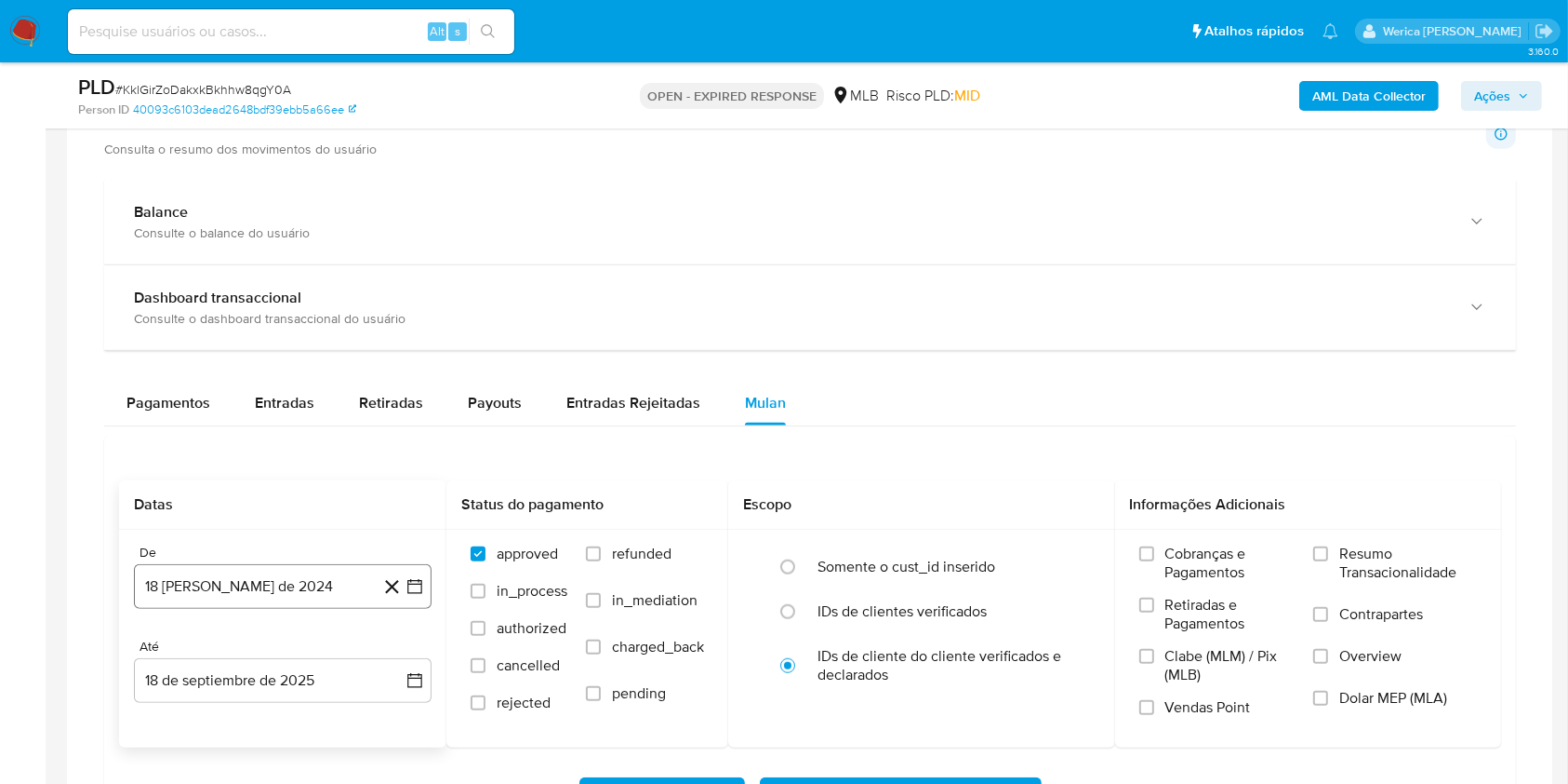
click at [211, 576] on button "[DATE]" at bounding box center [282, 586] width 297 height 44
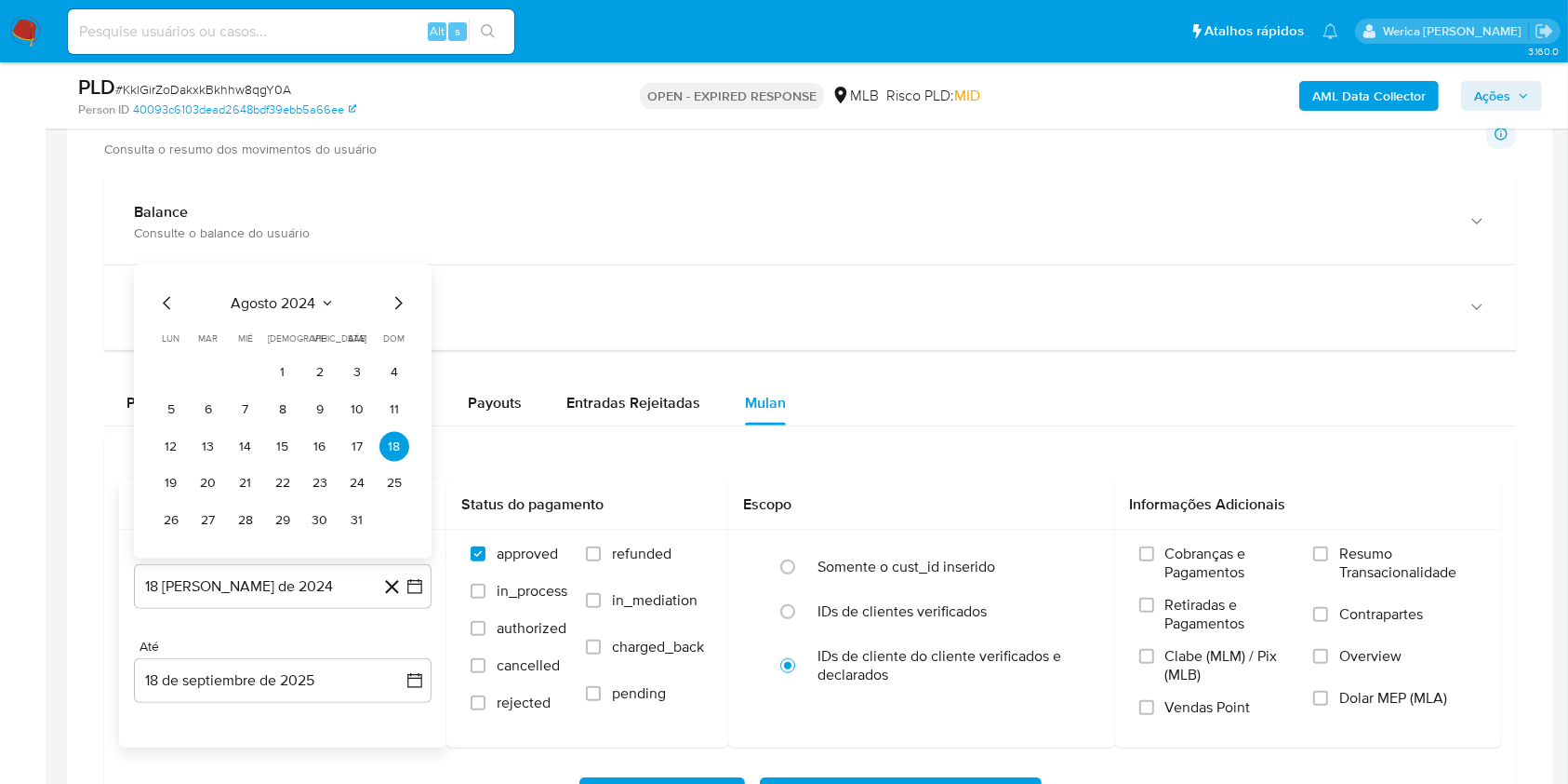
click at [285, 301] on span "agosto 2024" at bounding box center [274, 302] width 85 height 19
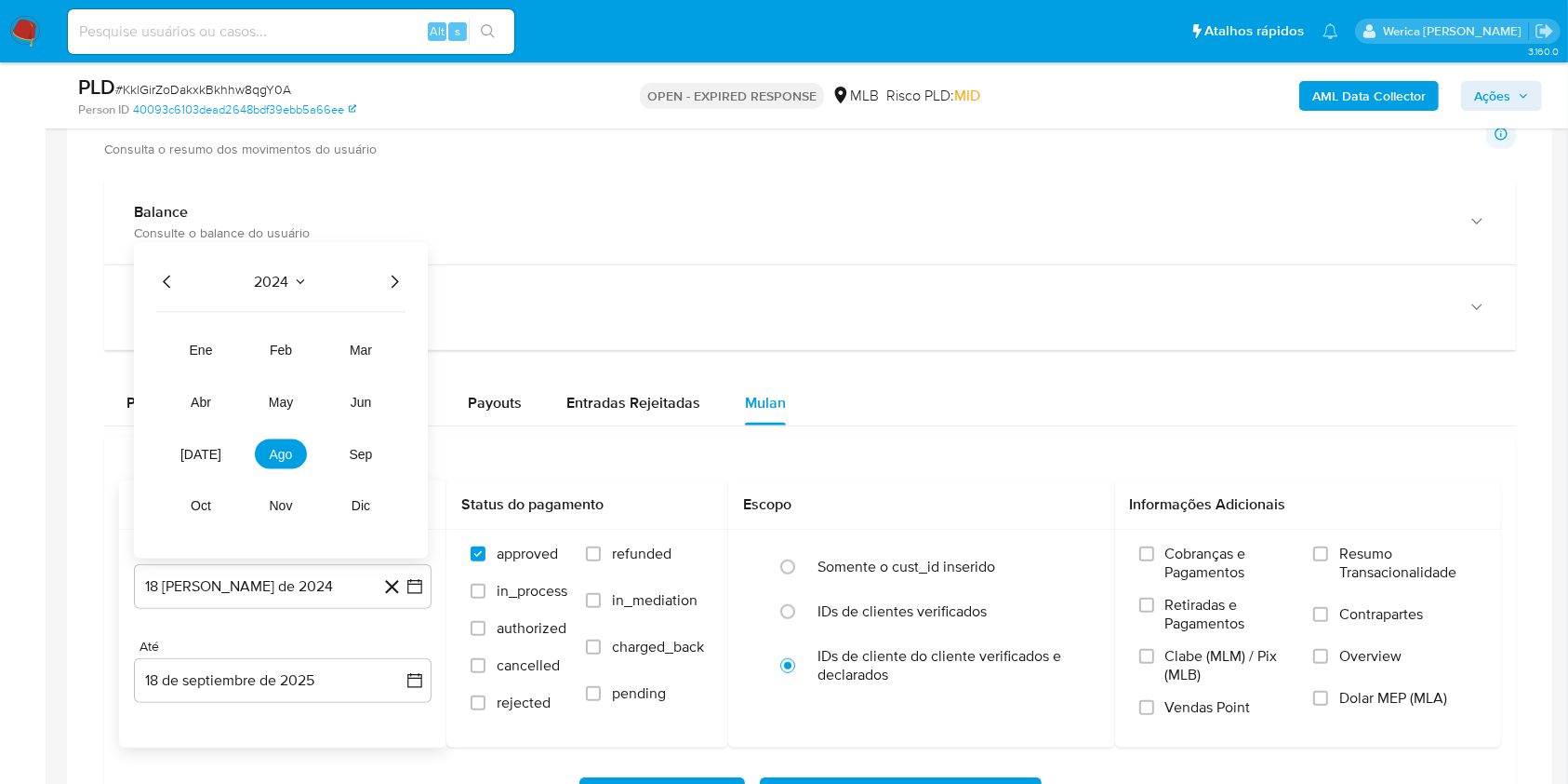
click at [387, 275] on icon "Año siguiente" at bounding box center [395, 281] width 23 height 23
click at [194, 461] on button "[DATE]" at bounding box center [200, 453] width 52 height 30
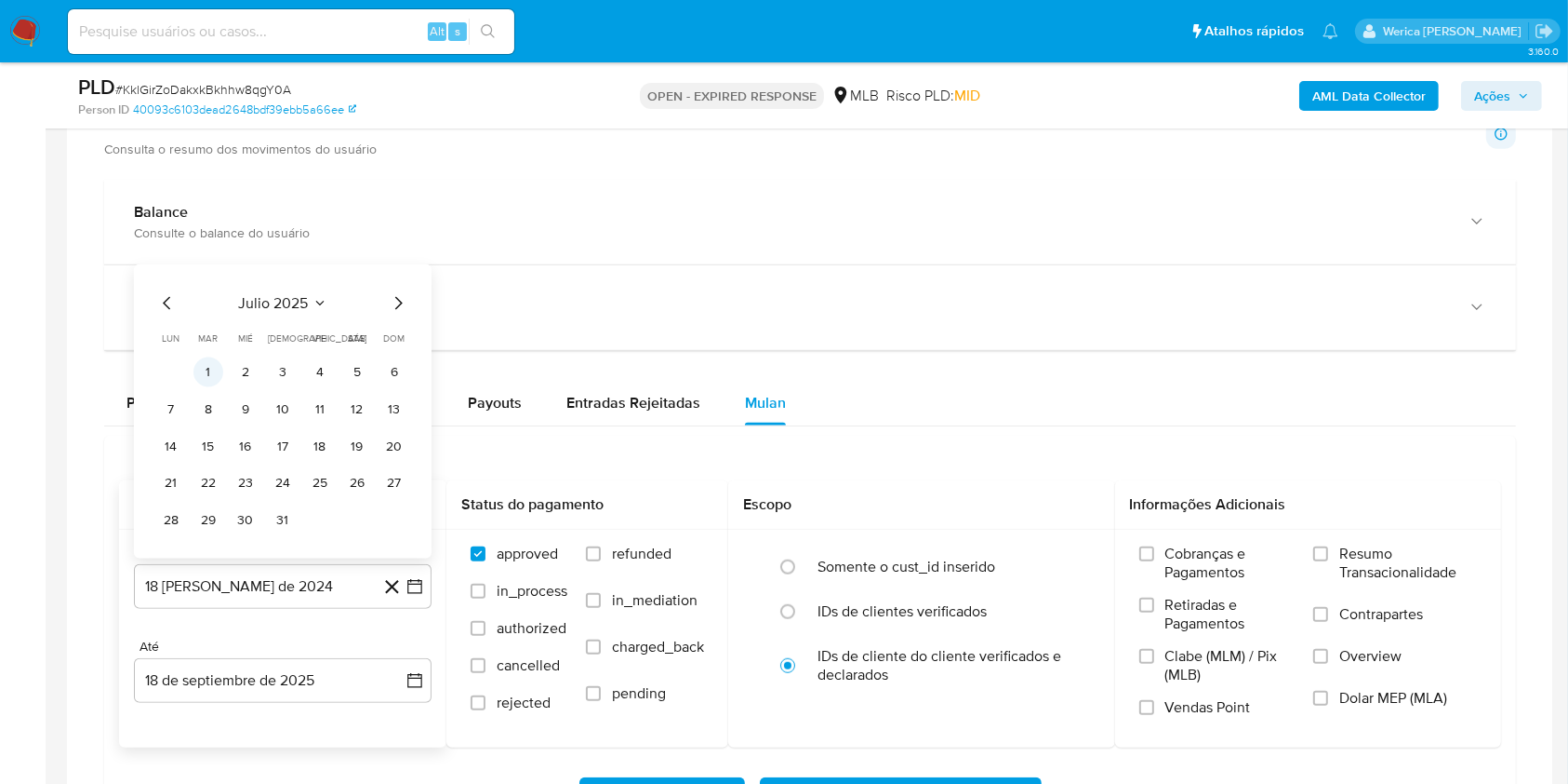
click at [213, 359] on button "1" at bounding box center [209, 371] width 30 height 30
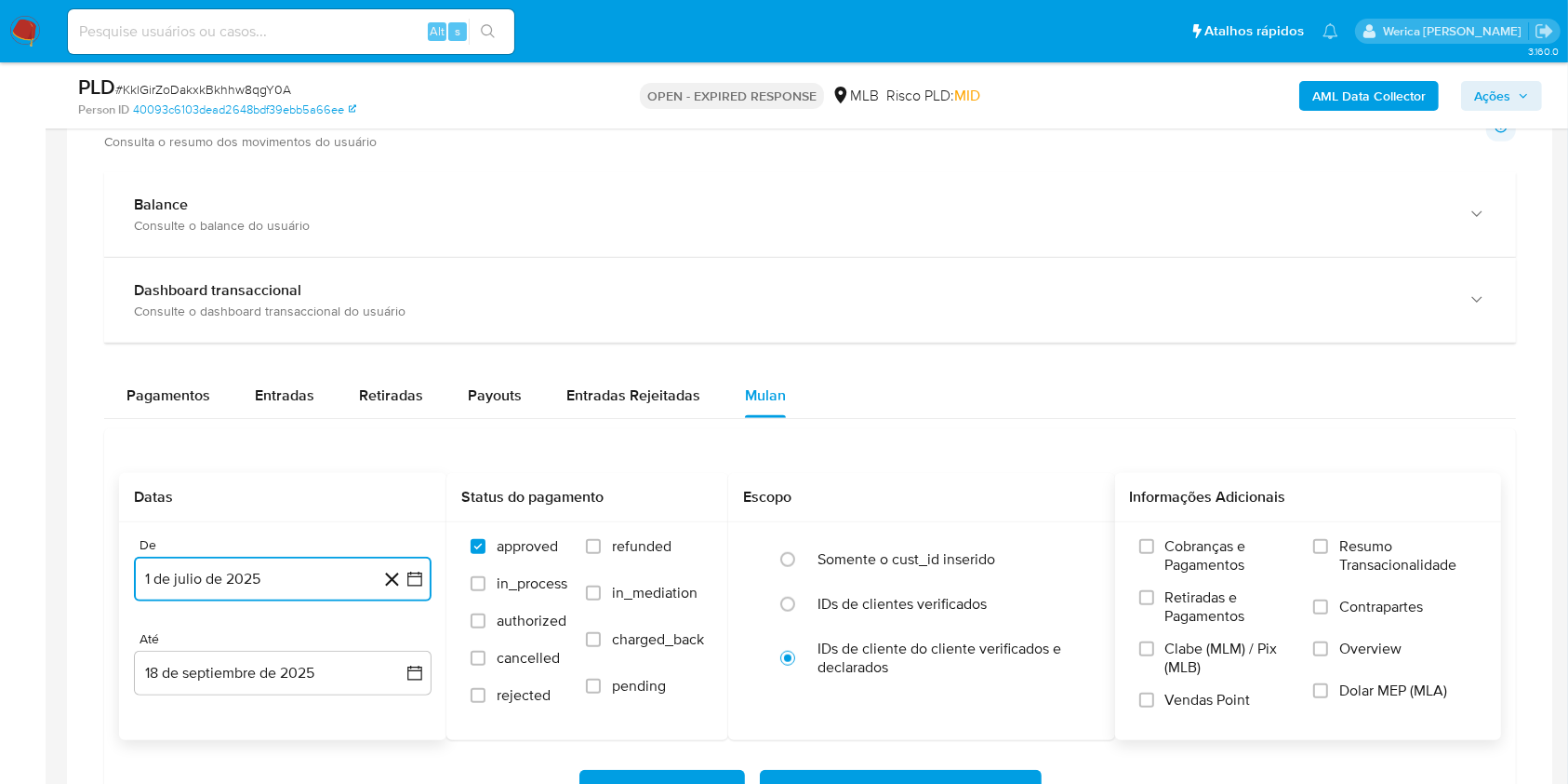
scroll to position [1613, 0]
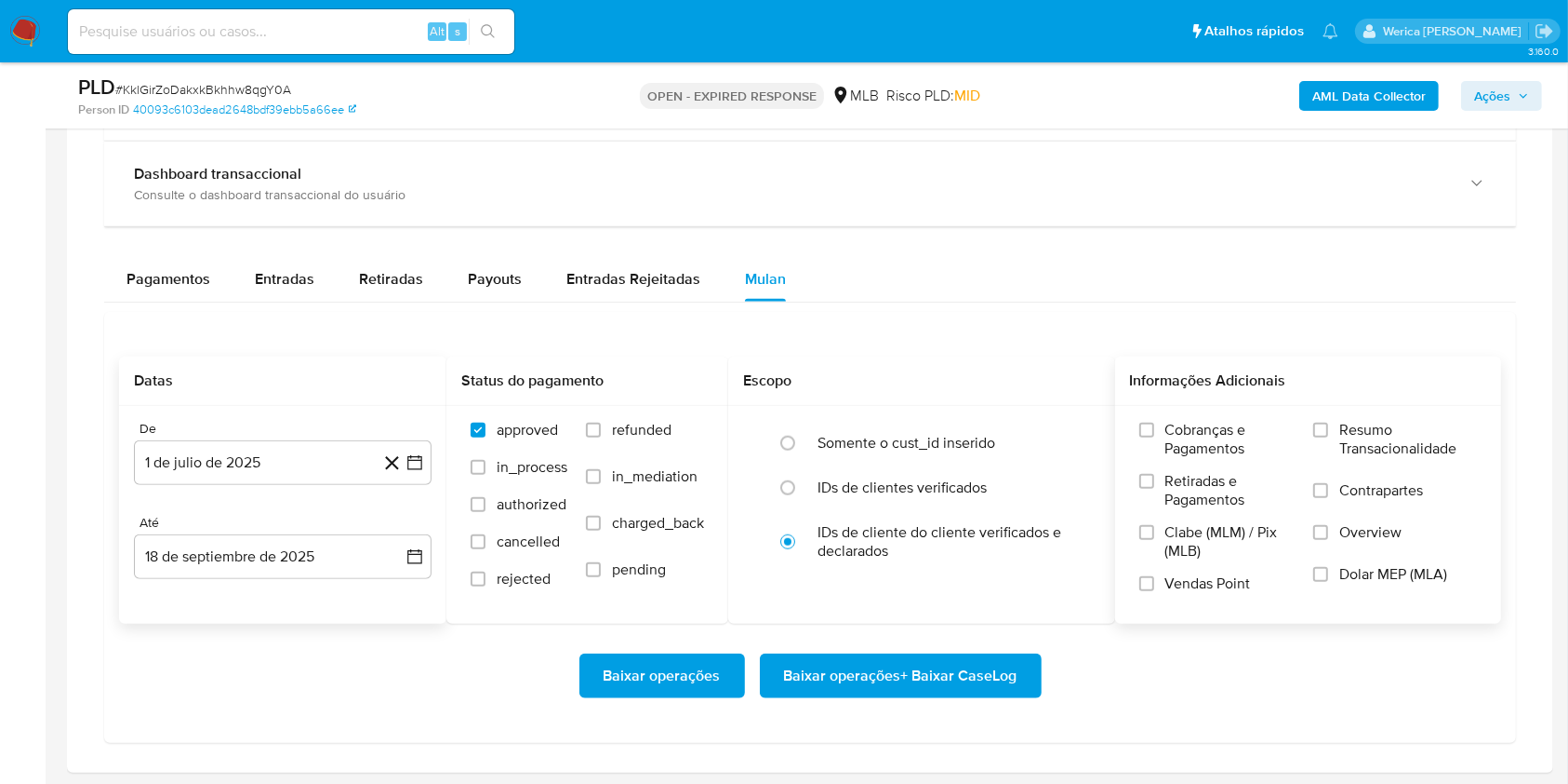
click at [1220, 446] on span "Cobranças e Pagamentos" at bounding box center [1231, 438] width 130 height 37
click at [1155, 437] on input "Cobranças e Pagamentos" at bounding box center [1147, 430] width 15 height 15
click at [1206, 486] on span "Retiradas e Pagamentos" at bounding box center [1231, 490] width 130 height 37
click at [1155, 486] on input "Retiradas e Pagamentos" at bounding box center [1147, 482] width 15 height 15
click at [1187, 551] on span "Clabe (MLM) / Pix (MLB)" at bounding box center [1231, 541] width 130 height 37
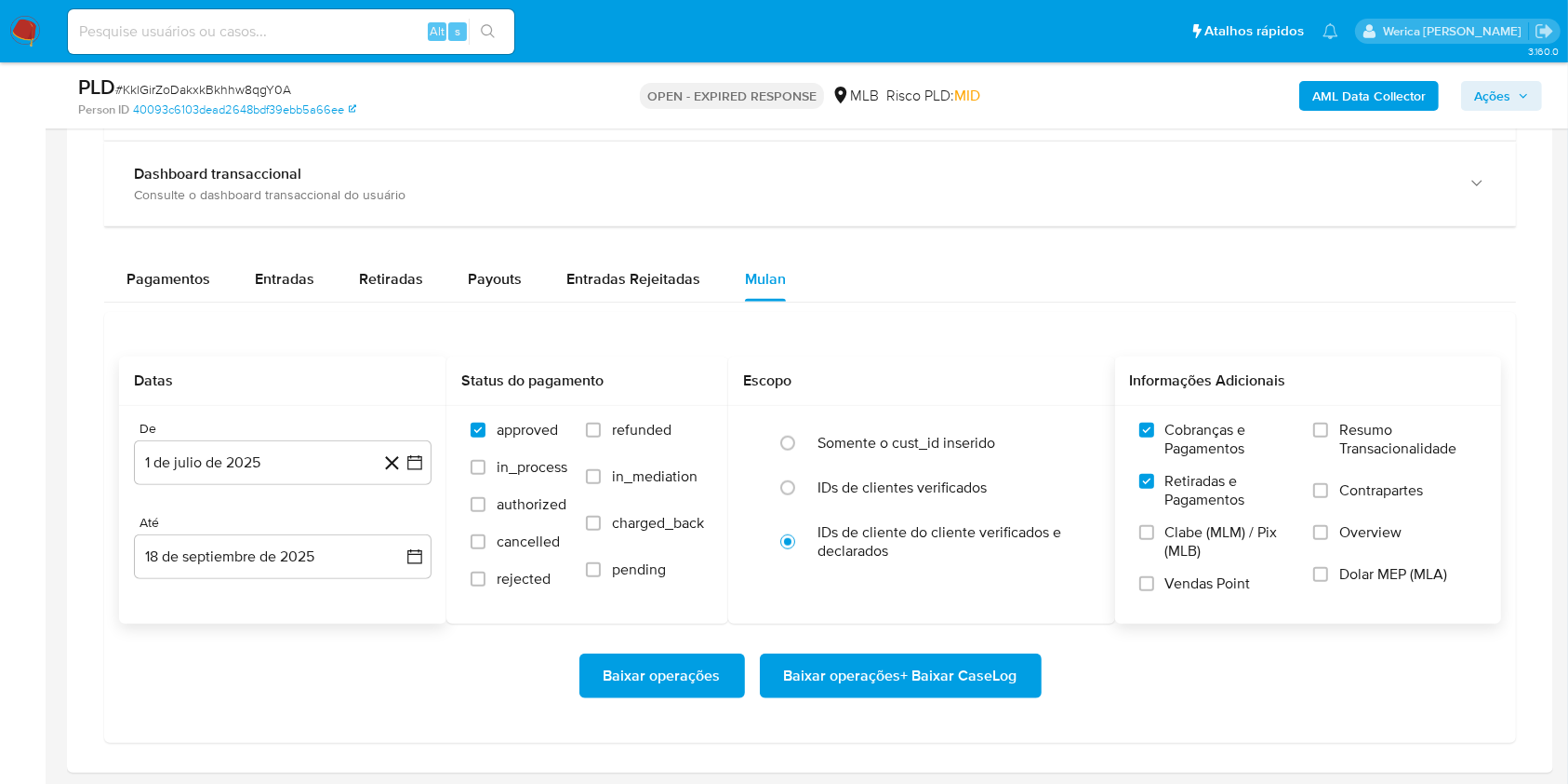
click at [1155, 539] on input "Clabe (MLM) / Pix (MLB)" at bounding box center [1147, 533] width 15 height 15
click at [1190, 581] on span "Vendas Point" at bounding box center [1208, 584] width 86 height 19
click at [1155, 581] on input "Vendas Point" at bounding box center [1147, 584] width 15 height 15
click at [1341, 574] on span "Dolar MEP (MLA)" at bounding box center [1393, 574] width 108 height 19
click at [1328, 574] on input "Dolar MEP (MLA)" at bounding box center [1321, 574] width 15 height 15
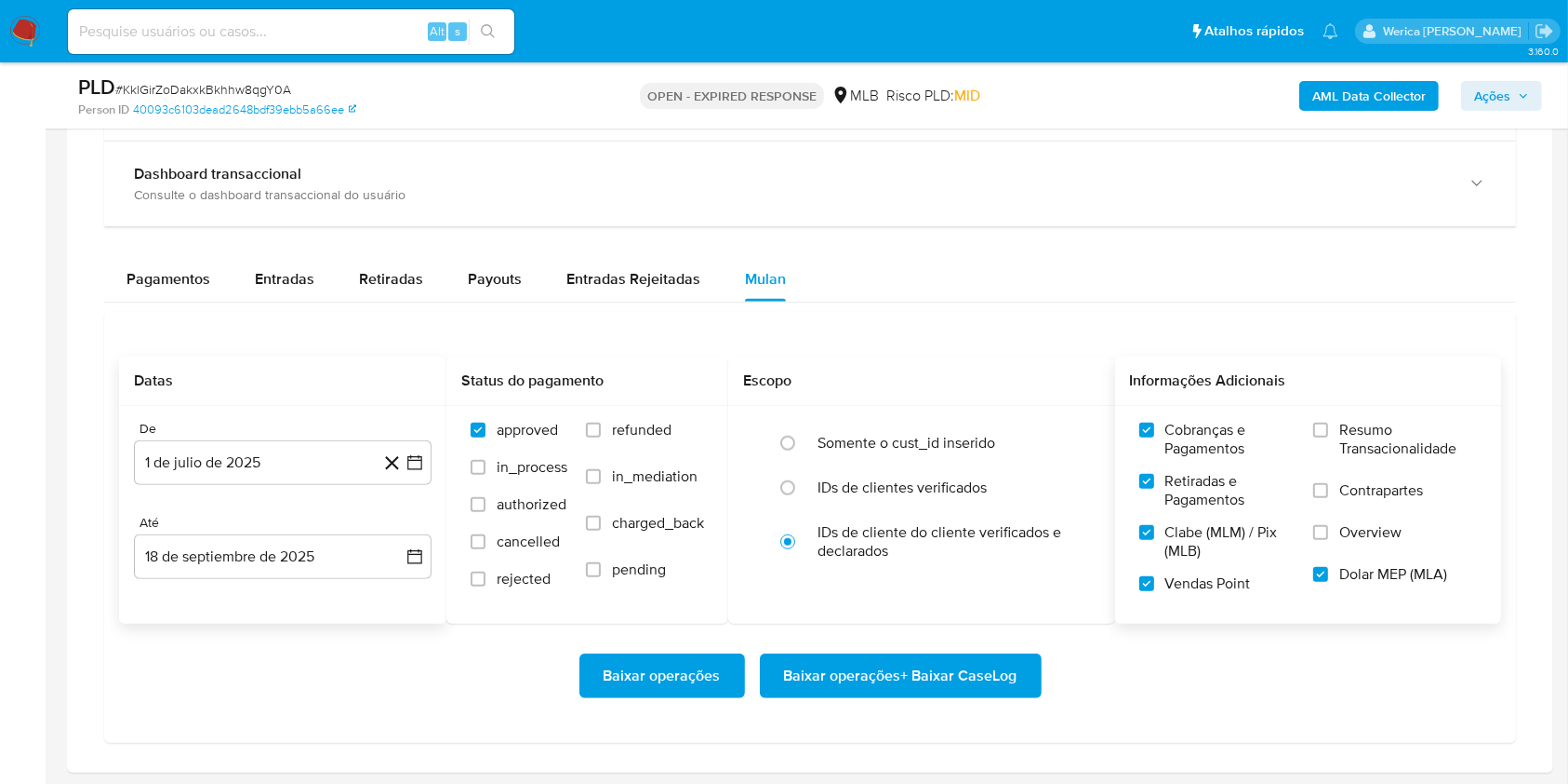
click at [1340, 533] on label "Overview" at bounding box center [1394, 544] width 163 height 42
click at [1328, 533] on input "Overview" at bounding box center [1321, 533] width 15 height 15
click at [1332, 503] on label "Contrapartes" at bounding box center [1394, 502] width 163 height 42
click at [1328, 498] on input "Contrapartes" at bounding box center [1321, 490] width 15 height 15
click at [1324, 464] on label "Resumo Transacionalidade" at bounding box center [1394, 451] width 163 height 60
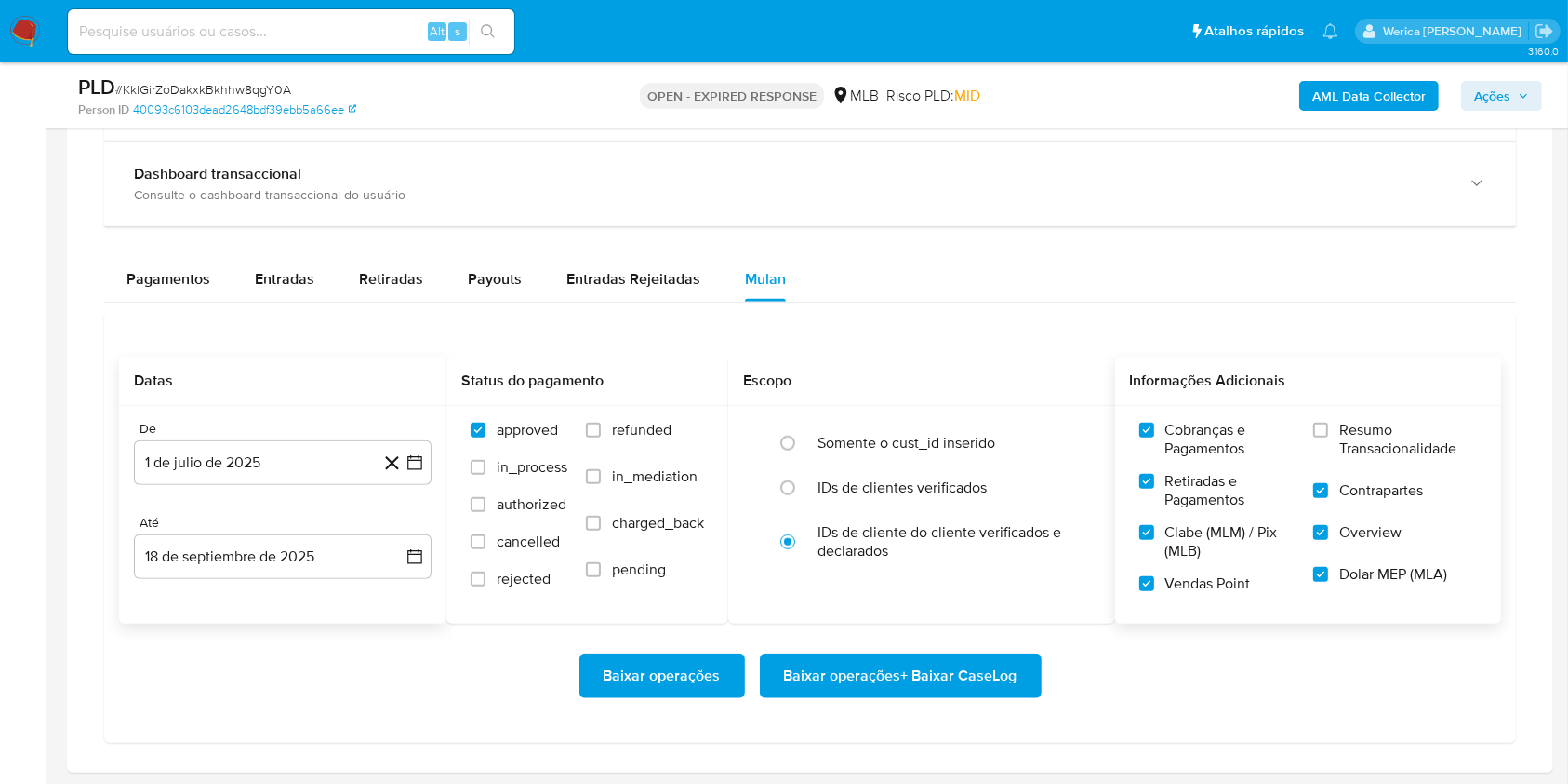
click at [1324, 437] on input "Resumo Transacionalidade" at bounding box center [1321, 430] width 15 height 15
click at [1013, 673] on span "Baixar operações + Baixar CaseLog" at bounding box center [901, 675] width 233 height 41
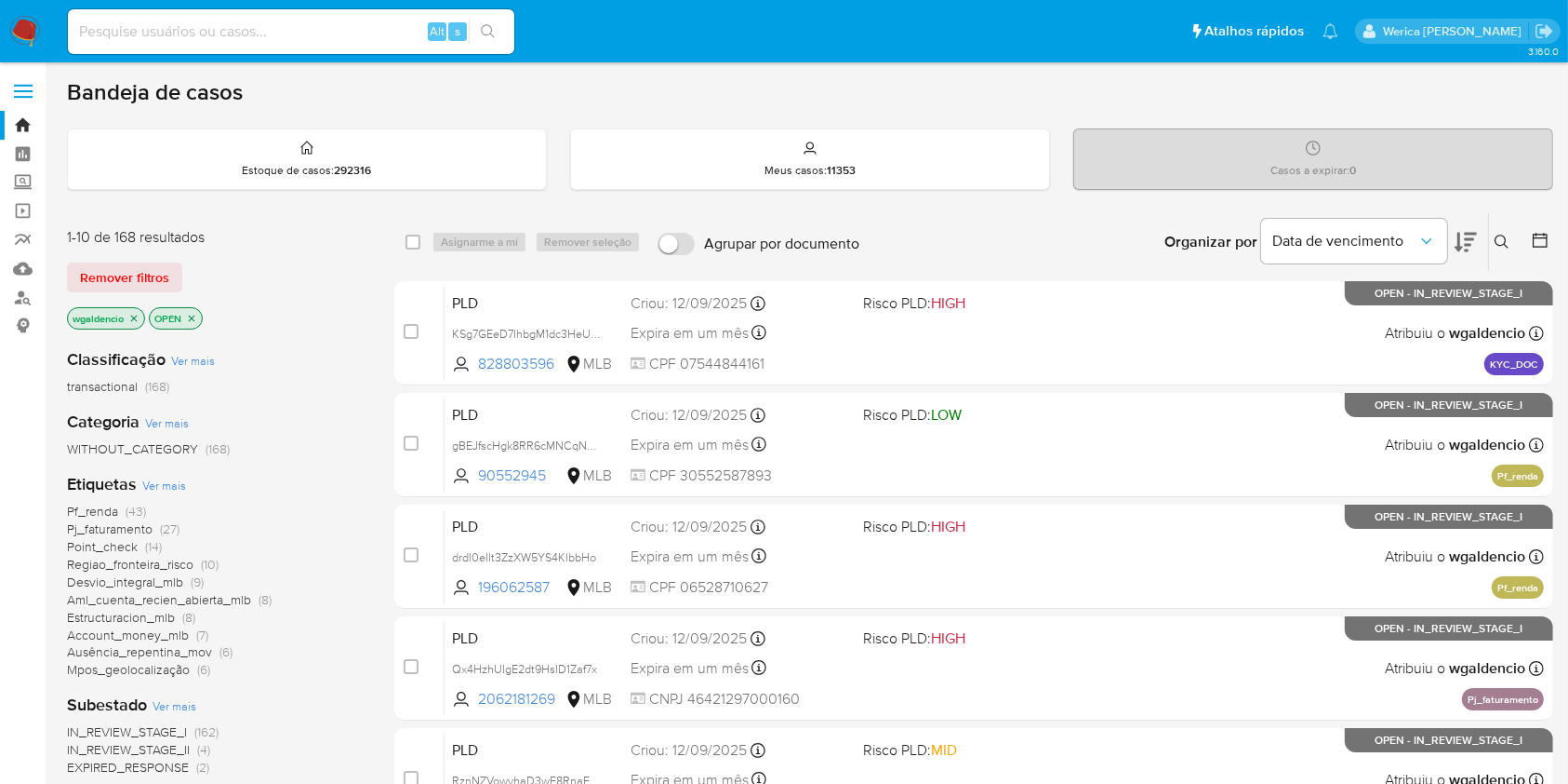
click at [1452, 250] on div "Data de vencimento" at bounding box center [1369, 242] width 216 height 58
click at [1481, 231] on div "Organizar por Data de vencimento" at bounding box center [1319, 242] width 339 height 58
click at [1460, 224] on button at bounding box center [1466, 242] width 23 height 58
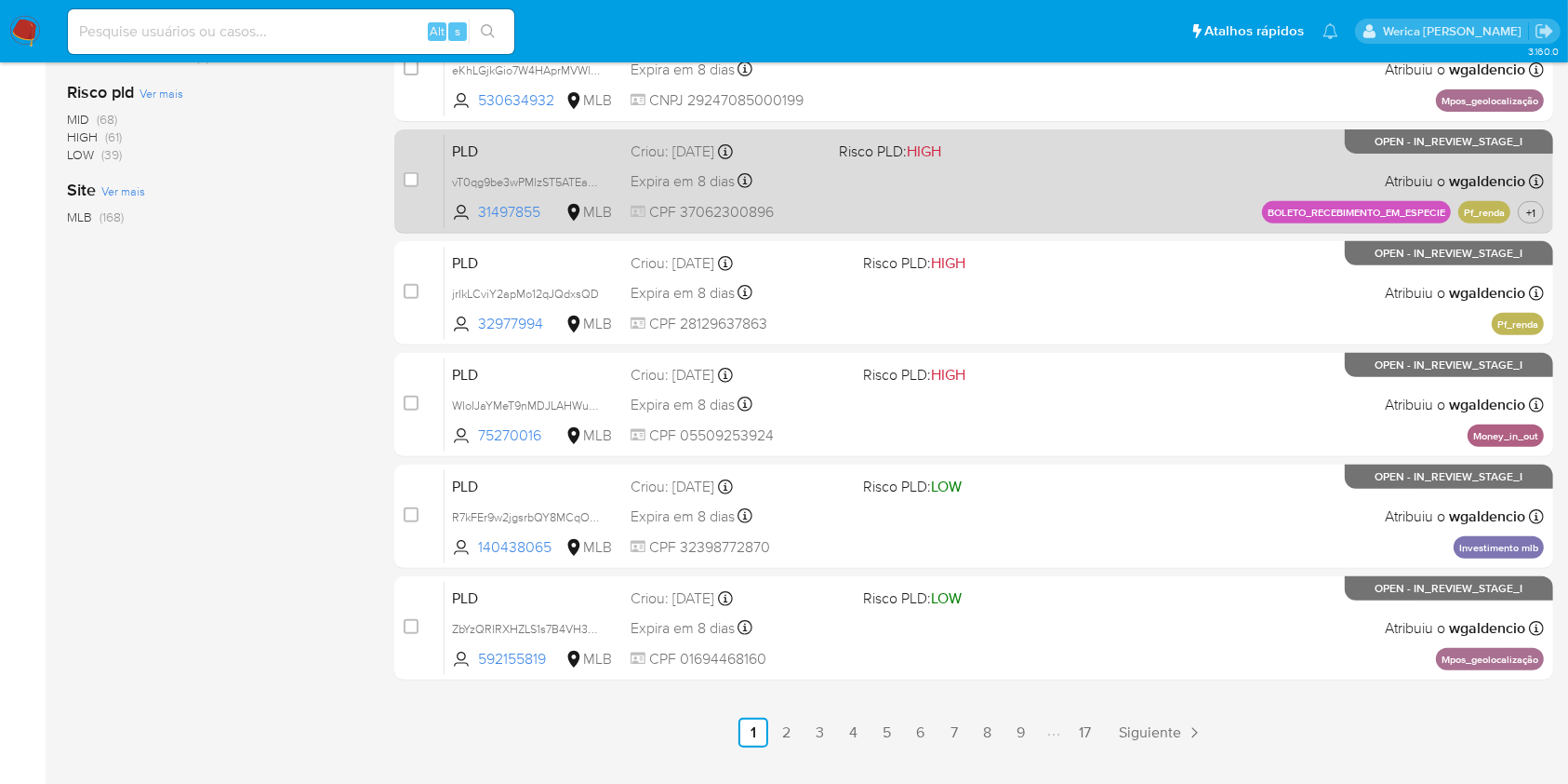
scroll to position [744, 0]
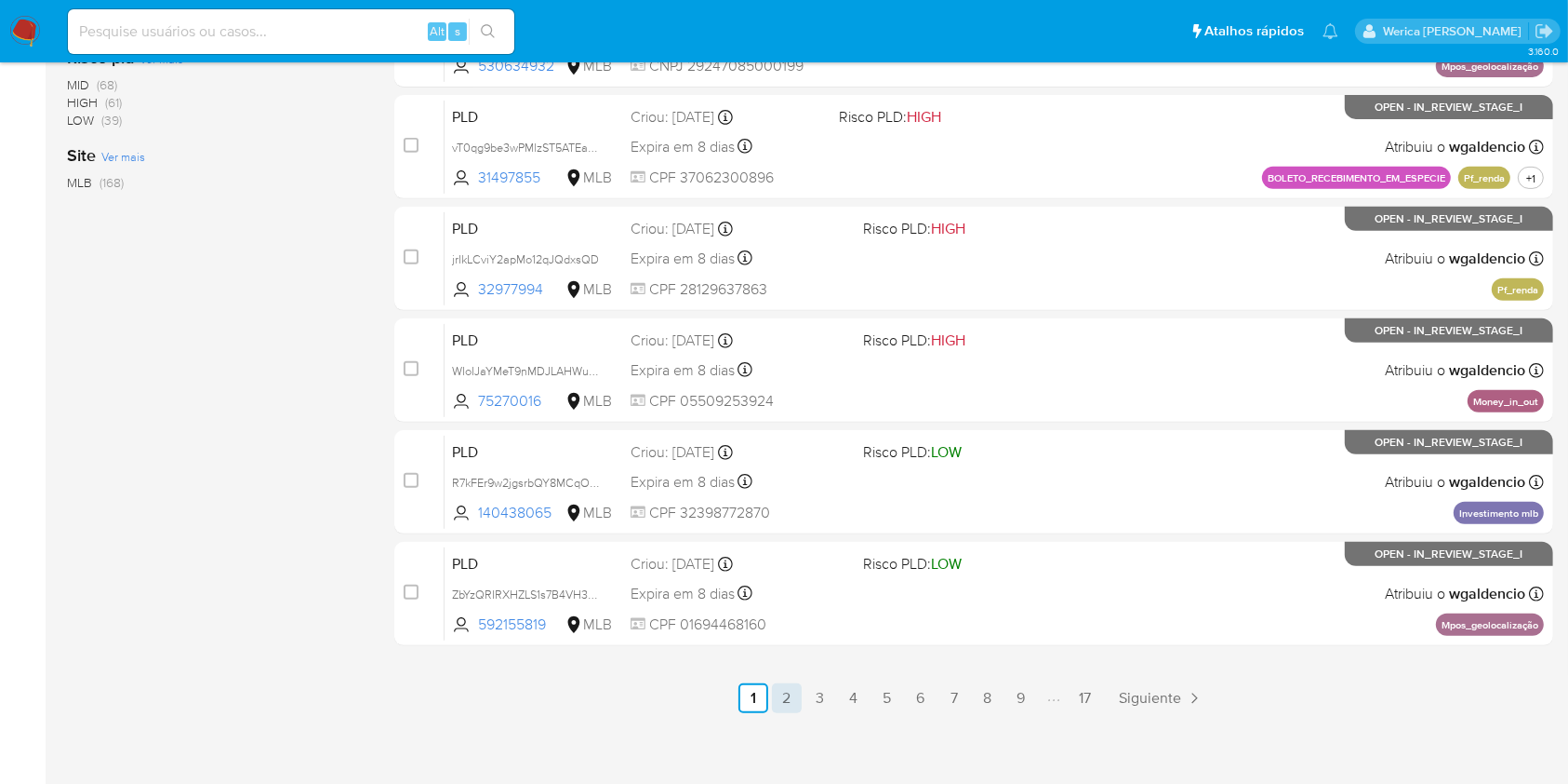
click at [795, 692] on link "2" at bounding box center [787, 698] width 30 height 30
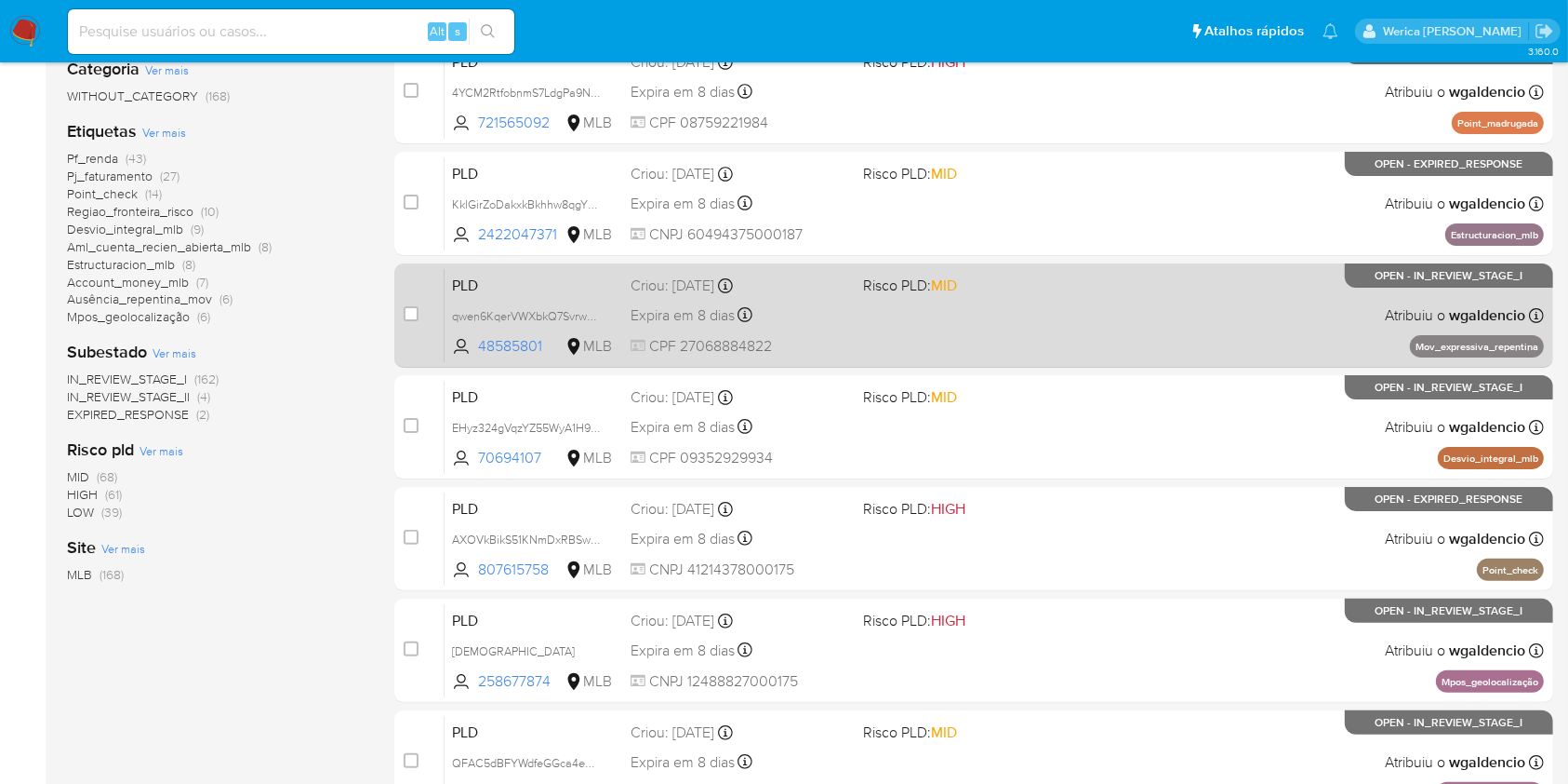
scroll to position [372, 0]
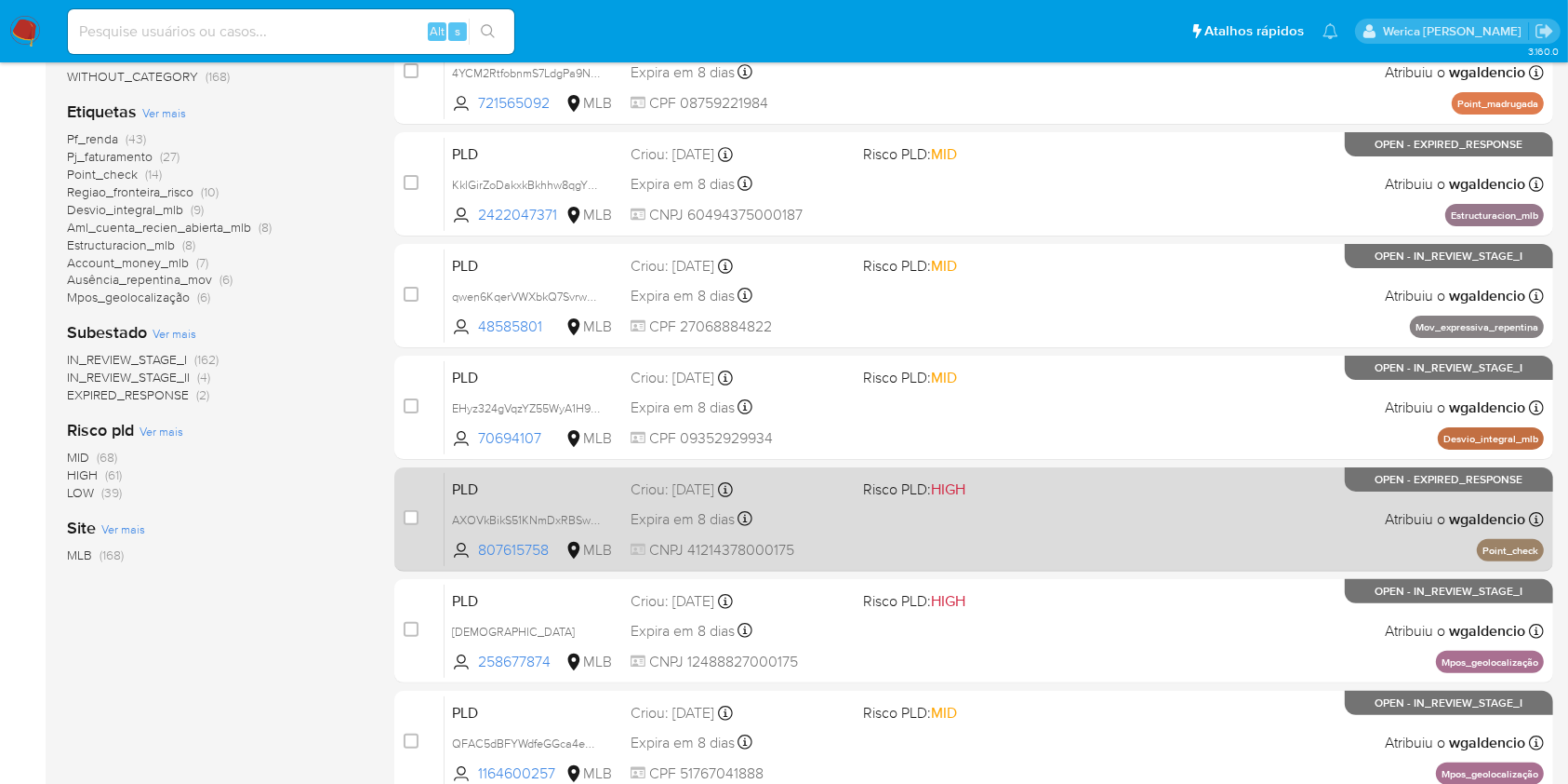
click at [945, 510] on div "PLD AXOVkBikS51KNmDxRBSwVHqE 807615758 MLB Risco PLD: HIGH Criou: 12/08/2025 Cr…" at bounding box center [994, 520] width 1100 height 94
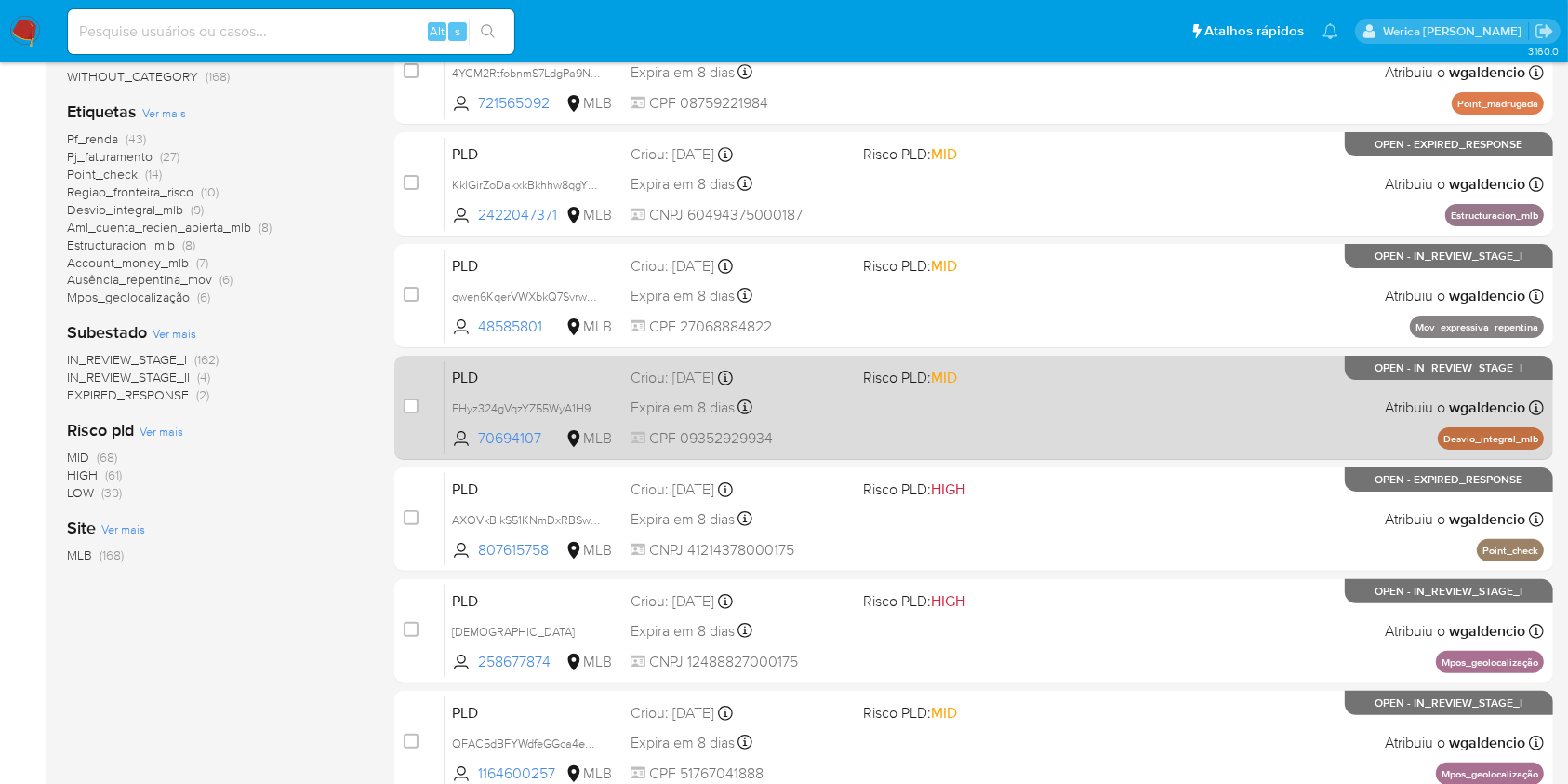
click at [1217, 391] on div "PLD EHyz324gVqzYZ55WyA1H9ESv 70694107 MLB Risco PLD: MID Criou: 12/08/2025 Crio…" at bounding box center [994, 407] width 1100 height 94
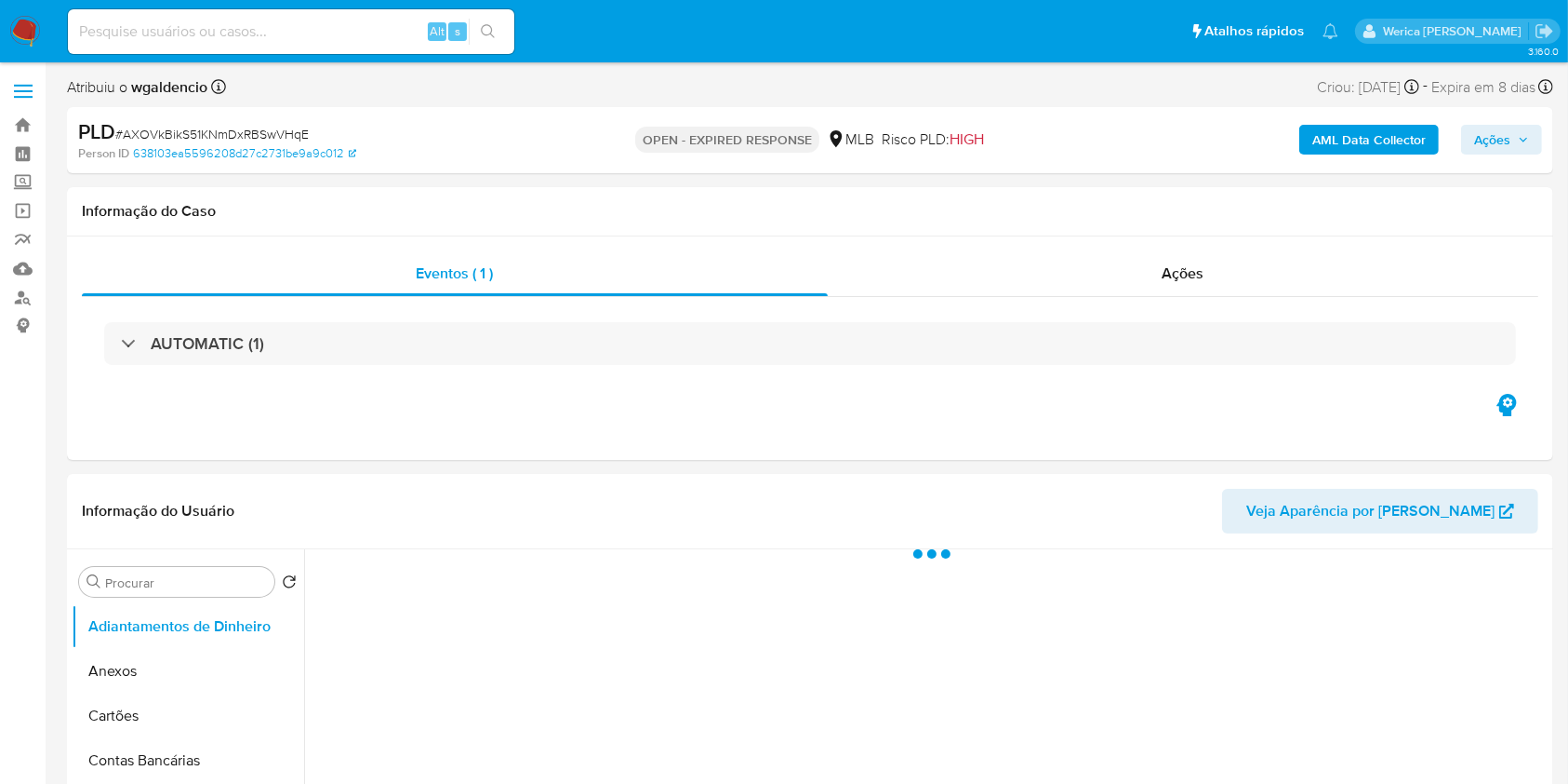
select select "10"
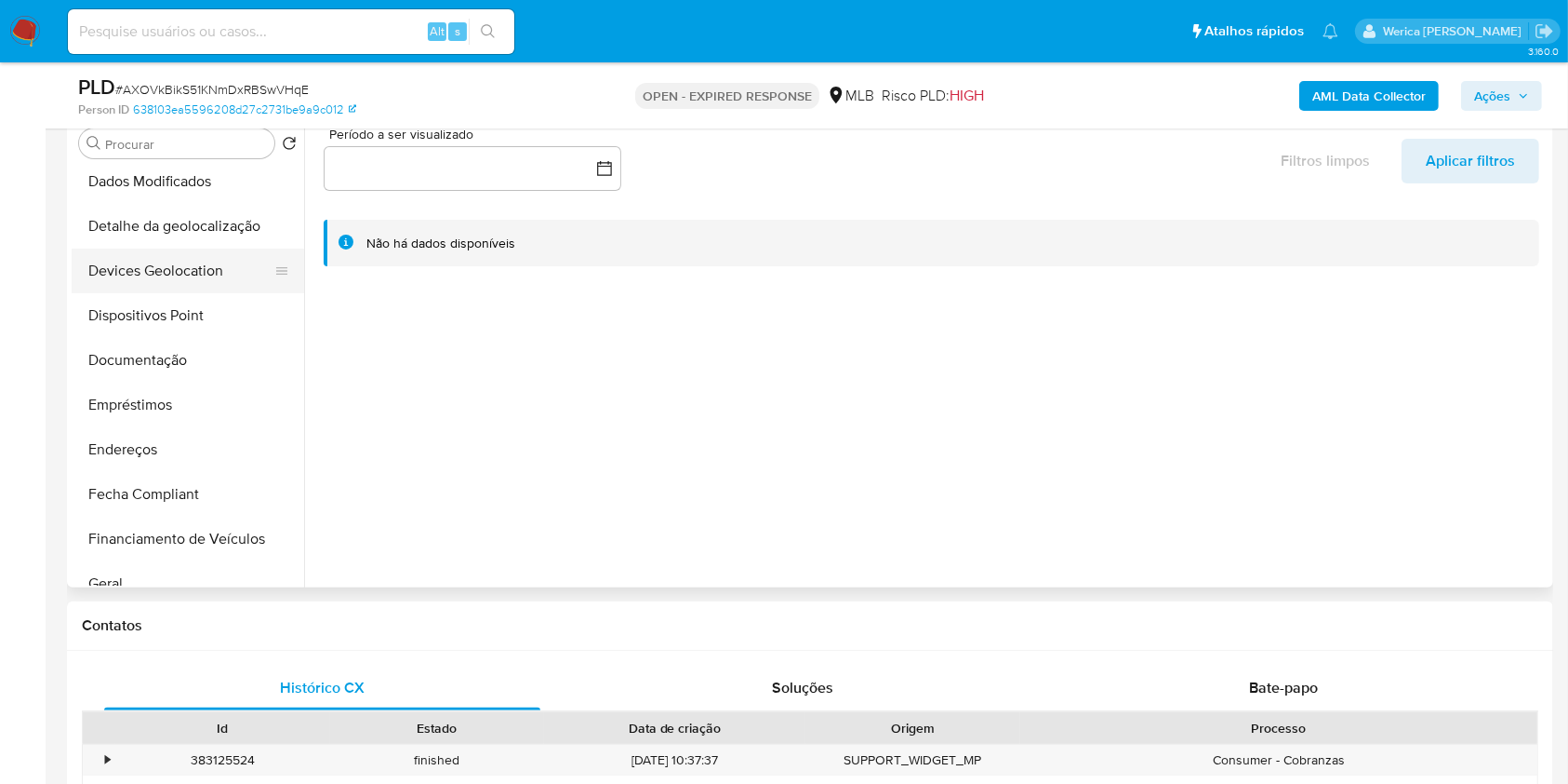
scroll to position [247, 0]
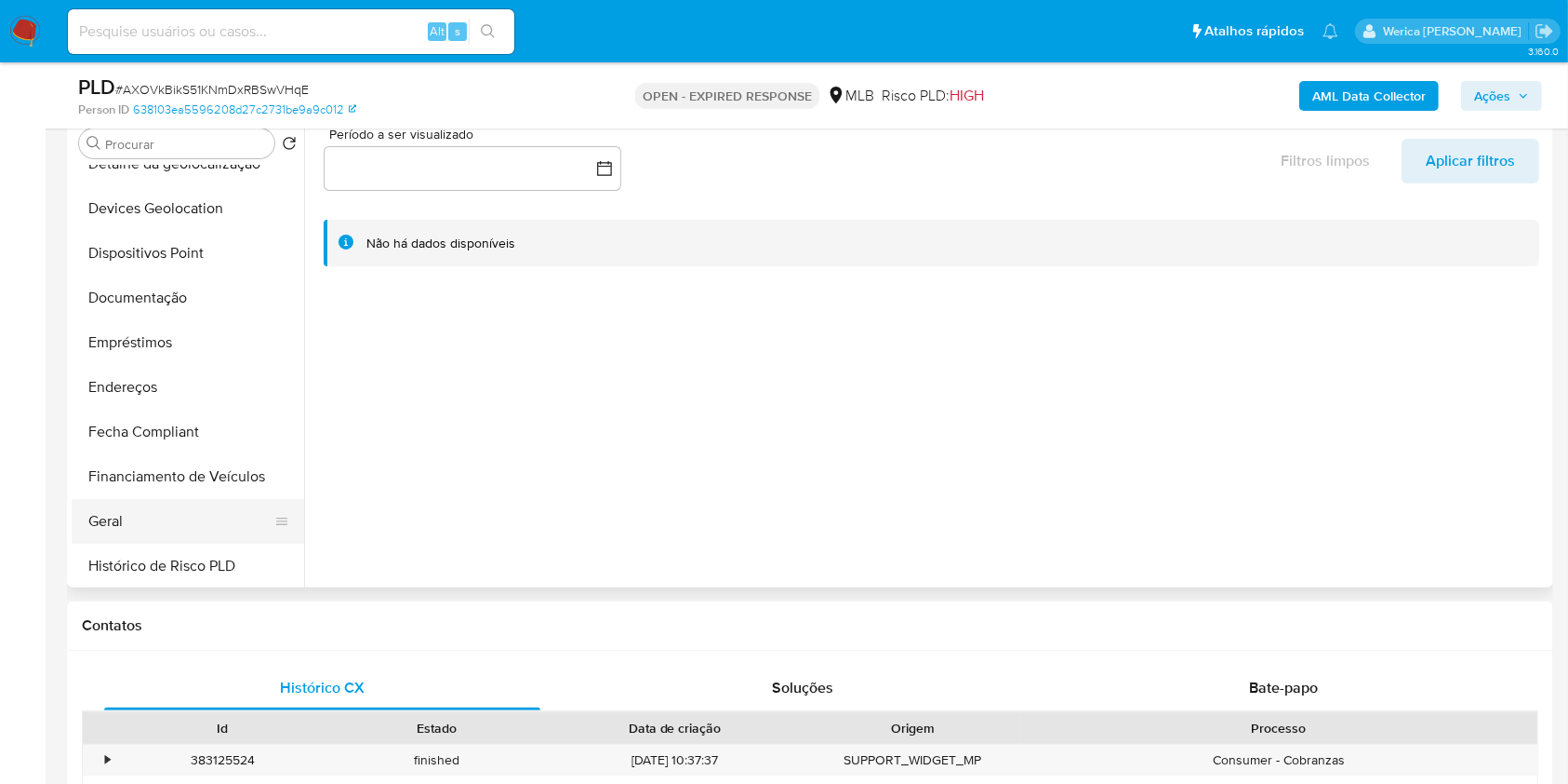
click at [146, 503] on button "Geral" at bounding box center [180, 520] width 218 height 44
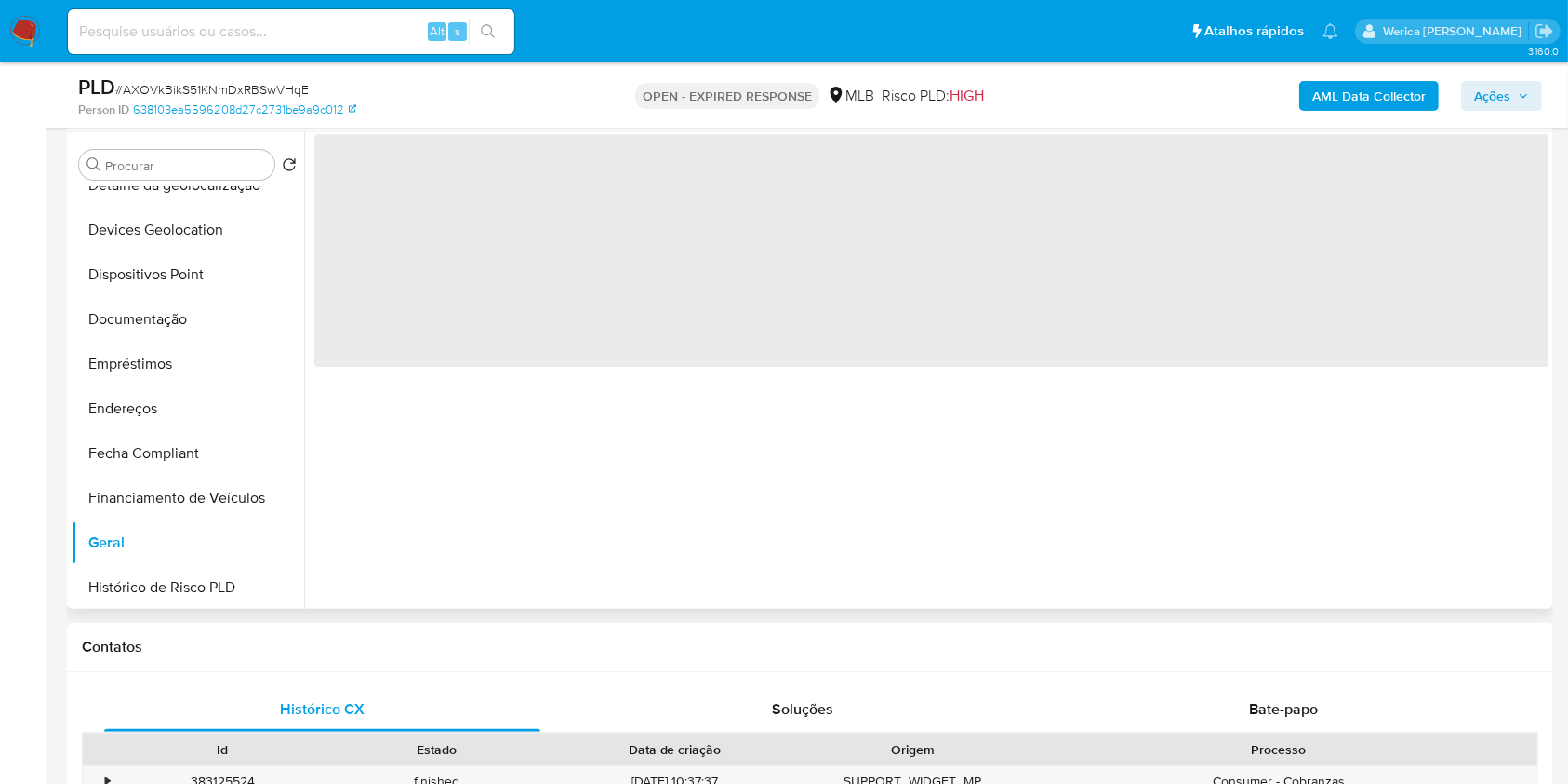
scroll to position [0, 0]
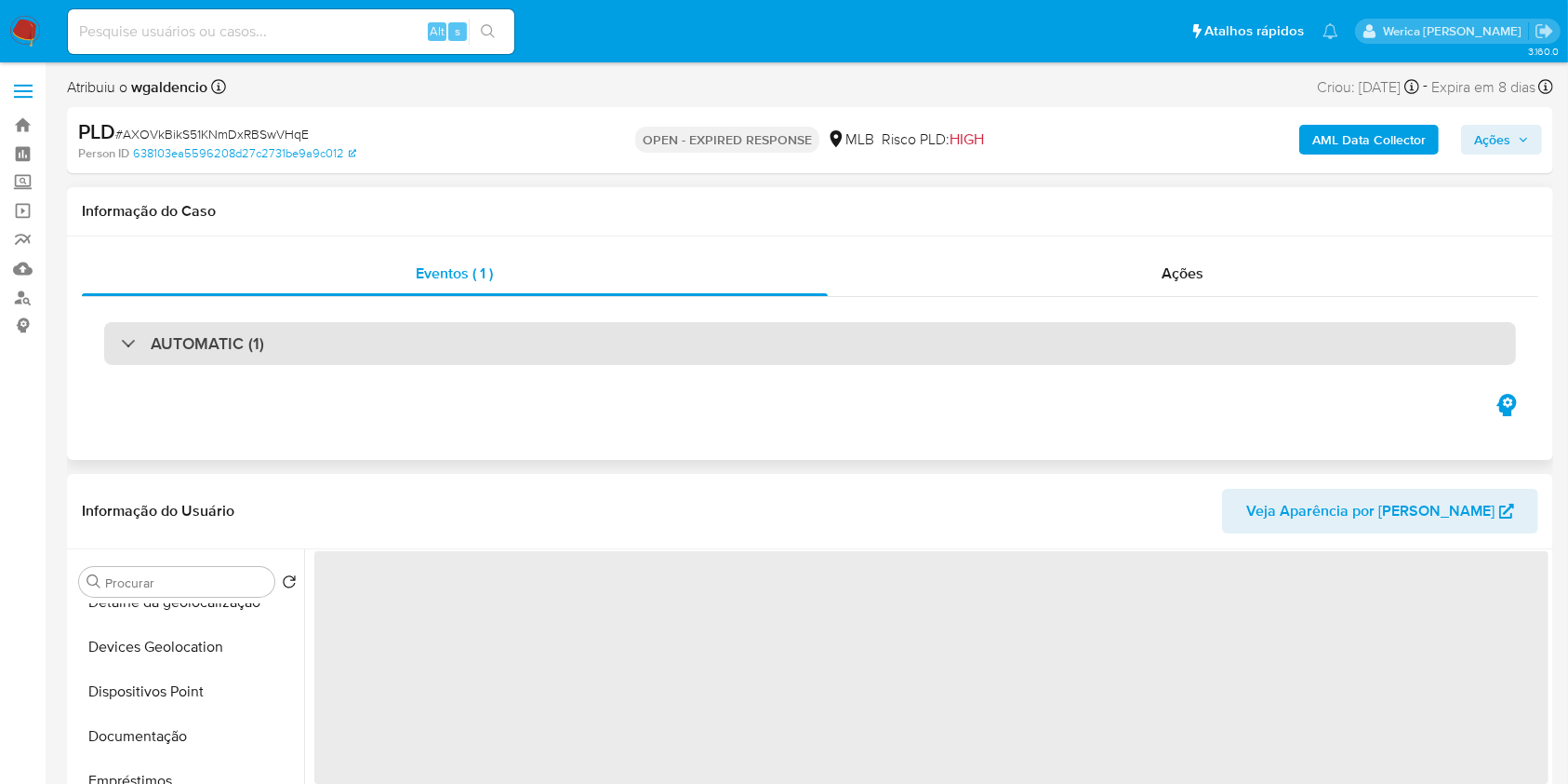
click at [378, 342] on div "AUTOMATIC (1)" at bounding box center [810, 343] width 1412 height 43
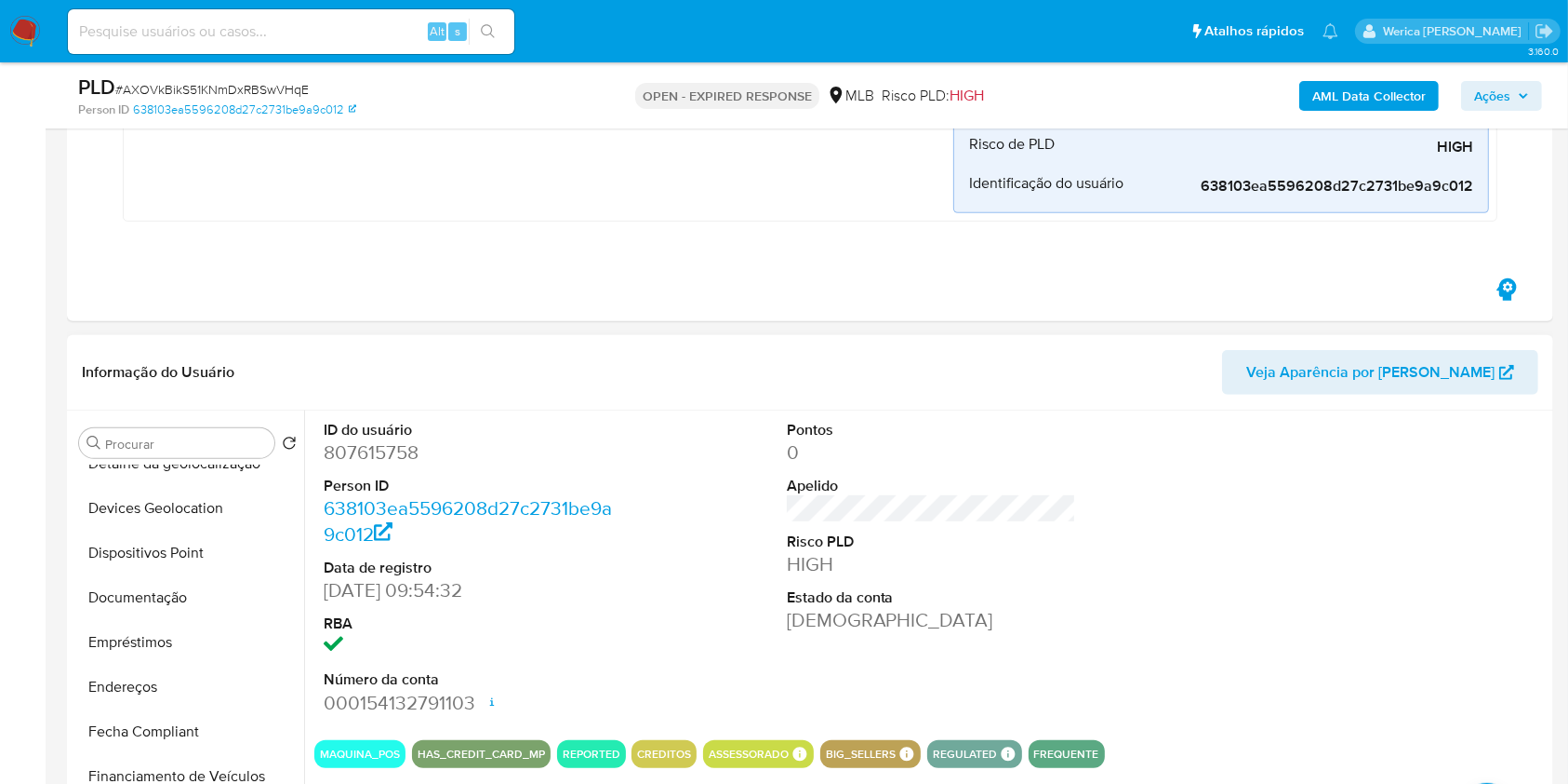
scroll to position [992, 0]
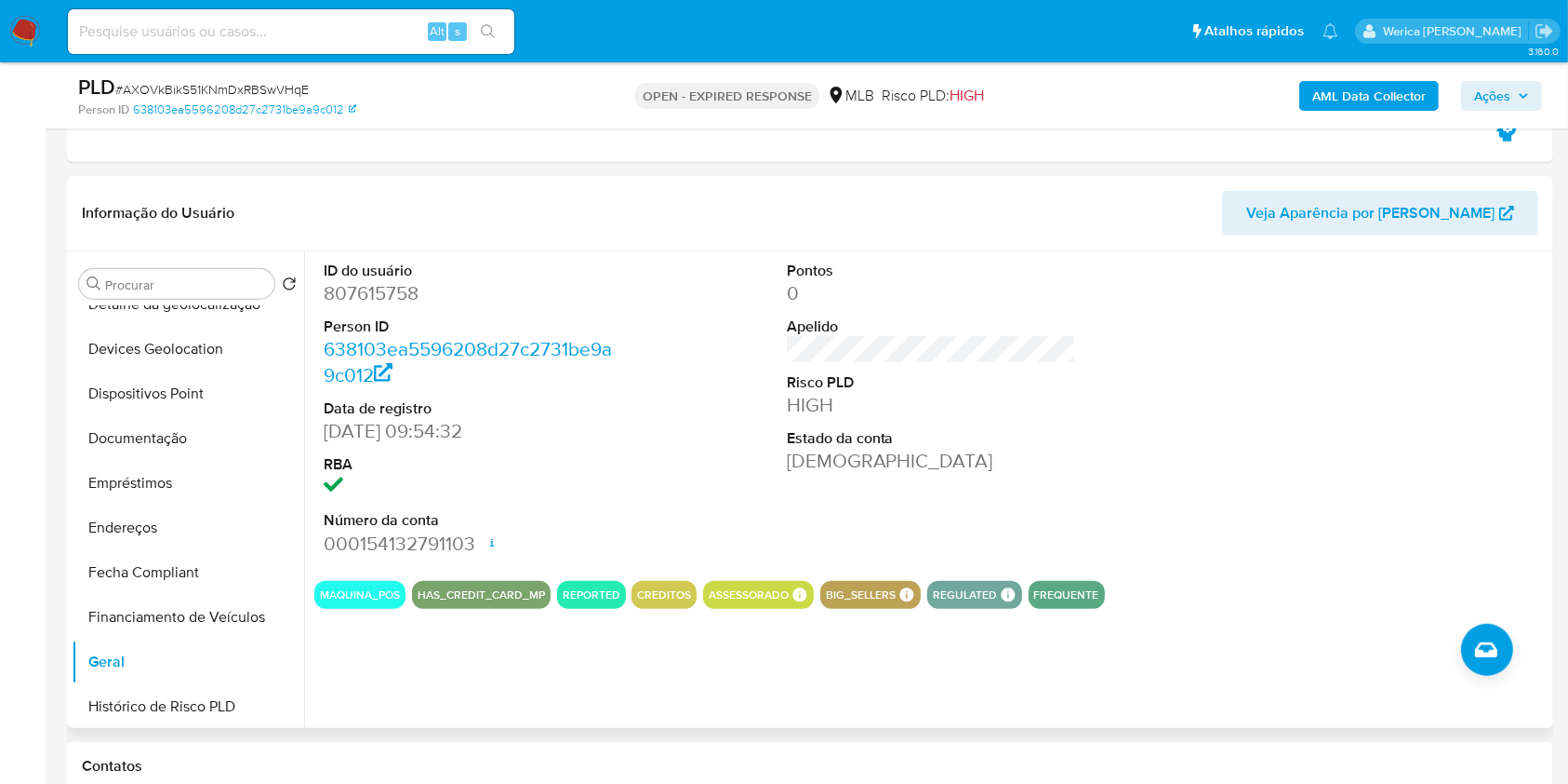
click at [377, 325] on dt "Person ID" at bounding box center [468, 327] width 290 height 21
click at [376, 324] on dt "Person ID" at bounding box center [468, 327] width 290 height 21
click at [362, 285] on dd "807615758" at bounding box center [468, 294] width 290 height 26
click at [364, 286] on dd "807615758" at bounding box center [468, 294] width 290 height 26
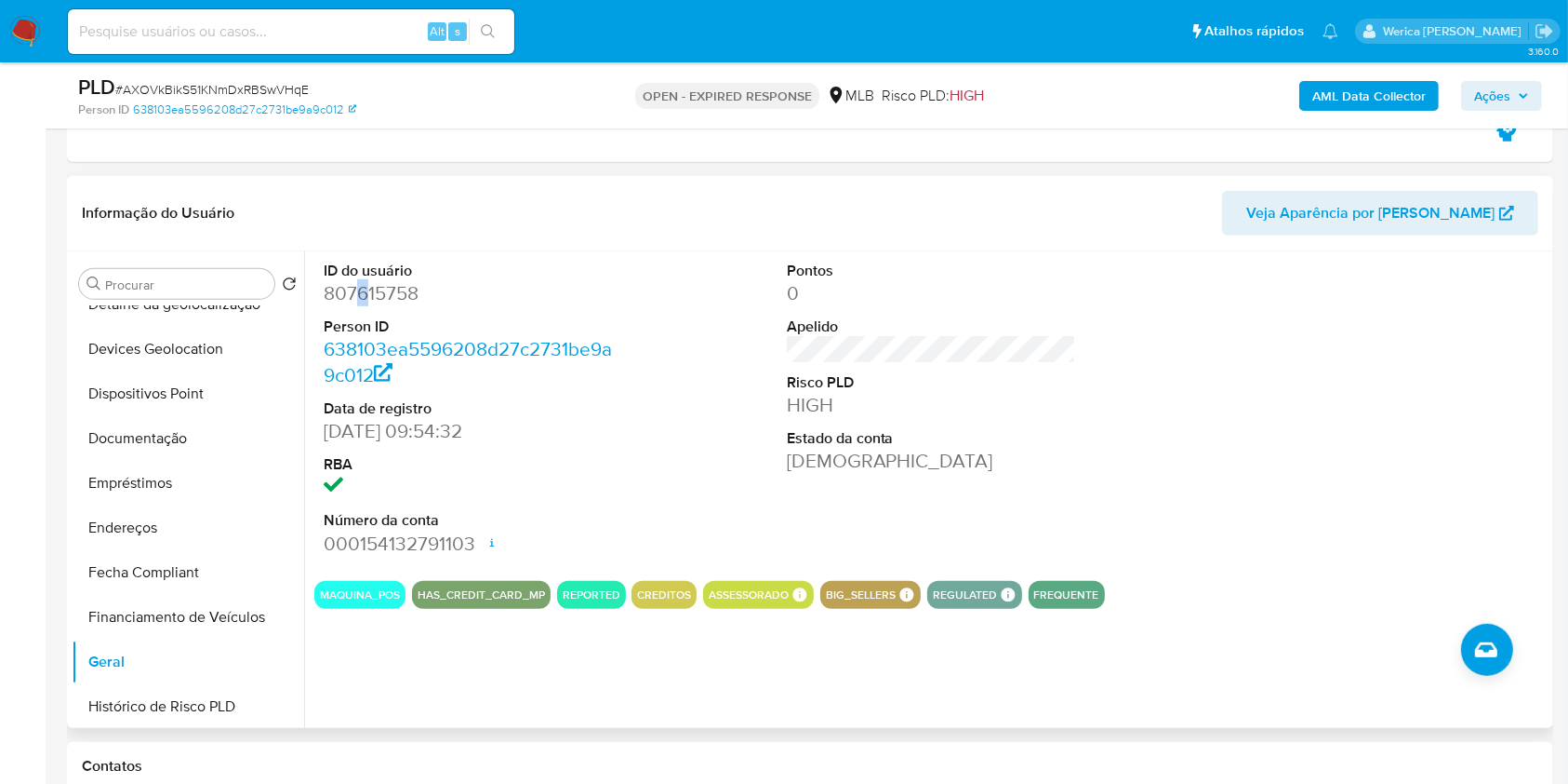
click at [364, 286] on dd "807615758" at bounding box center [468, 294] width 290 height 26
copy dd "807615758"
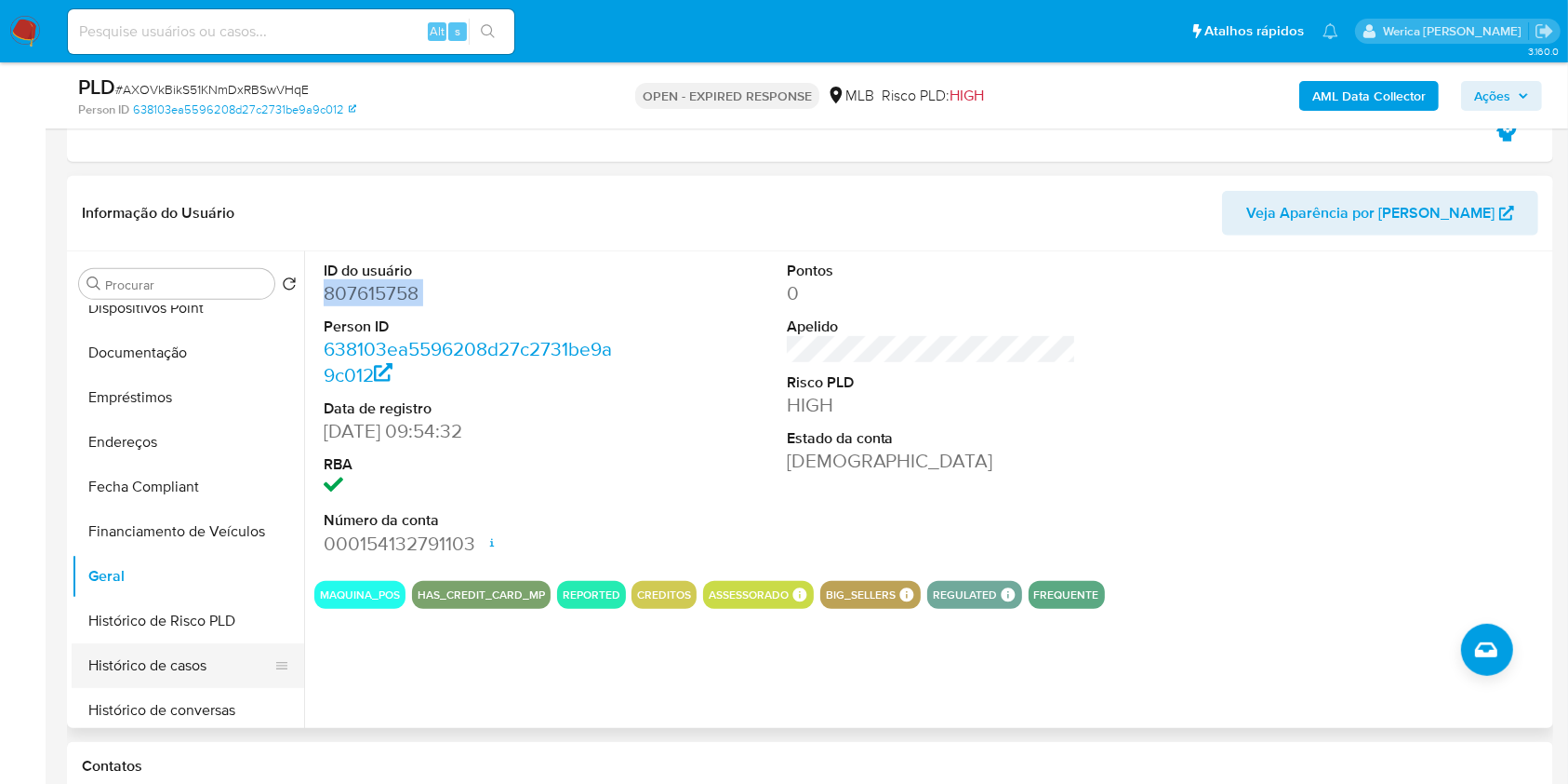
scroll to position [372, 0]
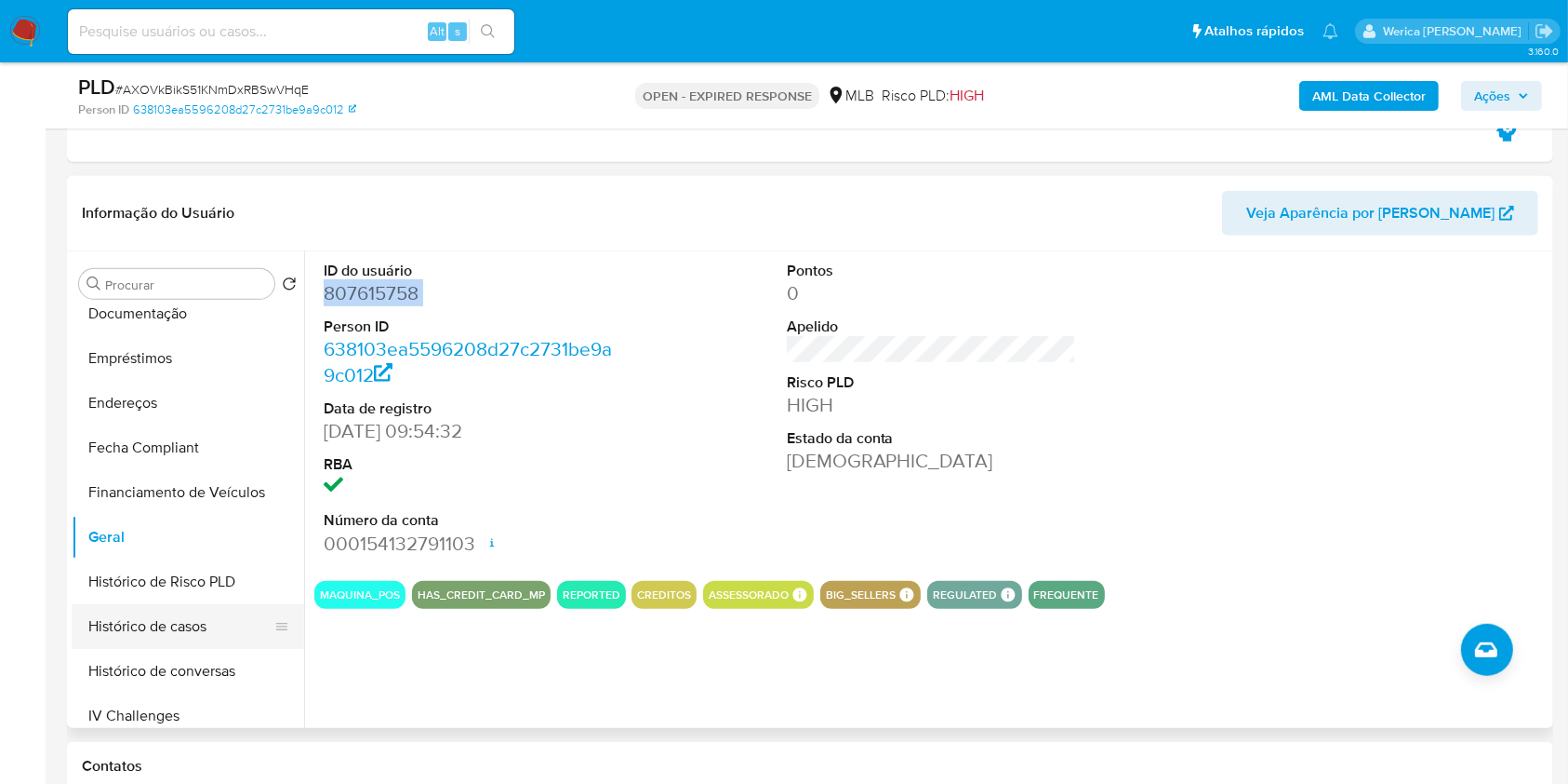
click at [149, 646] on button "Histórico de casos" at bounding box center [180, 625] width 218 height 44
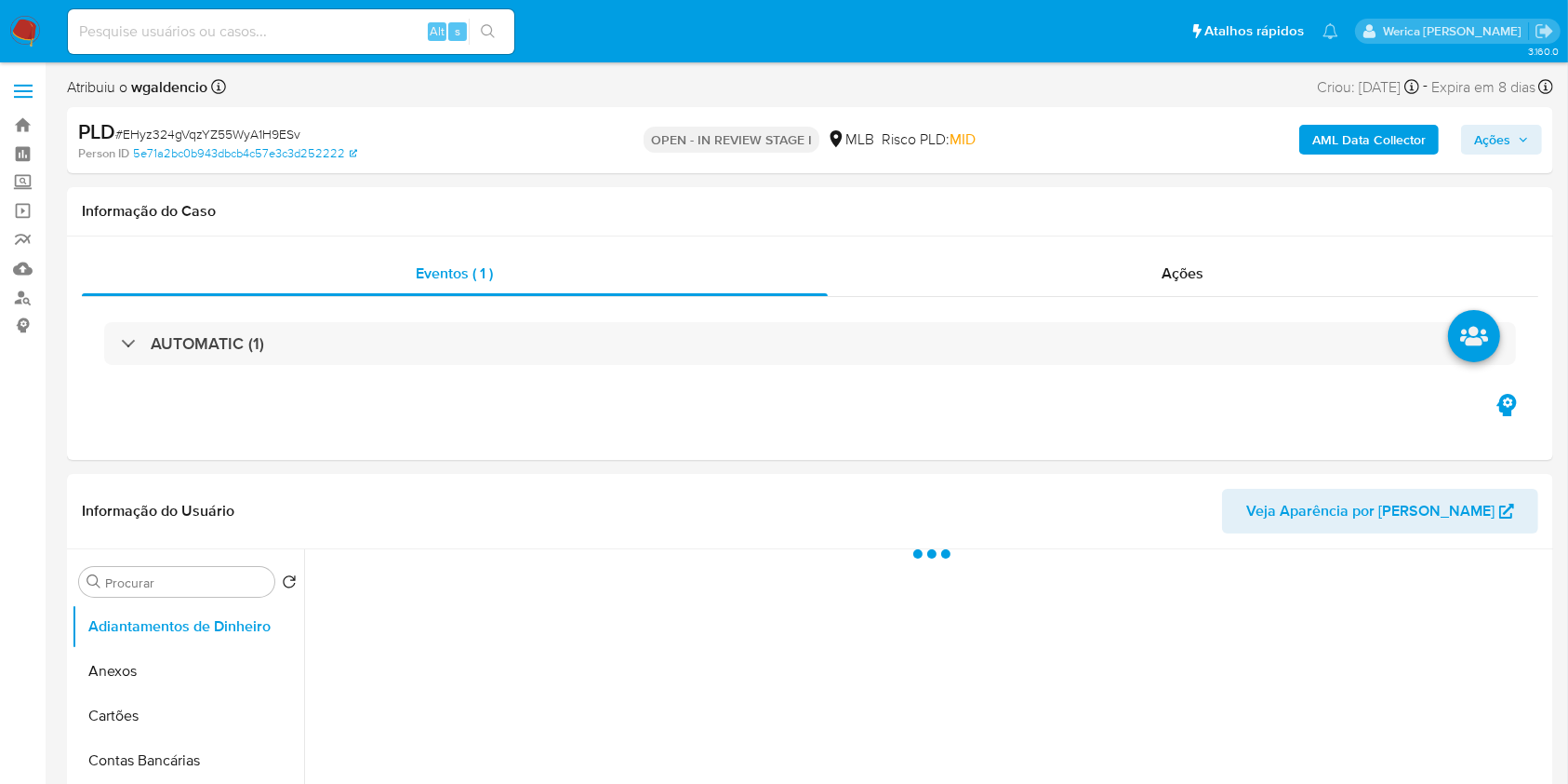
select select "10"
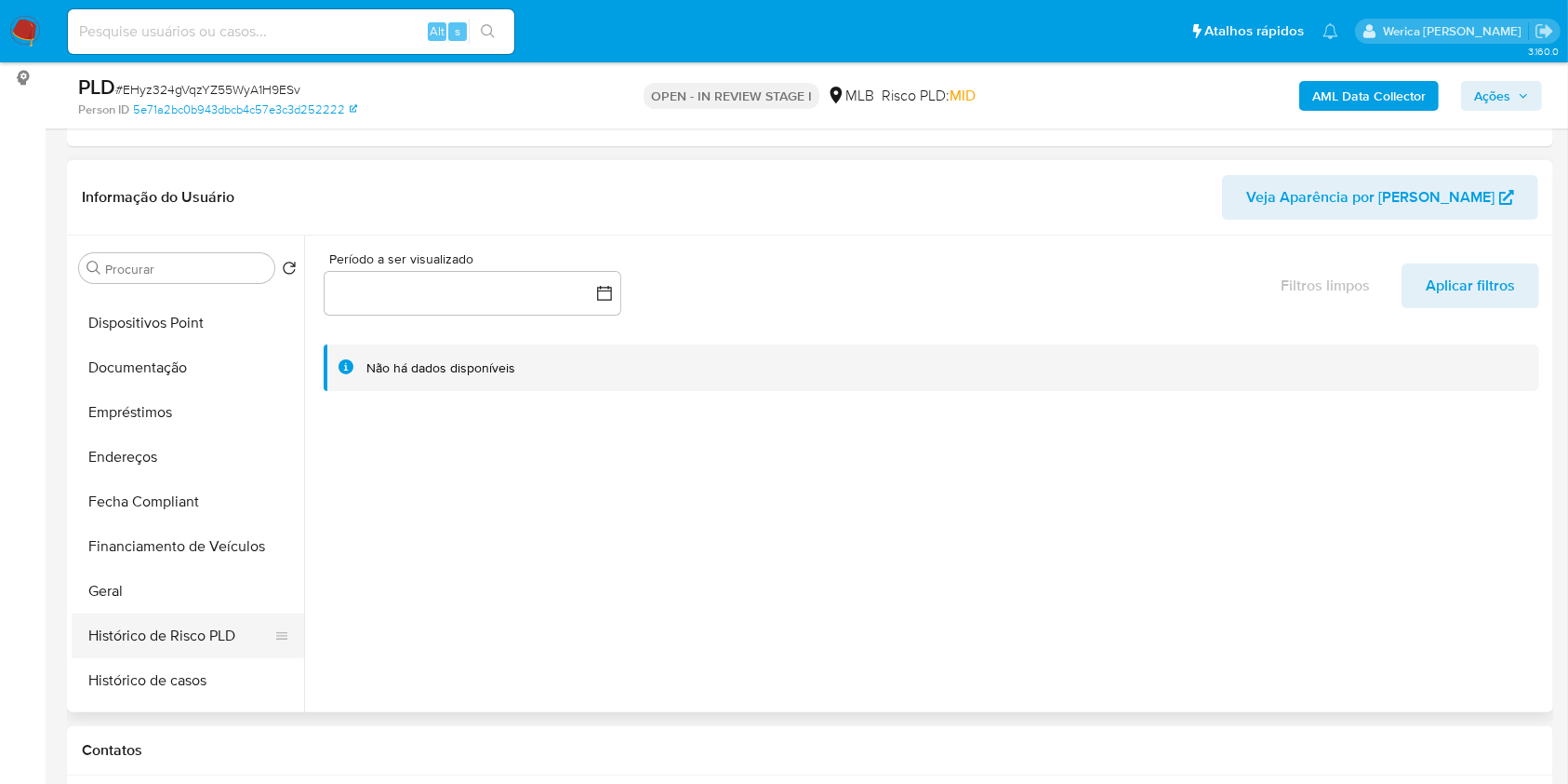
scroll to position [372, 0]
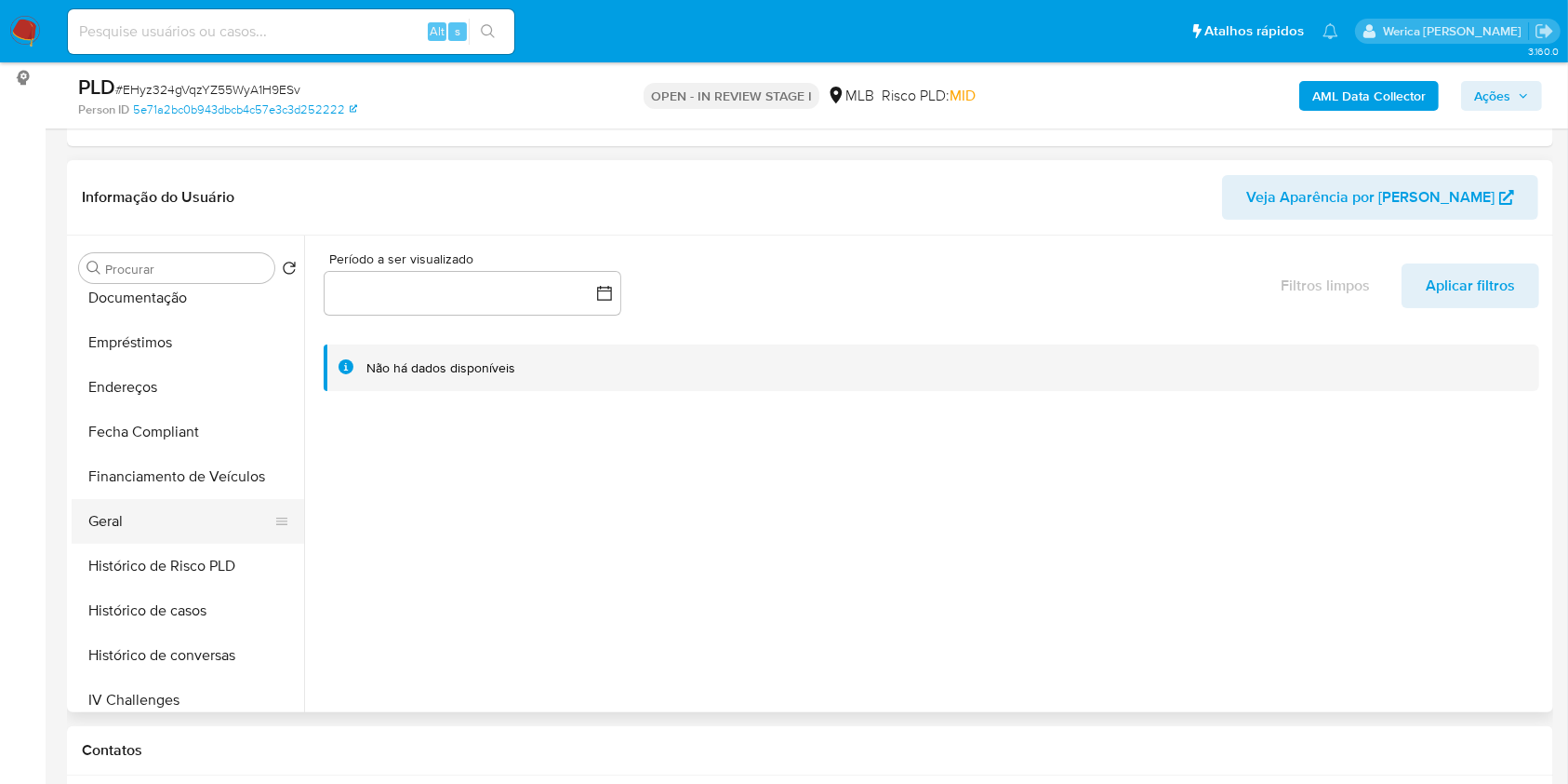
click at [126, 510] on button "Geral" at bounding box center [180, 520] width 218 height 44
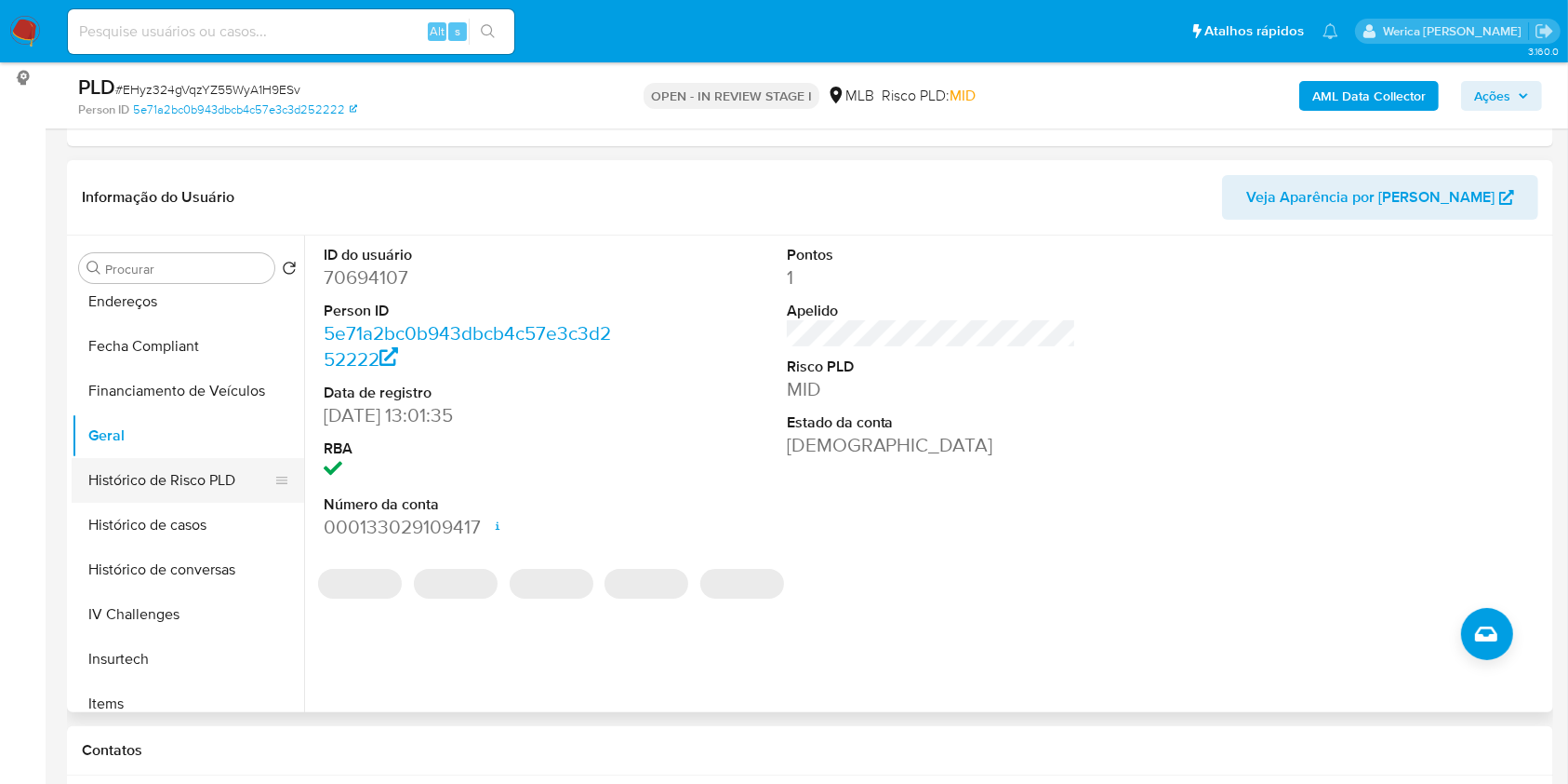
scroll to position [496, 0]
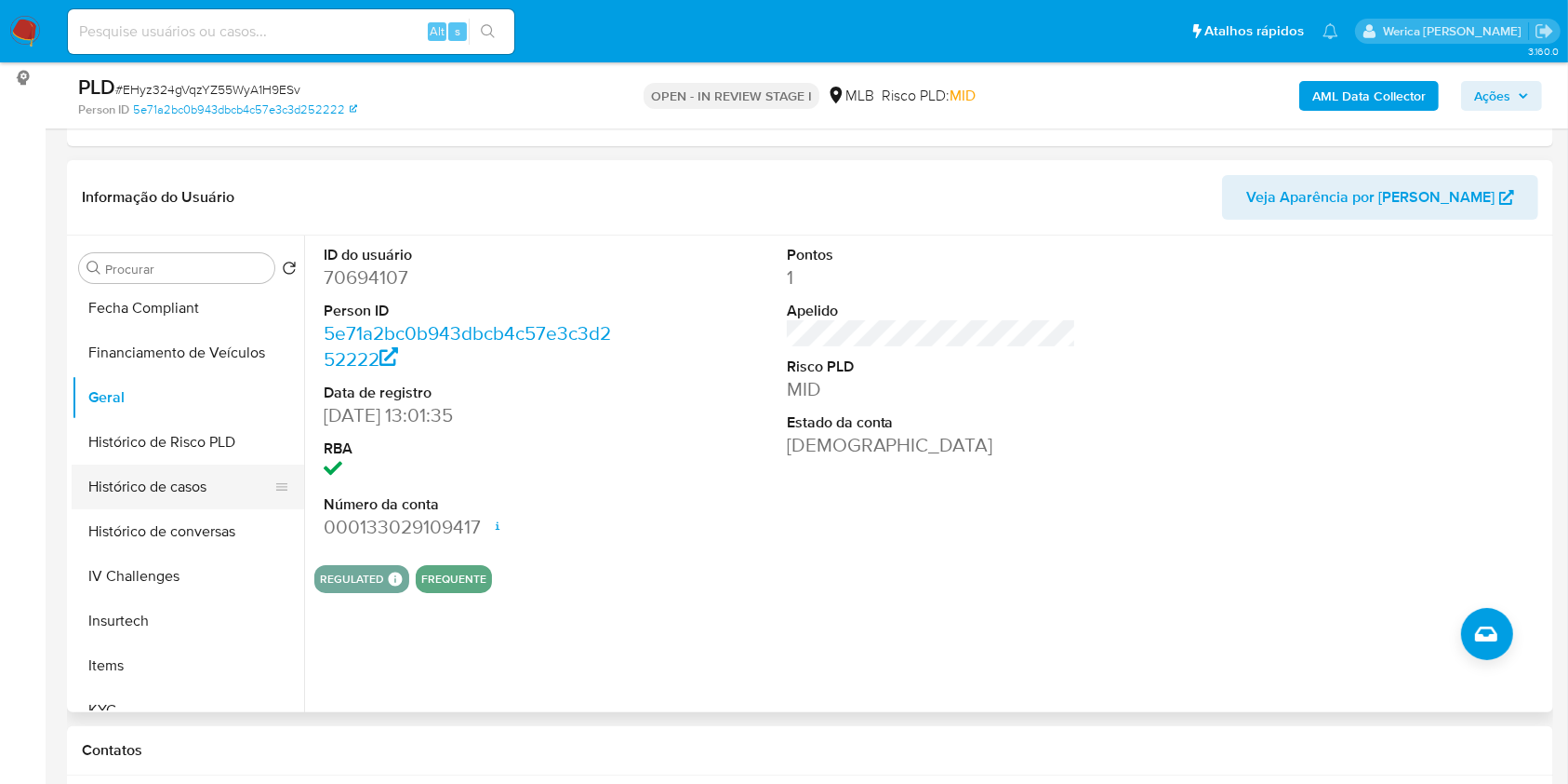
click at [183, 480] on button "Histórico de casos" at bounding box center [180, 486] width 218 height 44
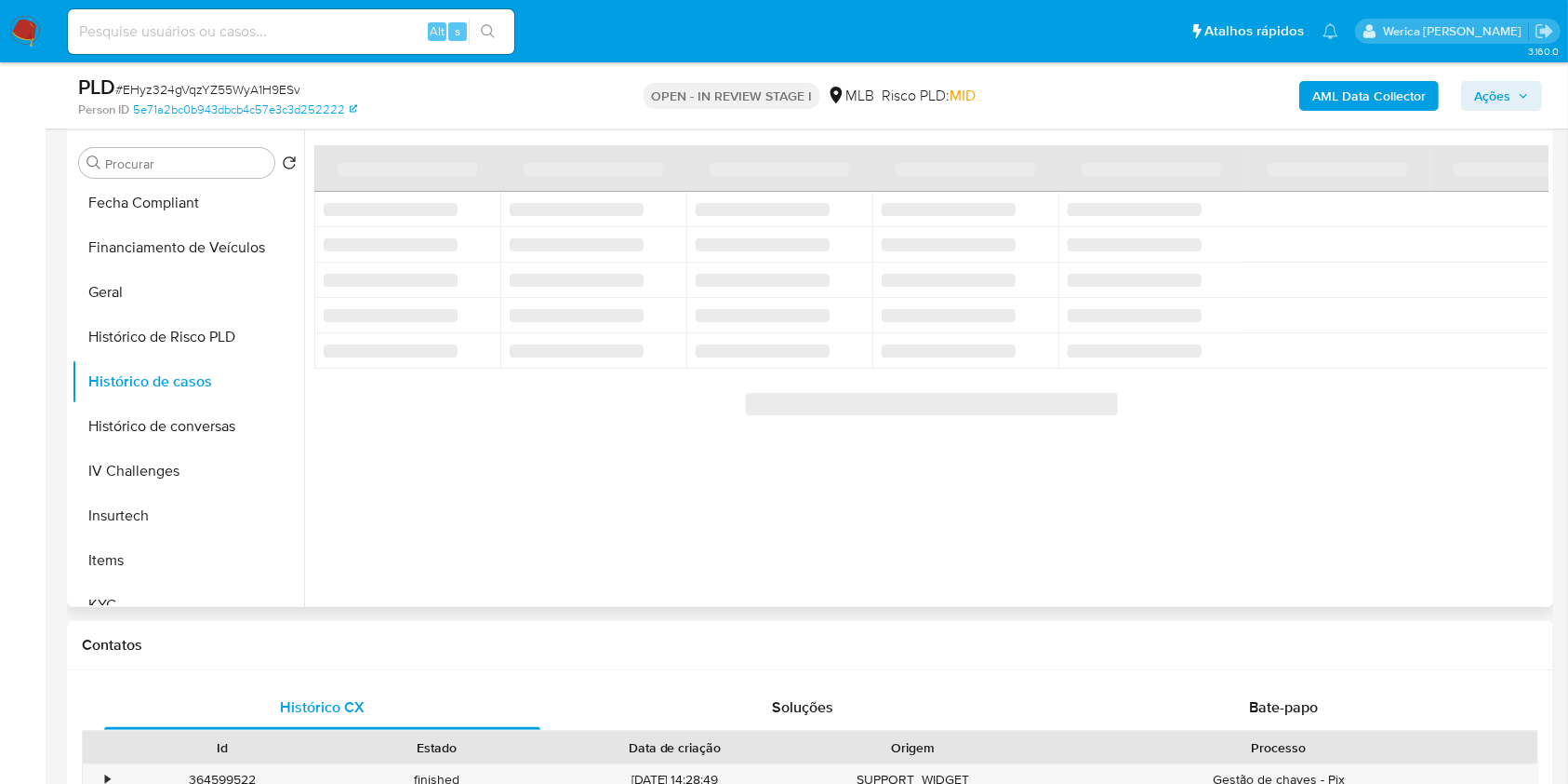
scroll to position [247, 0]
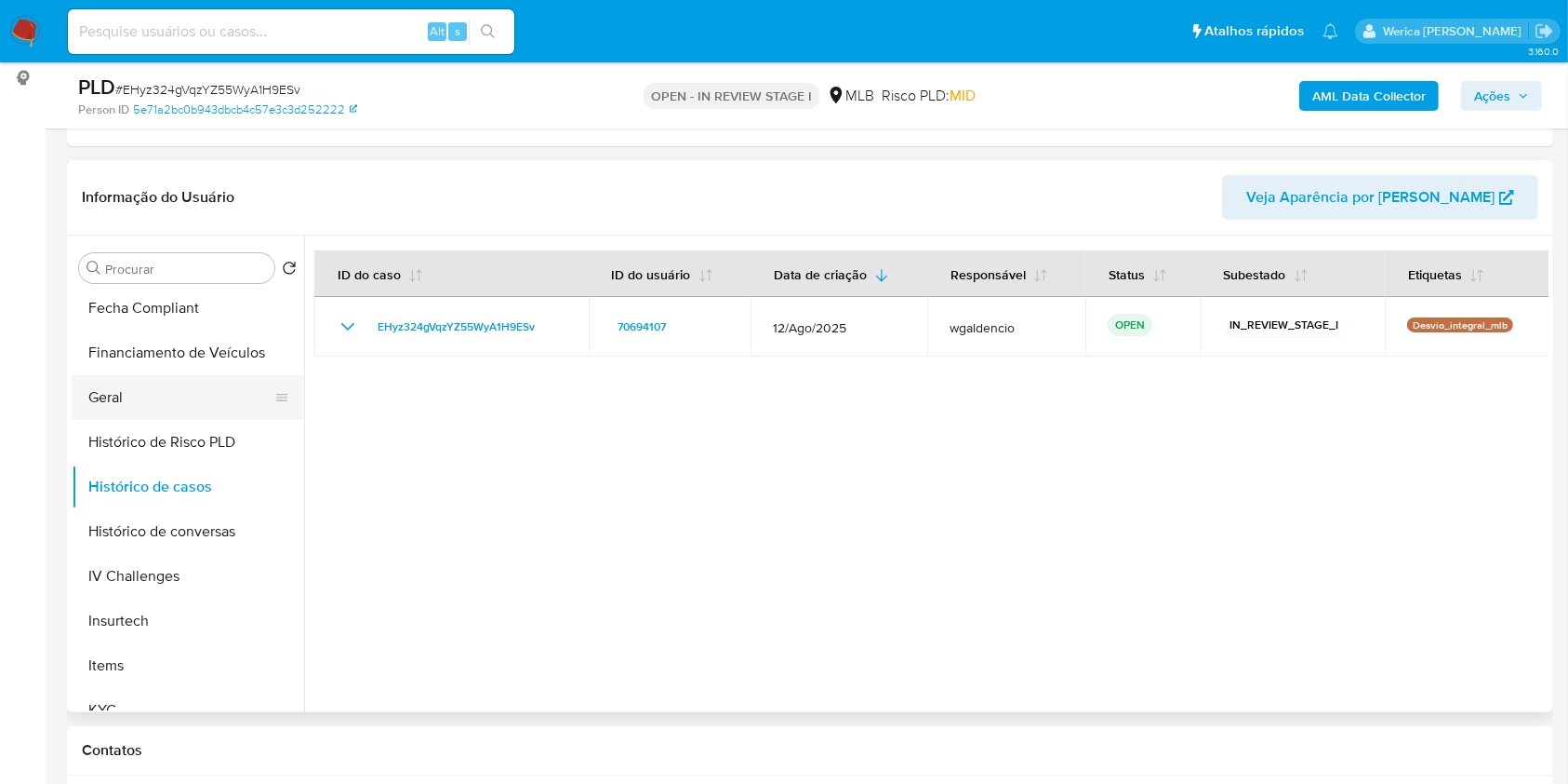
click at [183, 402] on button "Geral" at bounding box center [180, 397] width 218 height 44
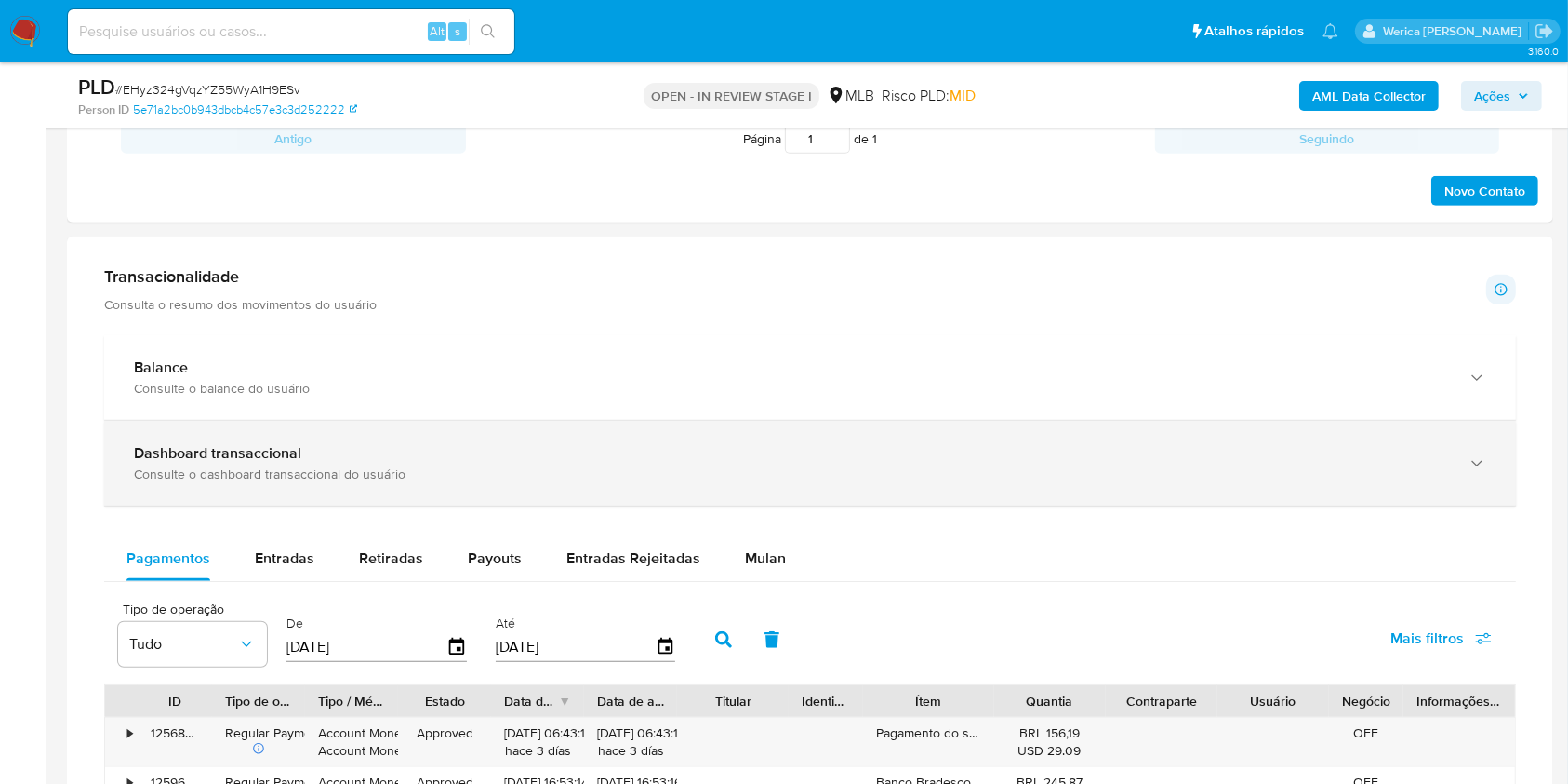
scroll to position [992, 0]
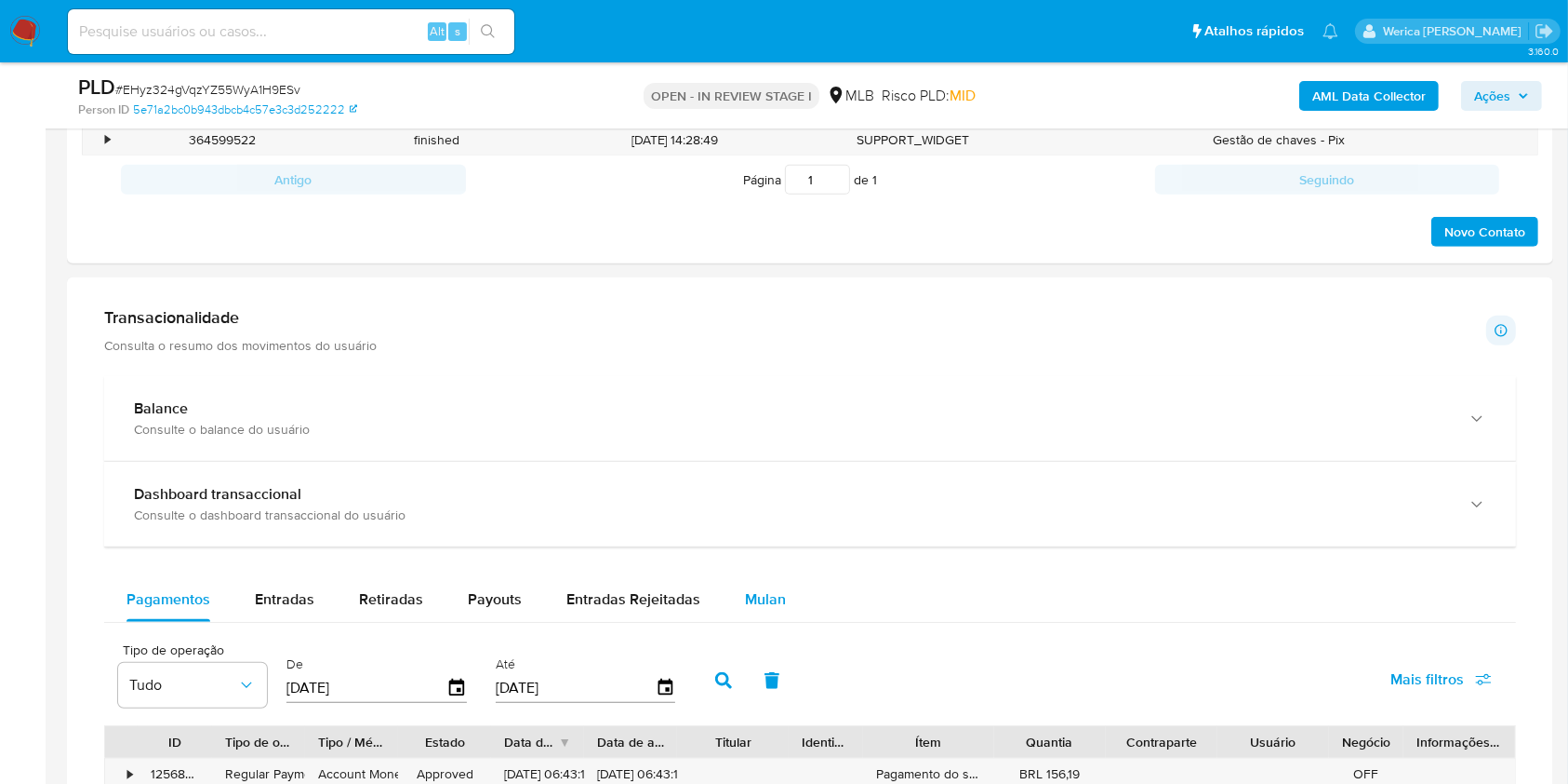
click at [723, 600] on button "Mulan" at bounding box center [766, 599] width 86 height 44
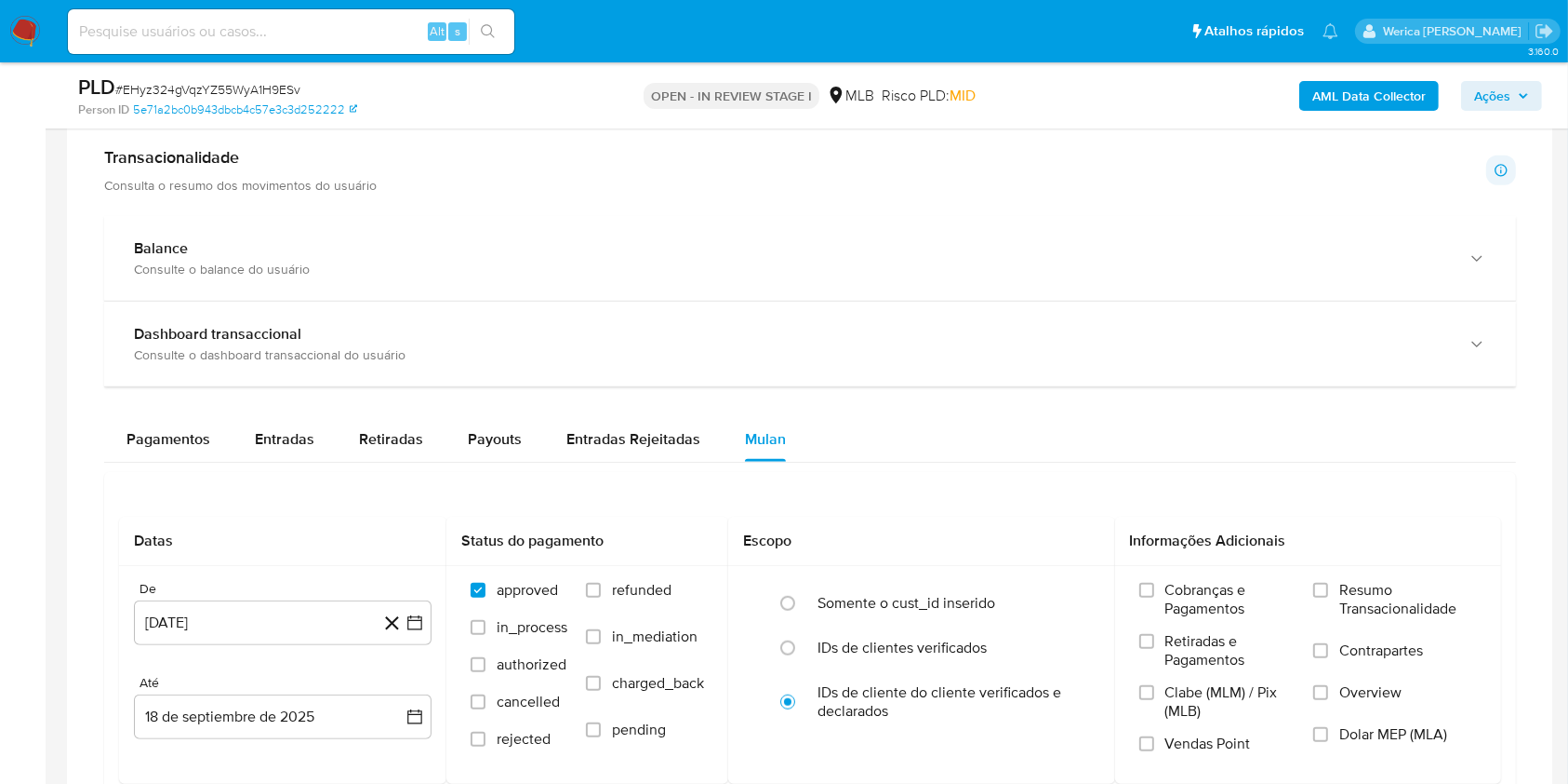
scroll to position [1240, 0]
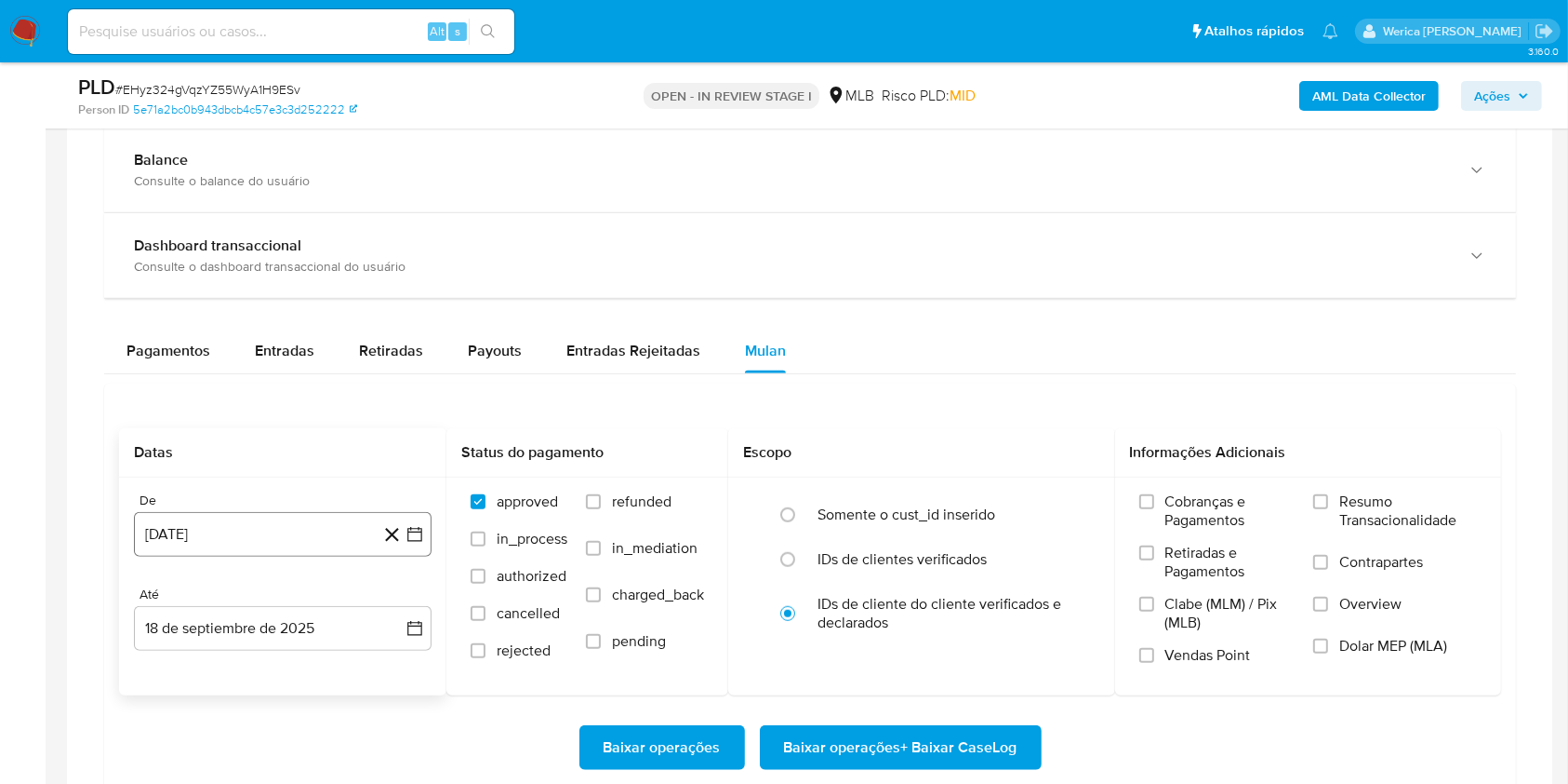
click at [230, 528] on button "[DATE]" at bounding box center [282, 534] width 297 height 44
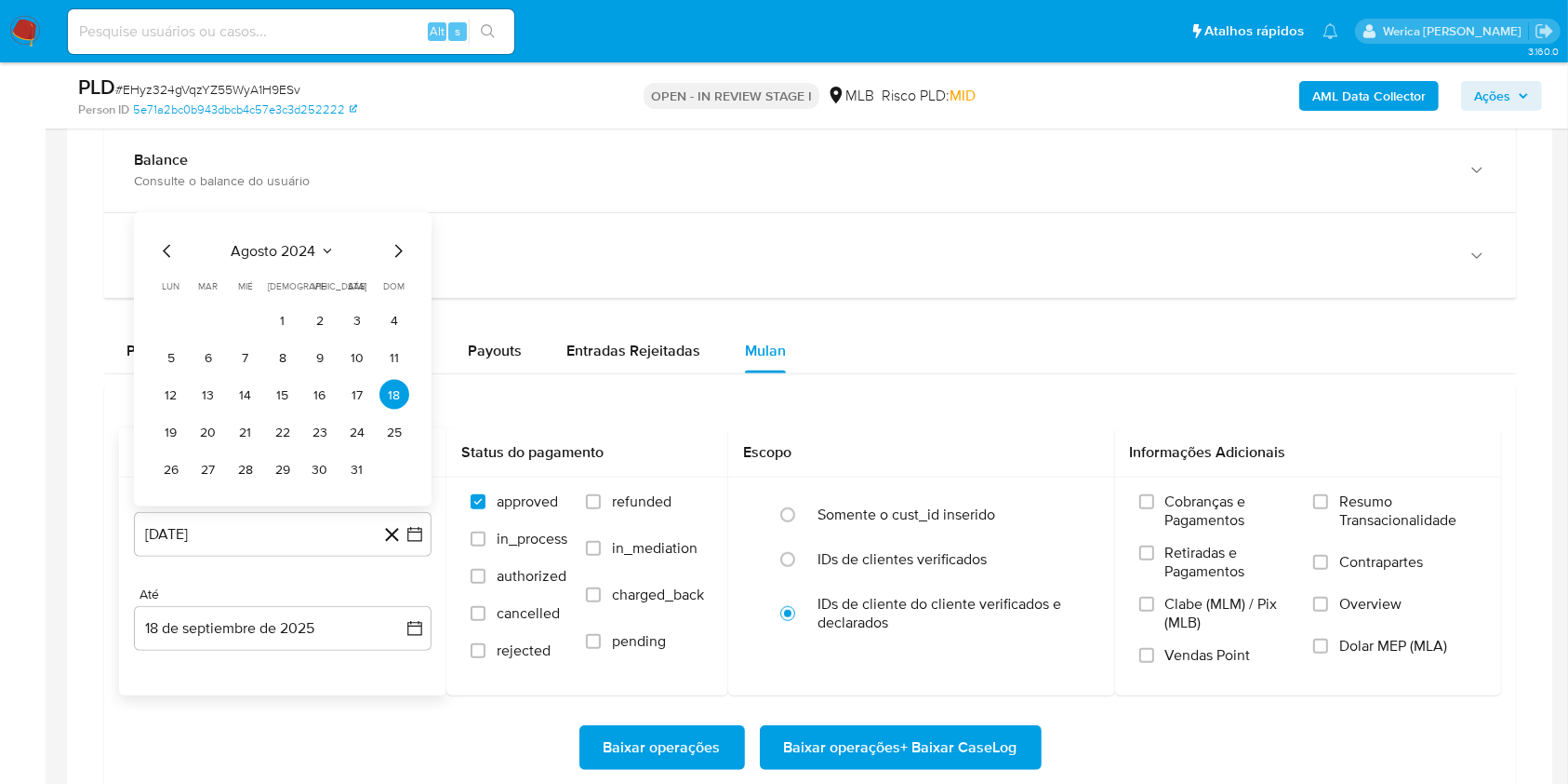
click at [285, 249] on span "agosto 2024" at bounding box center [274, 251] width 85 height 19
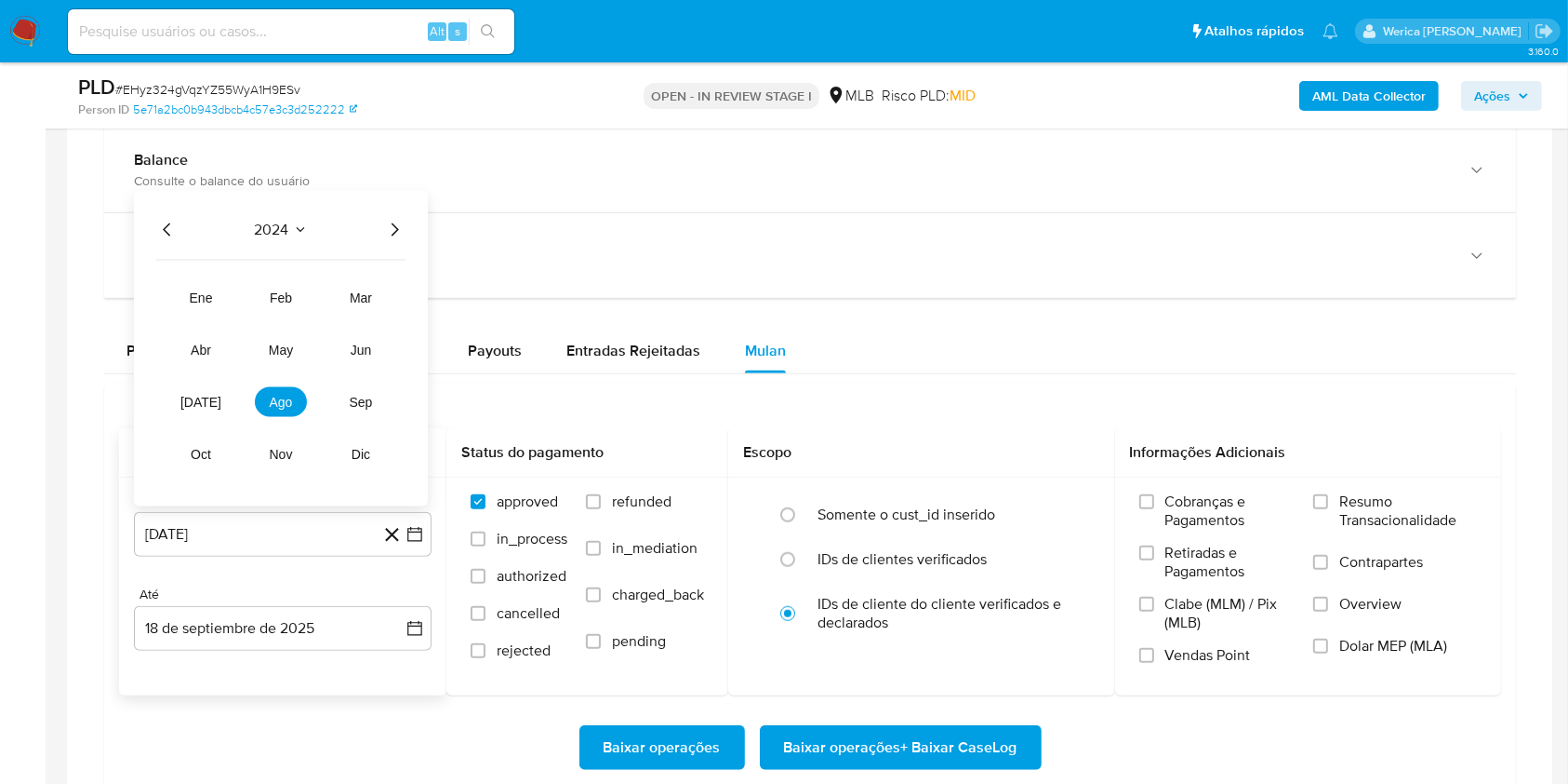
click at [382, 229] on div "2024" at bounding box center [281, 230] width 249 height 23
click at [374, 237] on div "2024" at bounding box center [281, 230] width 249 height 23
drag, startPoint x: 395, startPoint y: 229, endPoint x: 317, endPoint y: 275, distance: 90.6
click at [395, 229] on icon "Año siguiente" at bounding box center [395, 230] width 23 height 23
click at [188, 401] on button "[DATE]" at bounding box center [200, 402] width 52 height 30
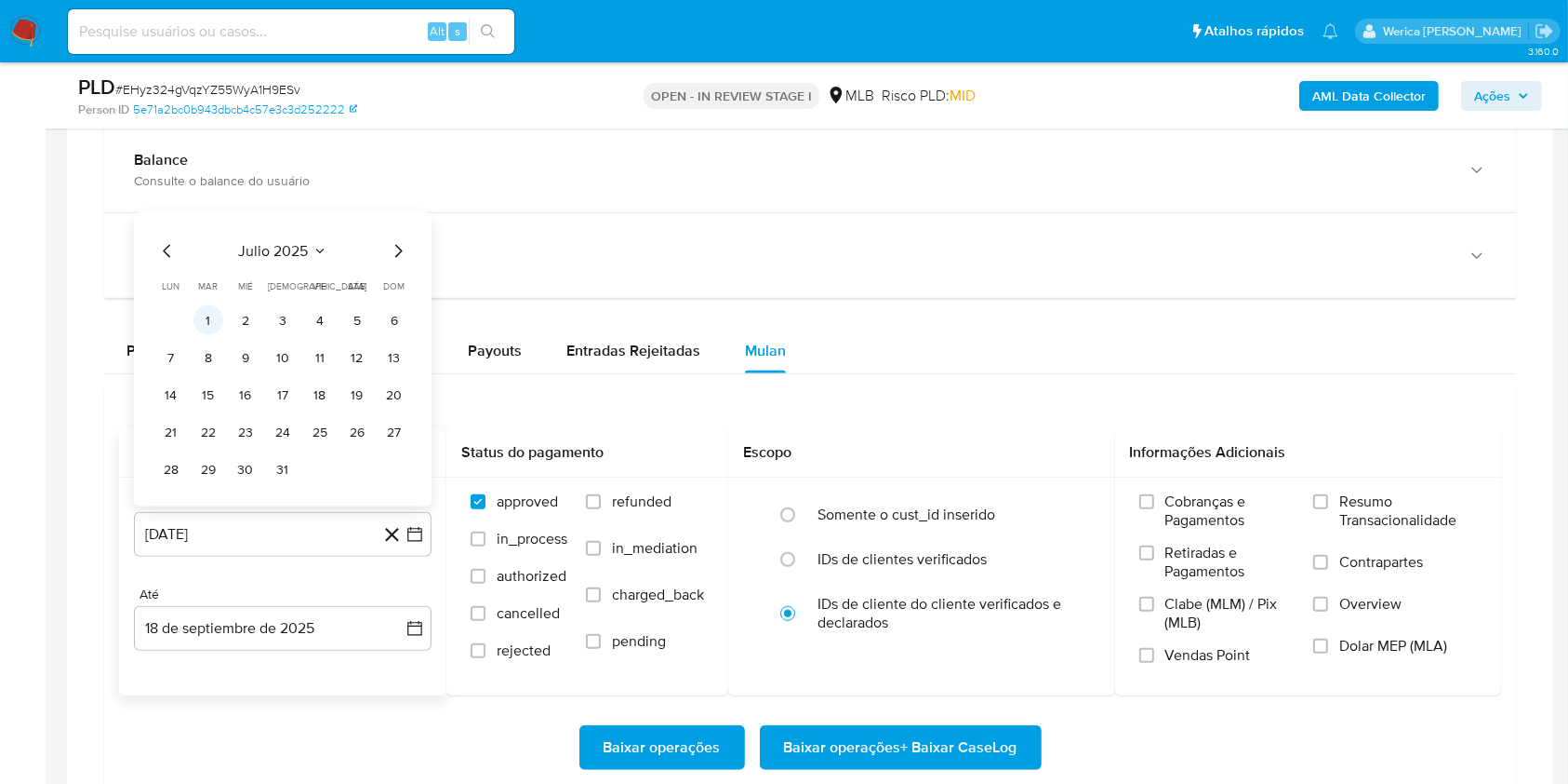
click at [196, 317] on button "1" at bounding box center [209, 320] width 30 height 30
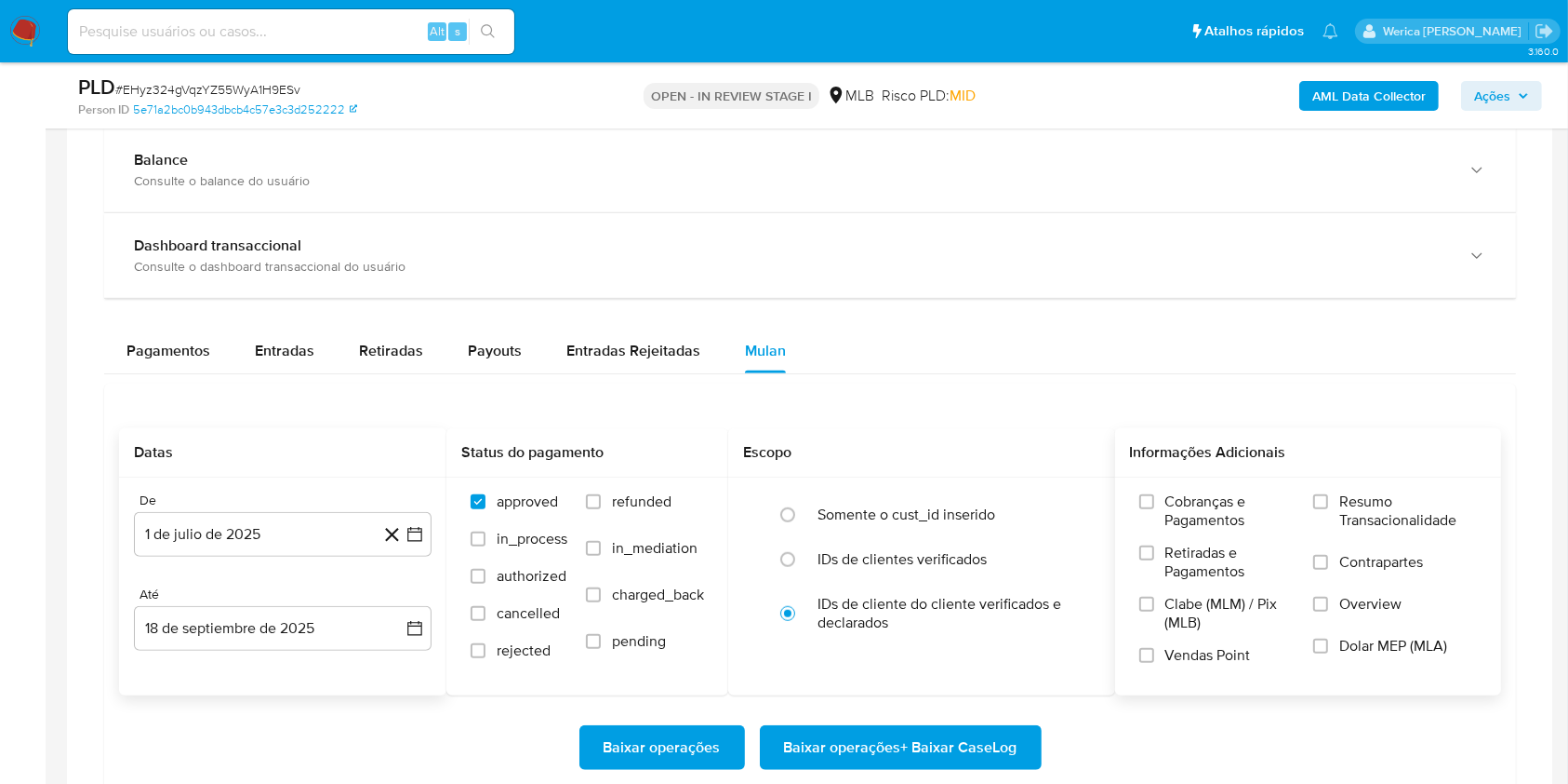
click at [1203, 508] on span "Cobranças e Pagamentos" at bounding box center [1231, 510] width 130 height 37
click at [1155, 508] on input "Cobranças e Pagamentos" at bounding box center [1147, 502] width 15 height 15
click at [1202, 605] on span "Clabe (MLM) / Pix (MLB)" at bounding box center [1231, 613] width 130 height 37
click at [1155, 605] on input "Clabe (MLM) / Pix (MLB)" at bounding box center [1147, 605] width 15 height 15
click at [1202, 671] on label "Vendas Point" at bounding box center [1218, 662] width 157 height 32
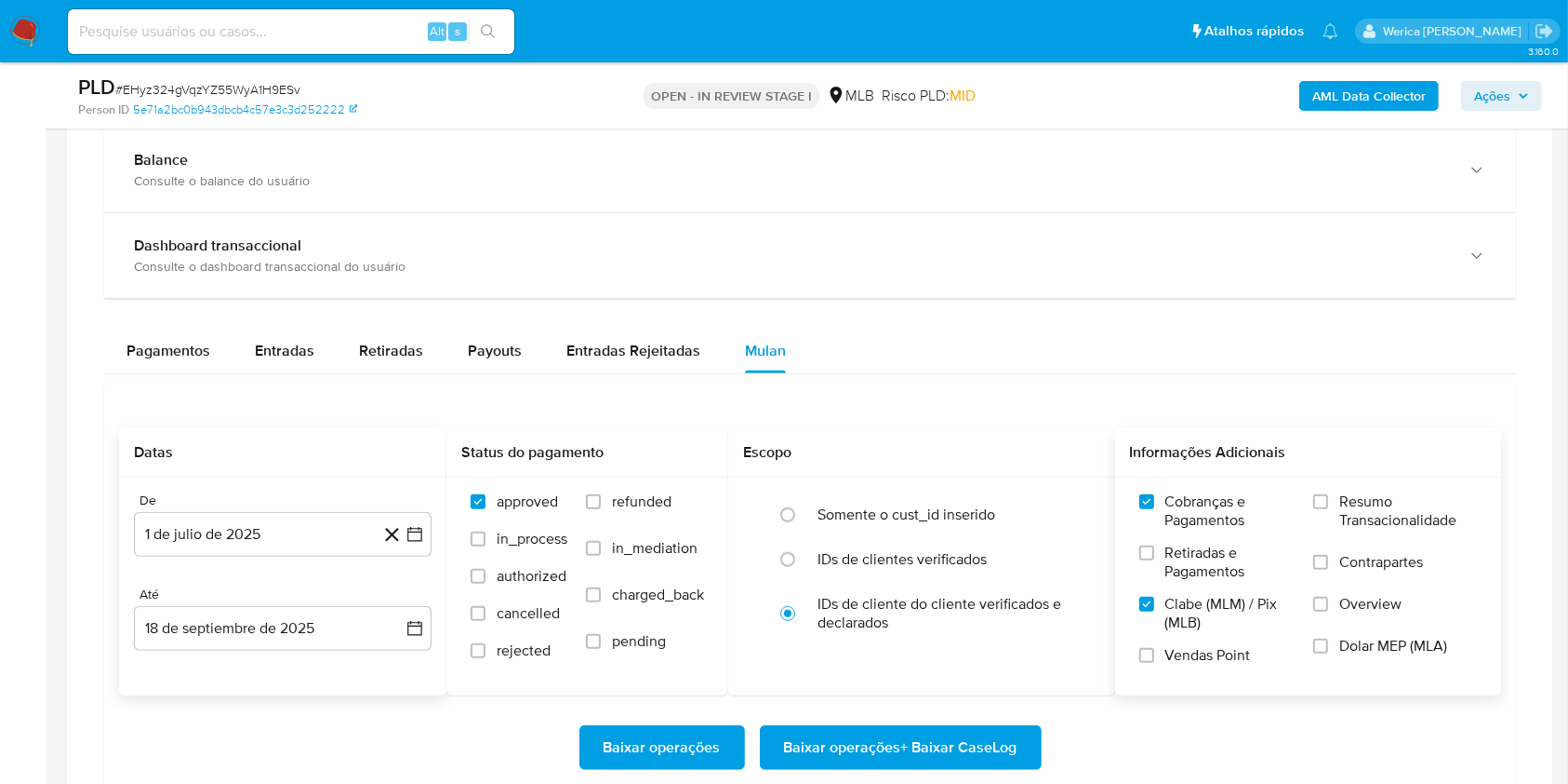
click at [1155, 663] on input "Vendas Point" at bounding box center [1147, 656] width 15 height 15
click at [1188, 577] on span "Retiradas e Pagamentos" at bounding box center [1231, 561] width 130 height 37
click at [1155, 560] on input "Retiradas e Pagamentos" at bounding box center [1147, 553] width 15 height 15
click at [1322, 518] on label "Resumo Transacionalidade" at bounding box center [1394, 522] width 163 height 60
click at [1322, 509] on input "Resumo Transacionalidade" at bounding box center [1321, 502] width 15 height 15
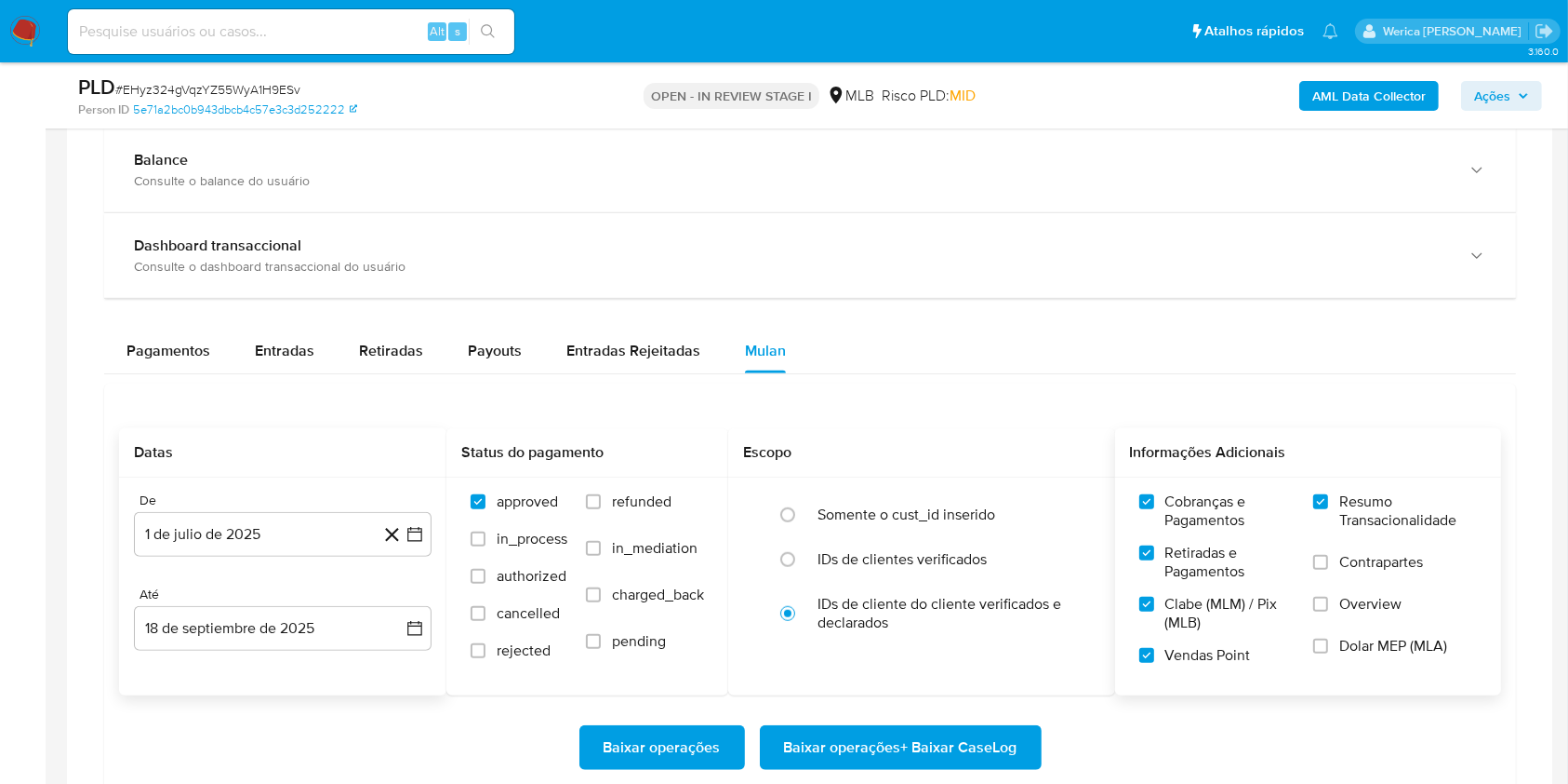
click at [1347, 572] on label "Contrapartes" at bounding box center [1394, 573] width 163 height 42
click at [1328, 570] on input "Contrapartes" at bounding box center [1321, 562] width 15 height 15
click at [1352, 614] on label "Overview" at bounding box center [1394, 616] width 163 height 42
click at [1328, 611] on input "Overview" at bounding box center [1321, 605] width 15 height 15
click at [1360, 664] on label "Dolar MEP (MLA)" at bounding box center [1394, 657] width 163 height 42
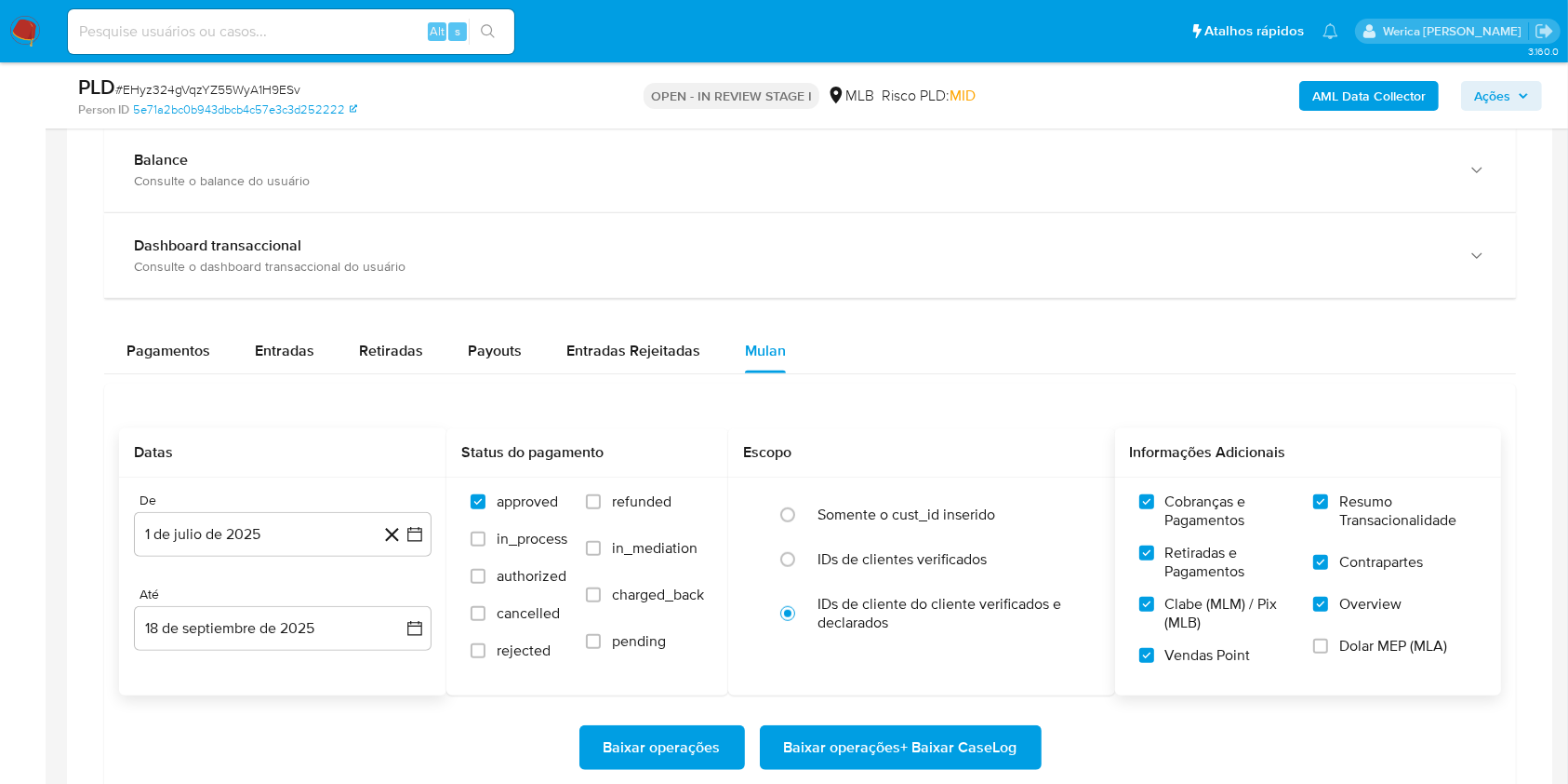
click at [1328, 654] on input "Dolar MEP (MLA)" at bounding box center [1321, 646] width 15 height 15
click at [926, 763] on span "Baixar operações + Baixar CaseLog" at bounding box center [901, 747] width 233 height 41
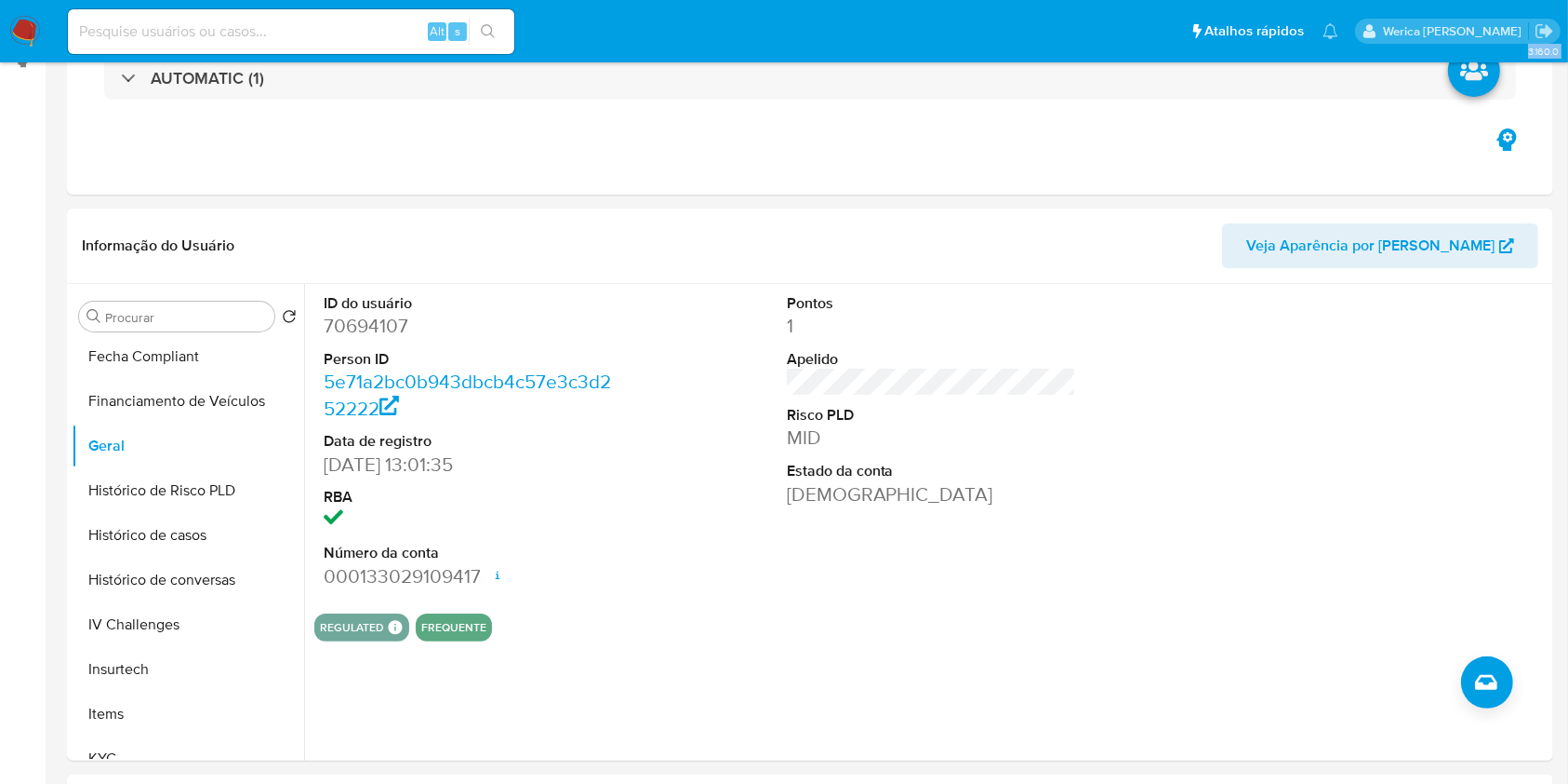
scroll to position [0, 0]
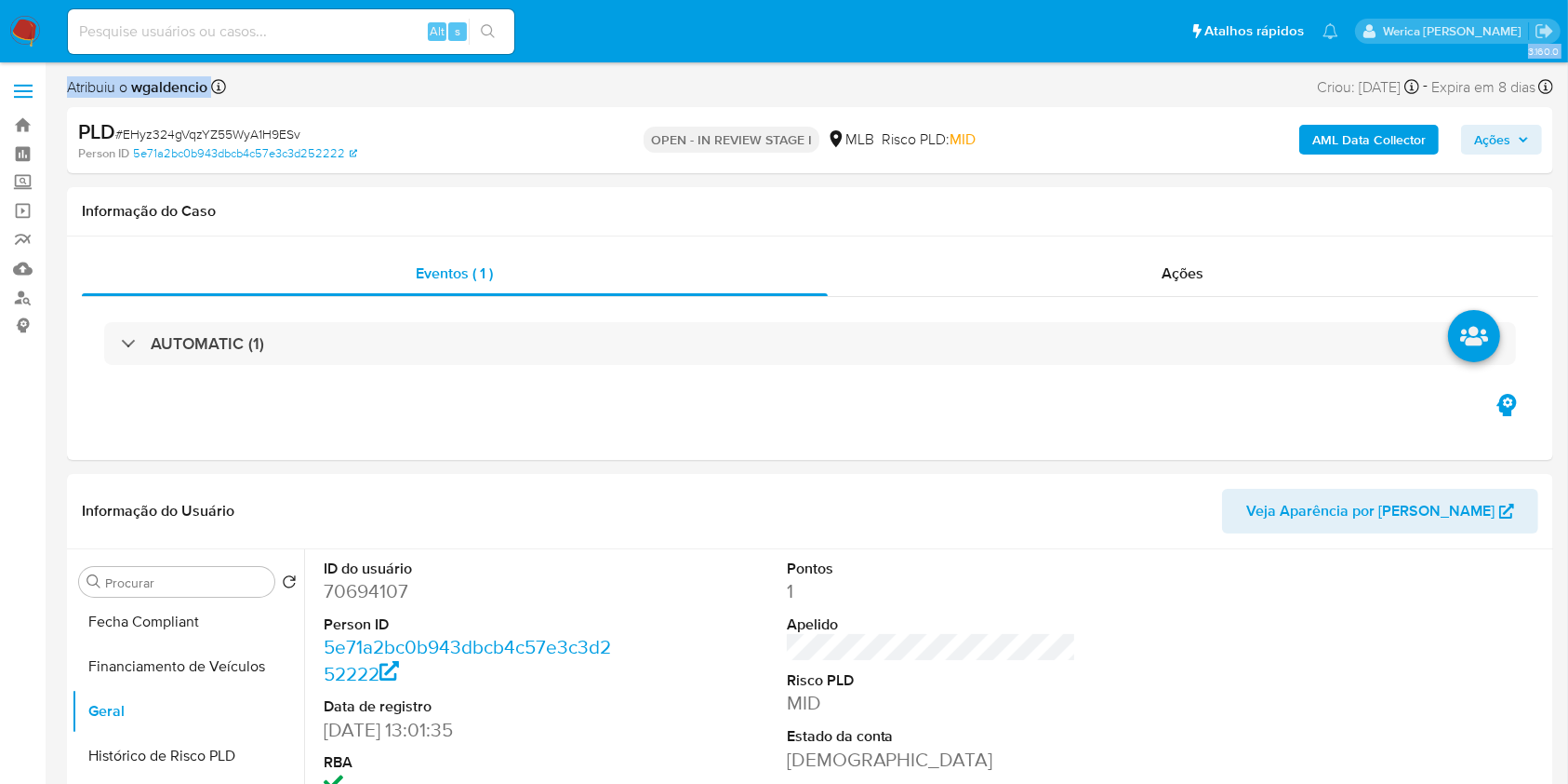
drag, startPoint x: 21, startPoint y: 396, endPoint x: 823, endPoint y: -140, distance: 964.6
